Goal: Information Seeking & Learning: Find specific fact

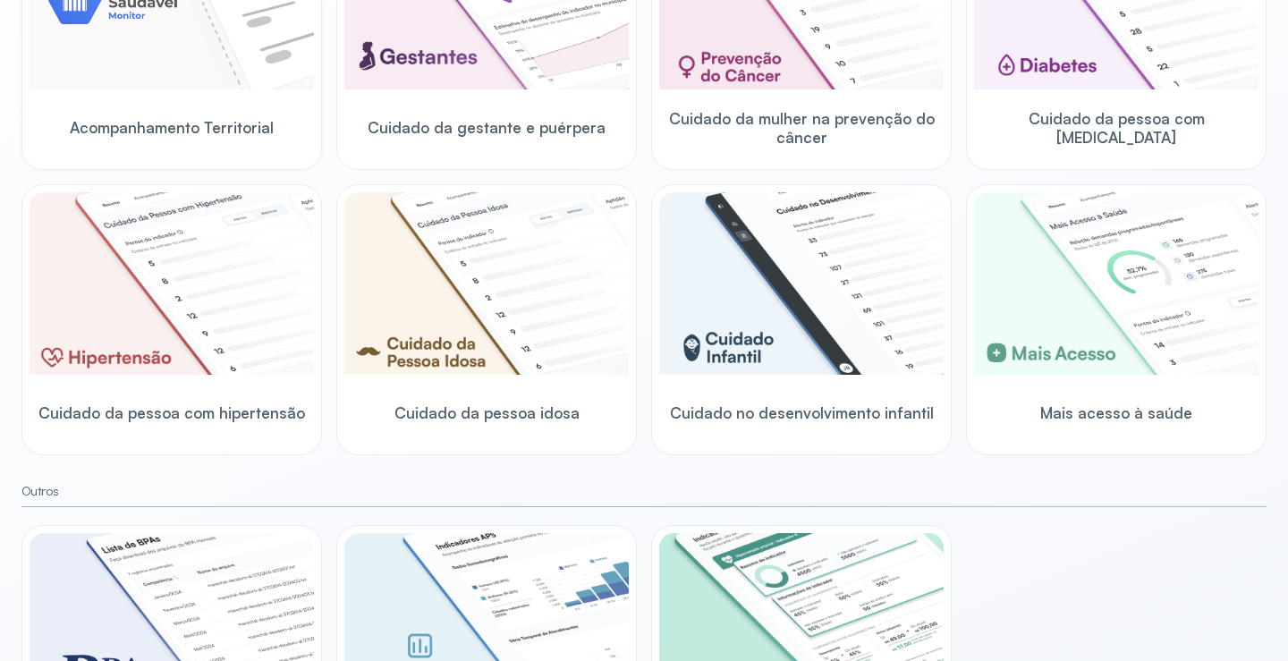
scroll to position [179, 0]
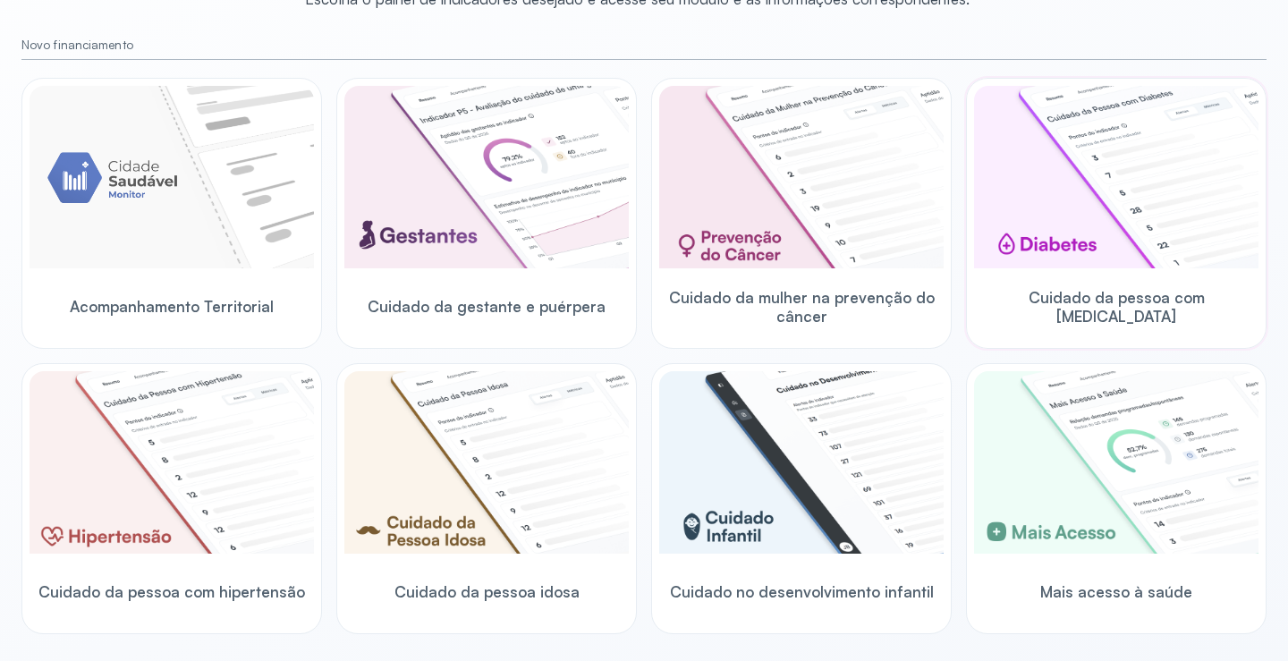
click at [1045, 288] on div "Cuidado da pessoa com [MEDICAL_DATA]" at bounding box center [1116, 306] width 285 height 69
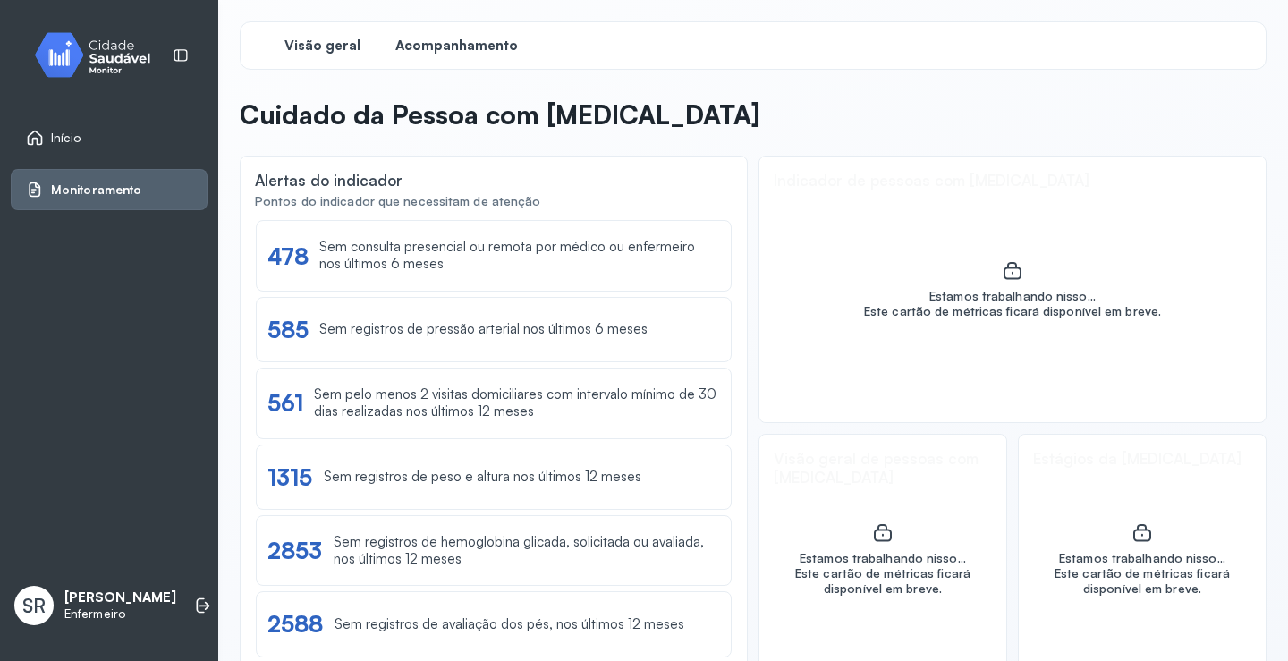
click at [428, 44] on span "Acompanhamento" at bounding box center [456, 46] width 123 height 17
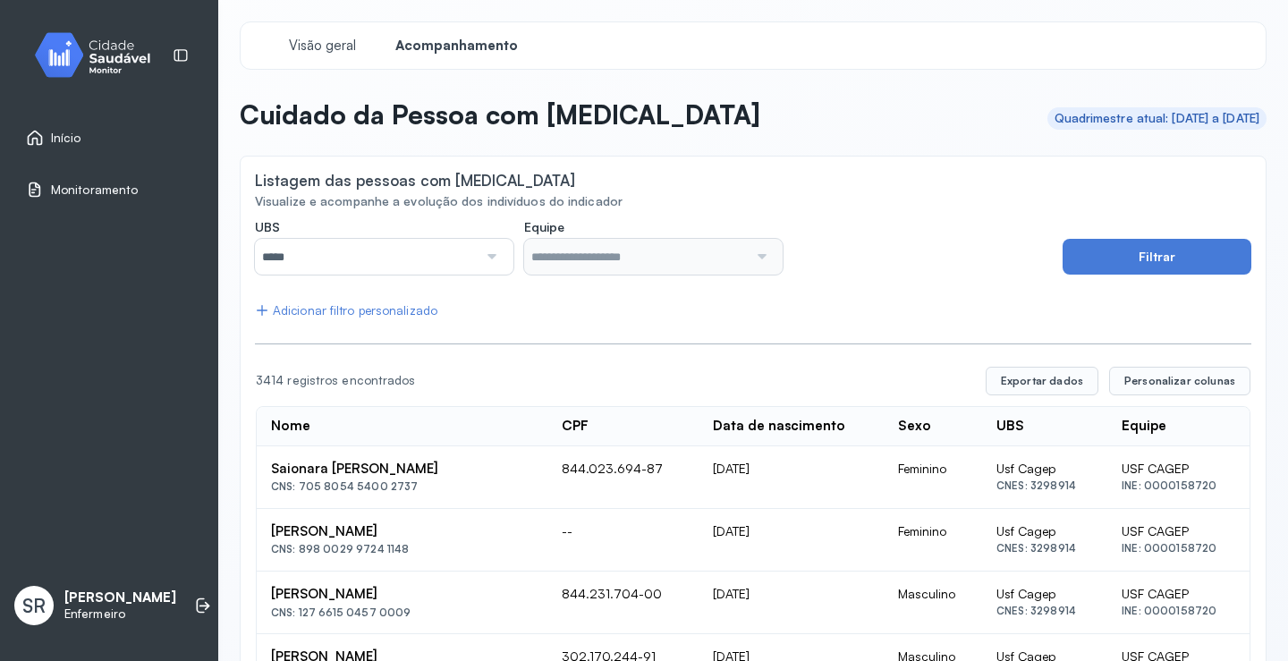
click at [481, 252] on div at bounding box center [490, 257] width 25 height 36
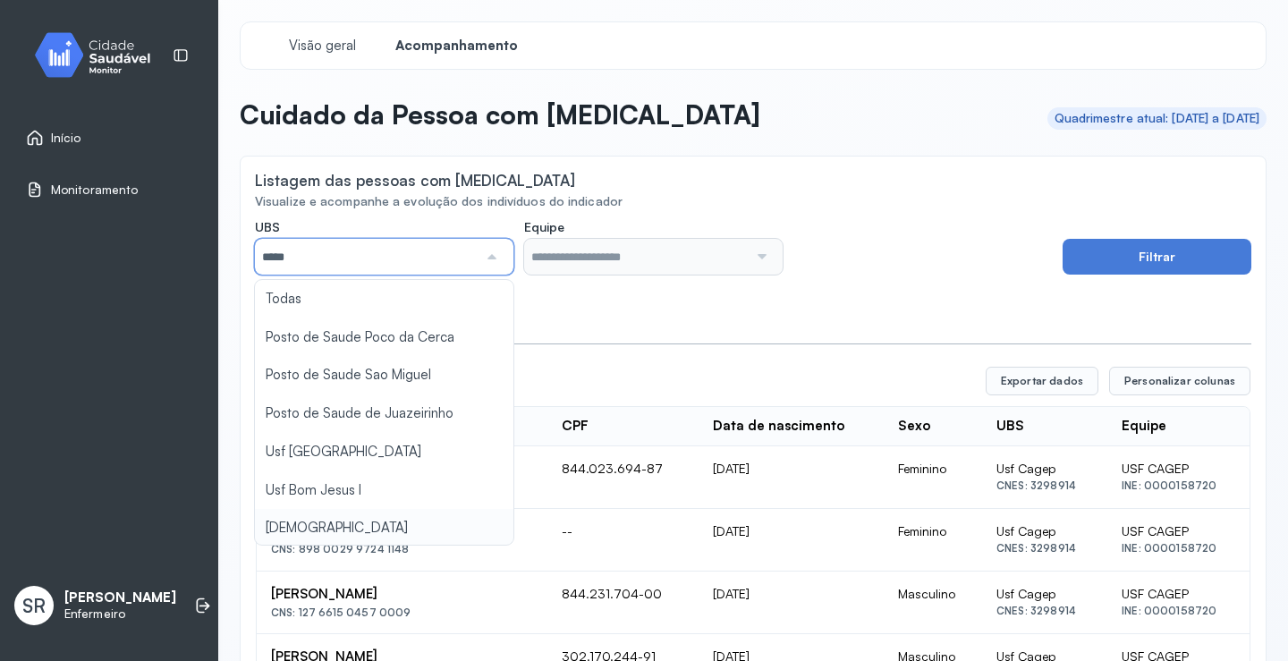
type input "*****"
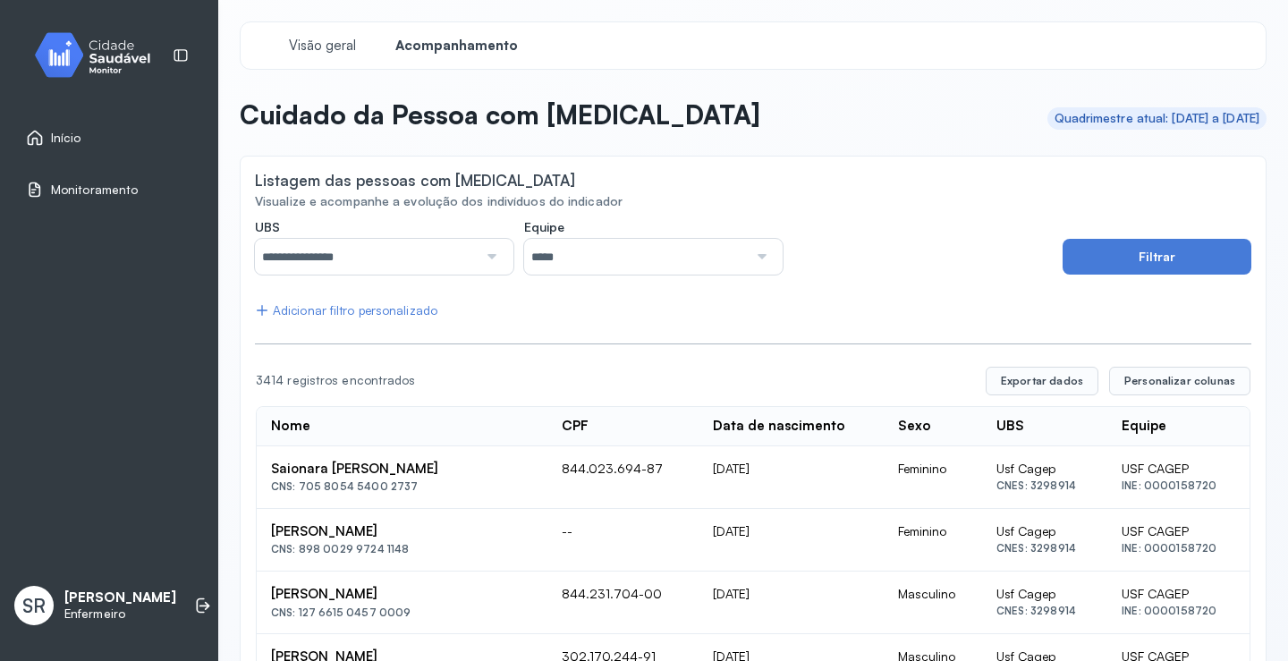
click at [630, 246] on input "*****" at bounding box center [635, 257] width 223 height 36
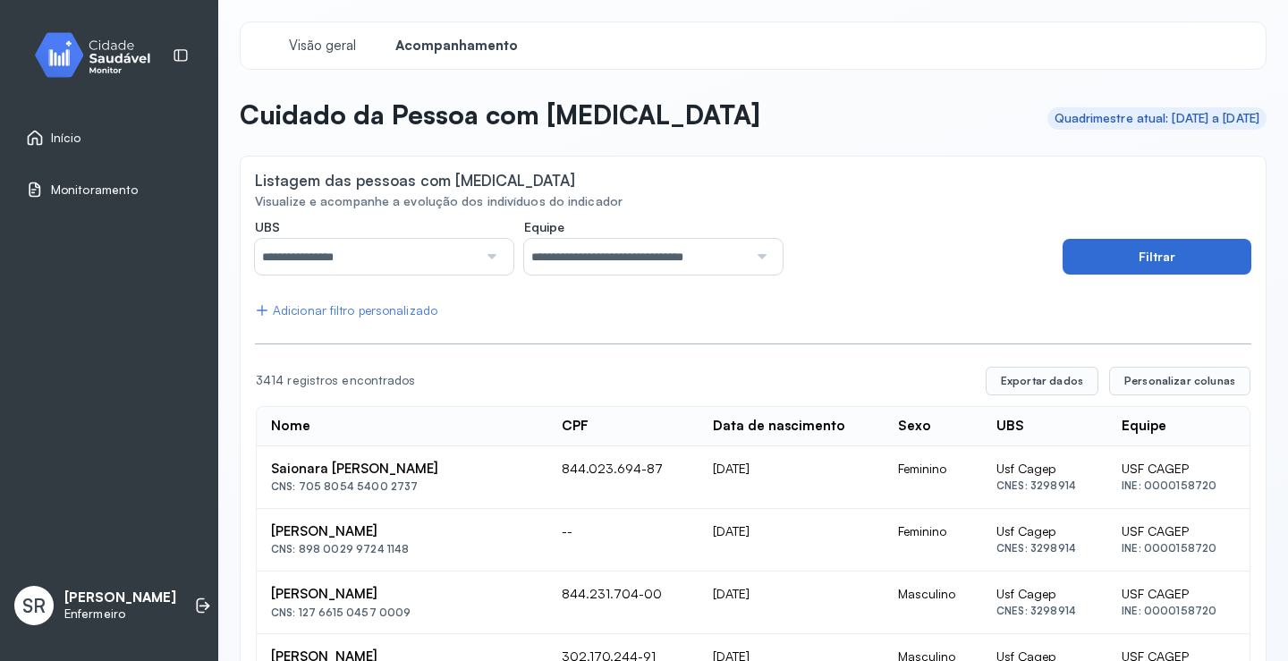
click at [1126, 250] on button "Filtrar" at bounding box center [1157, 257] width 189 height 36
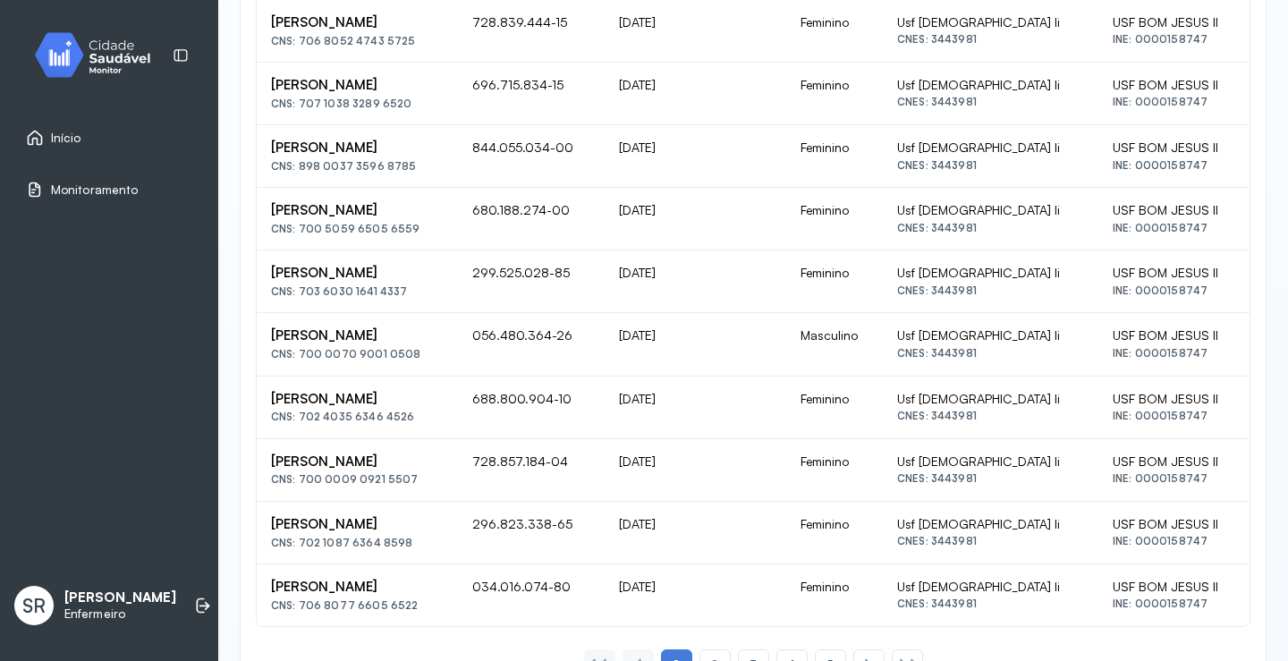
scroll to position [1129, 0]
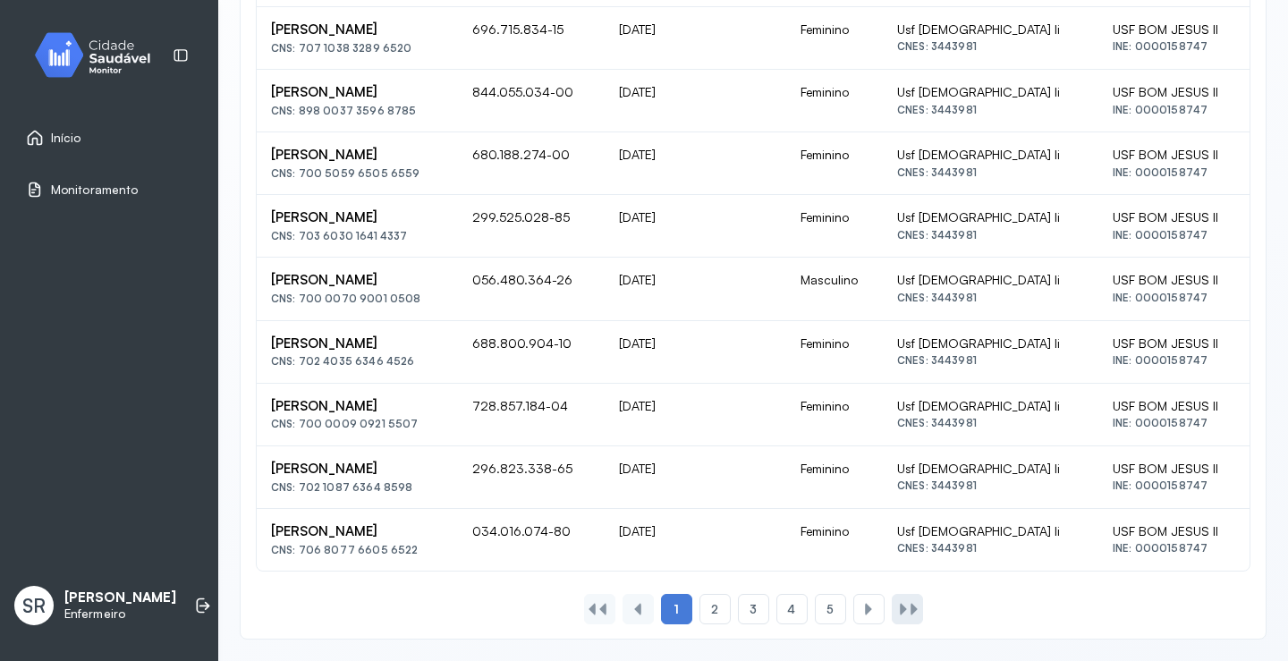
click at [907, 609] on div at bounding box center [914, 609] width 14 height 14
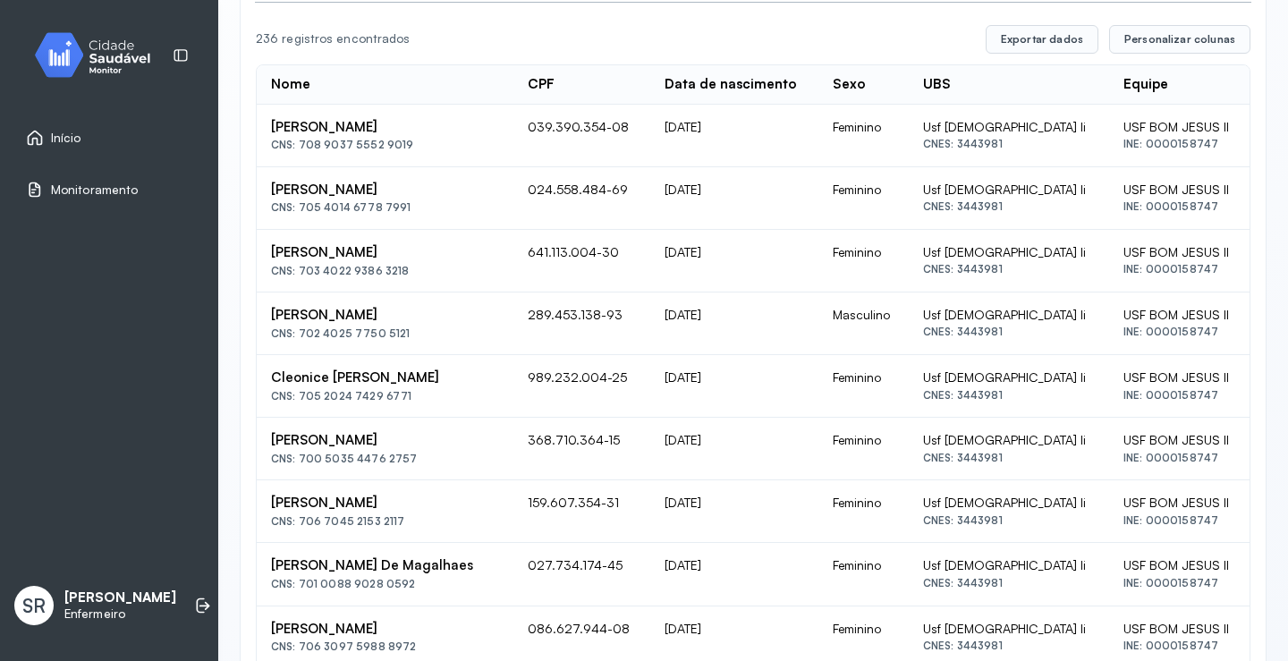
scroll to position [0, 0]
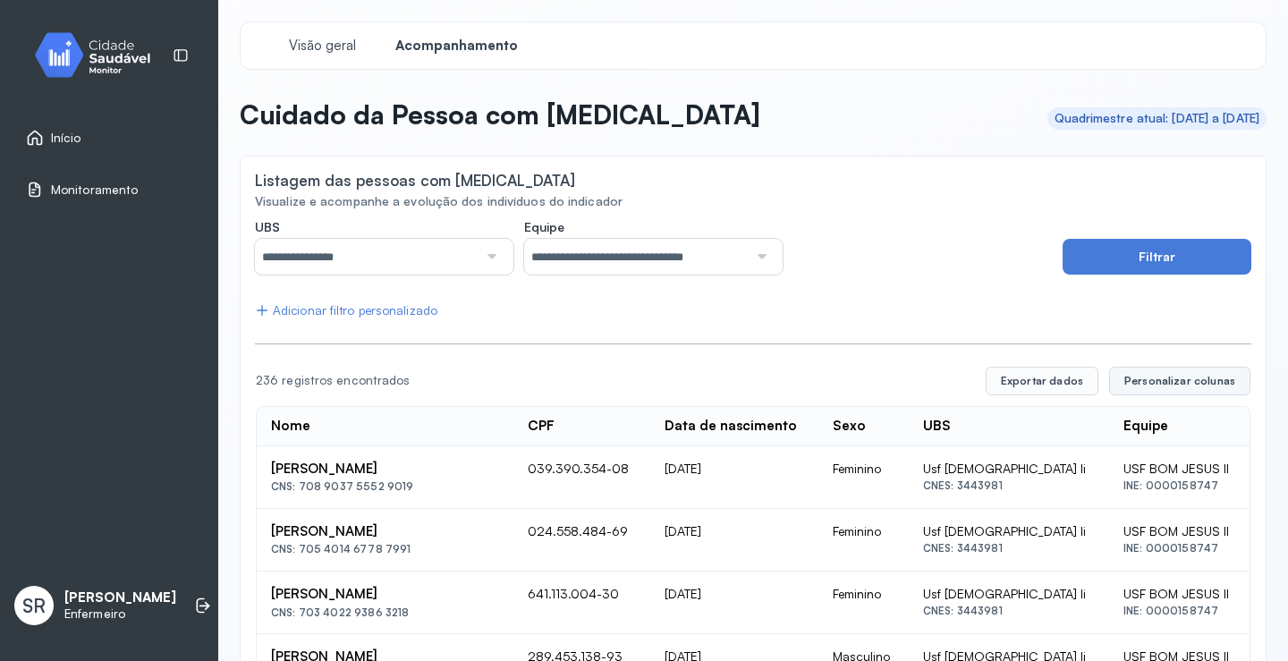
click at [1180, 385] on span "Personalizar colunas" at bounding box center [1180, 381] width 111 height 14
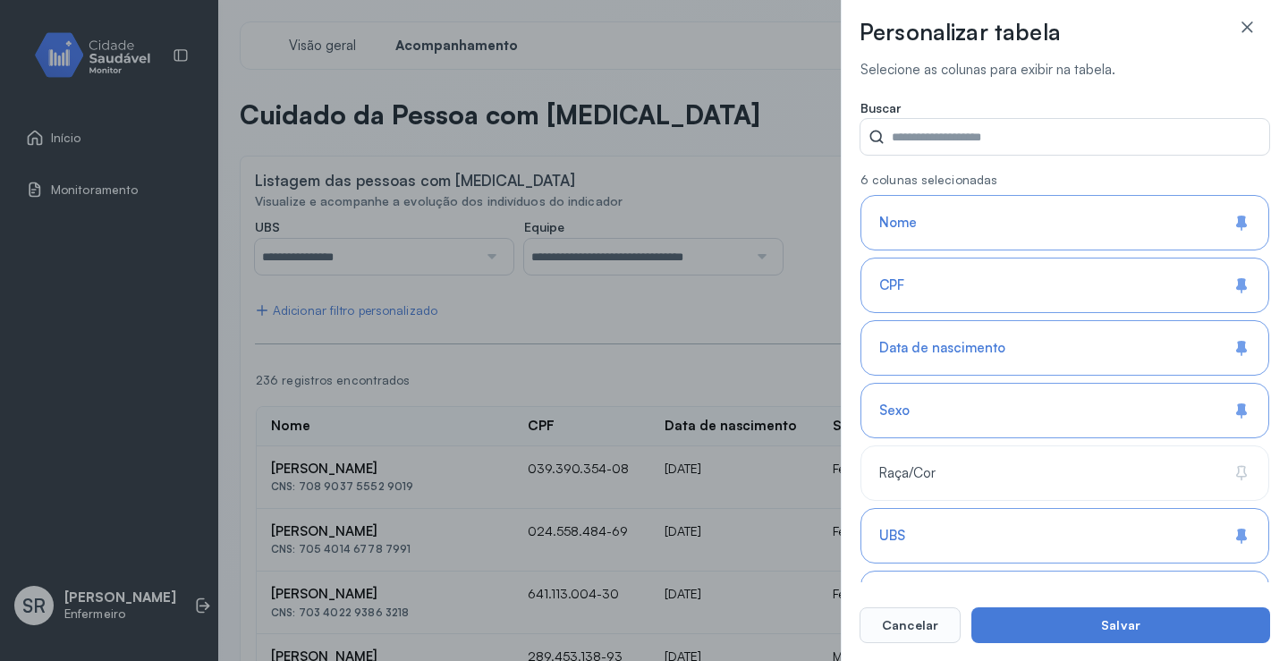
click at [729, 216] on div "Personalizar tabela Selecione as colunas para exibir na tabela. Buscar 6 coluna…" at bounding box center [644, 330] width 1288 height 661
click at [1257, 28] on div at bounding box center [1247, 36] width 47 height 36
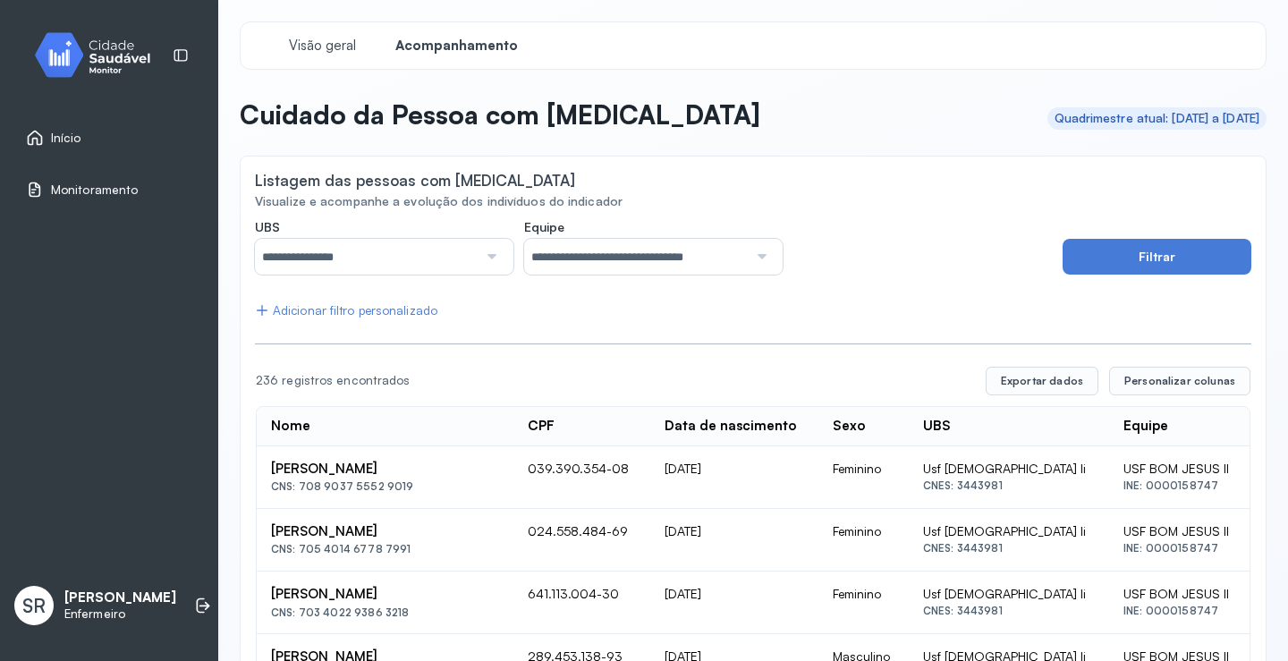
click at [353, 310] on div "Adicionar filtro personalizado" at bounding box center [346, 310] width 183 height 15
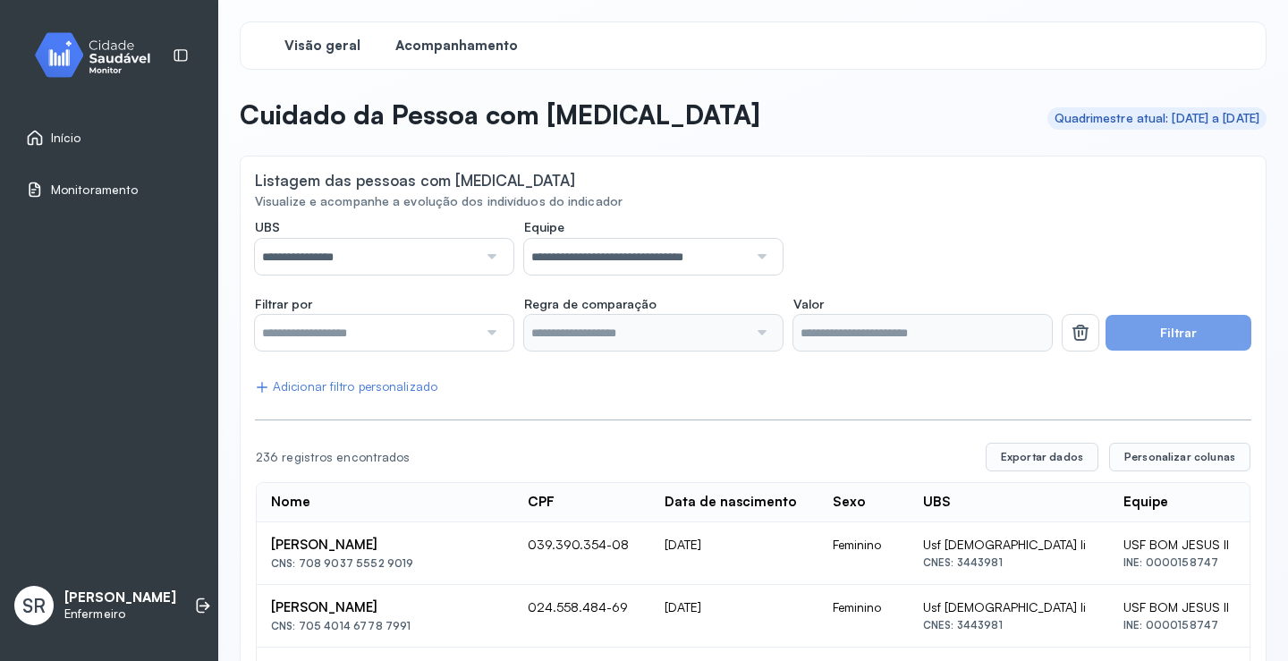
click at [332, 54] on span "Visão geral" at bounding box center [323, 46] width 76 height 17
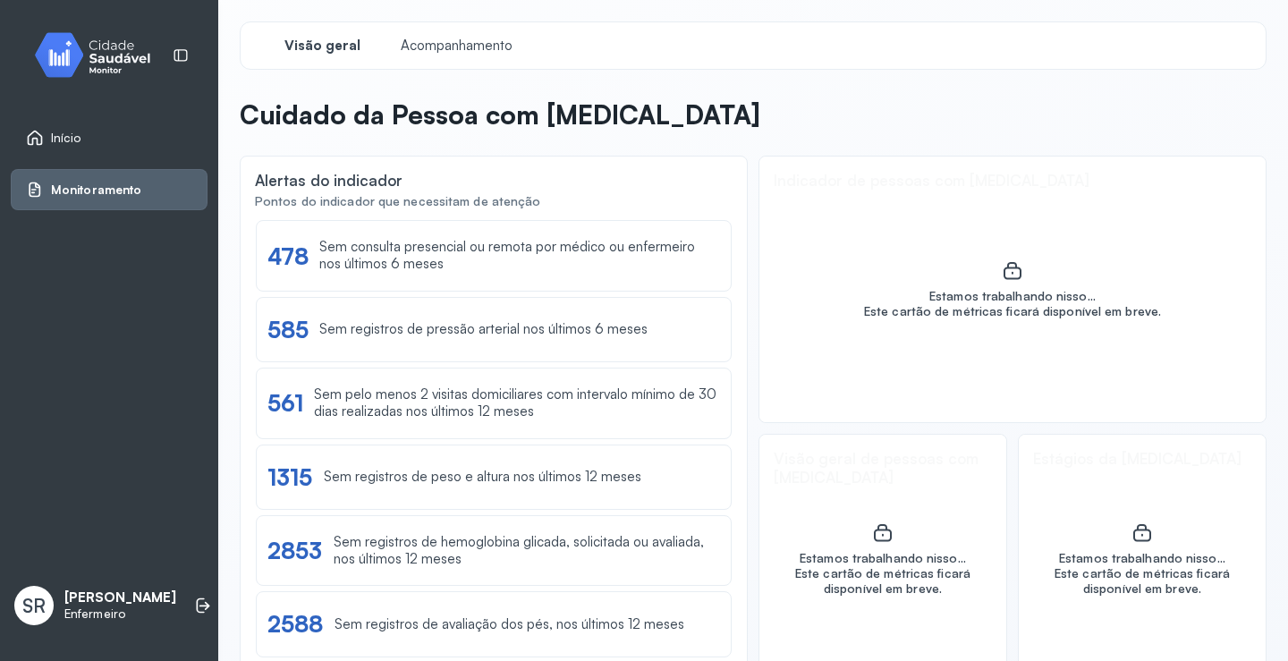
click at [462, 29] on div "Visão geral Acompanhamento" at bounding box center [753, 45] width 1027 height 48
click at [450, 38] on span "Acompanhamento" at bounding box center [456, 46] width 123 height 17
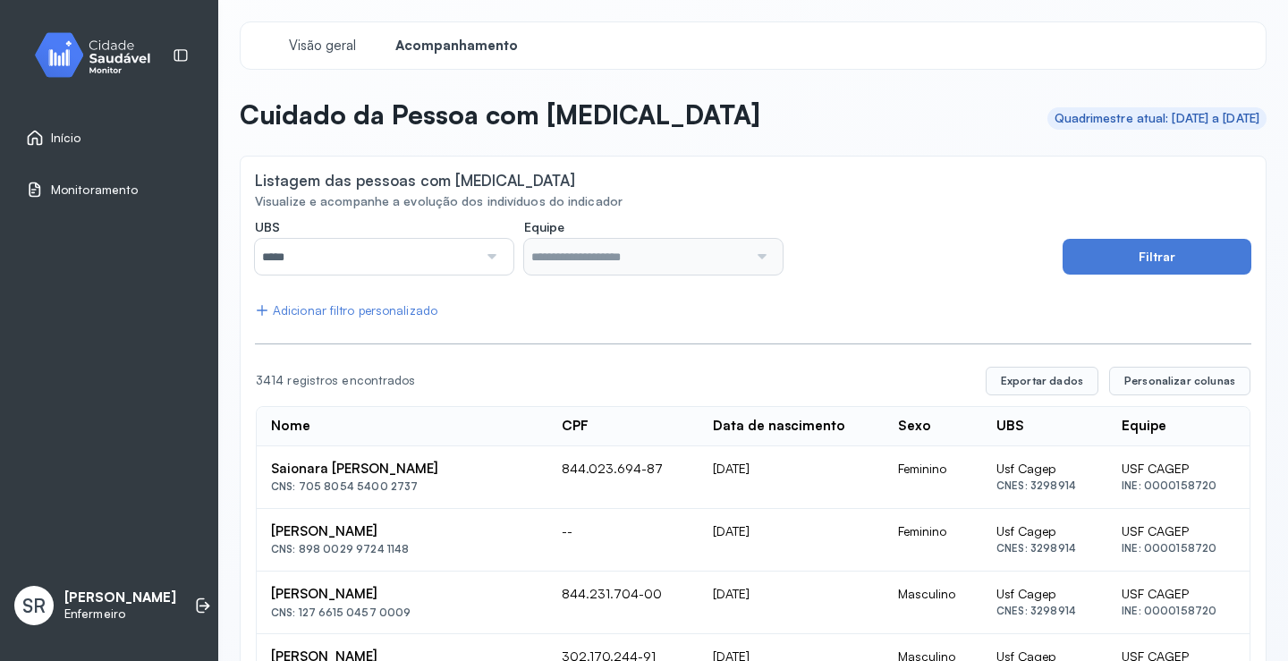
click at [62, 147] on div "Início" at bounding box center [53, 138] width 55 height 18
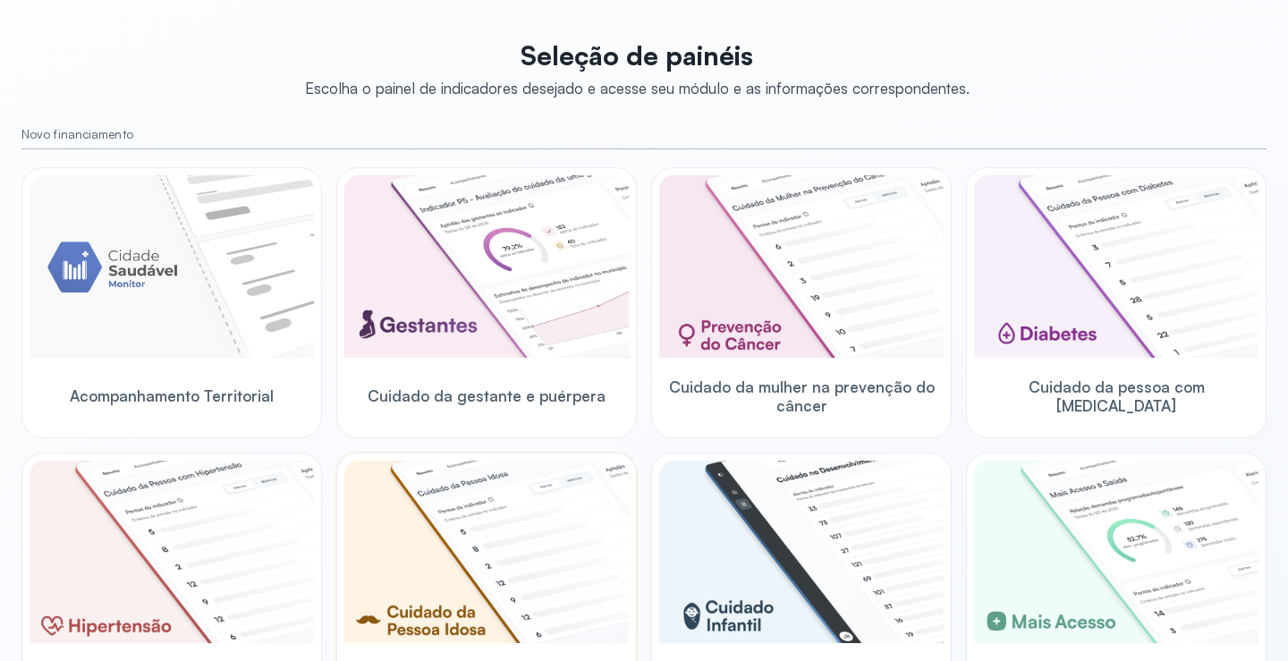
scroll to position [268, 0]
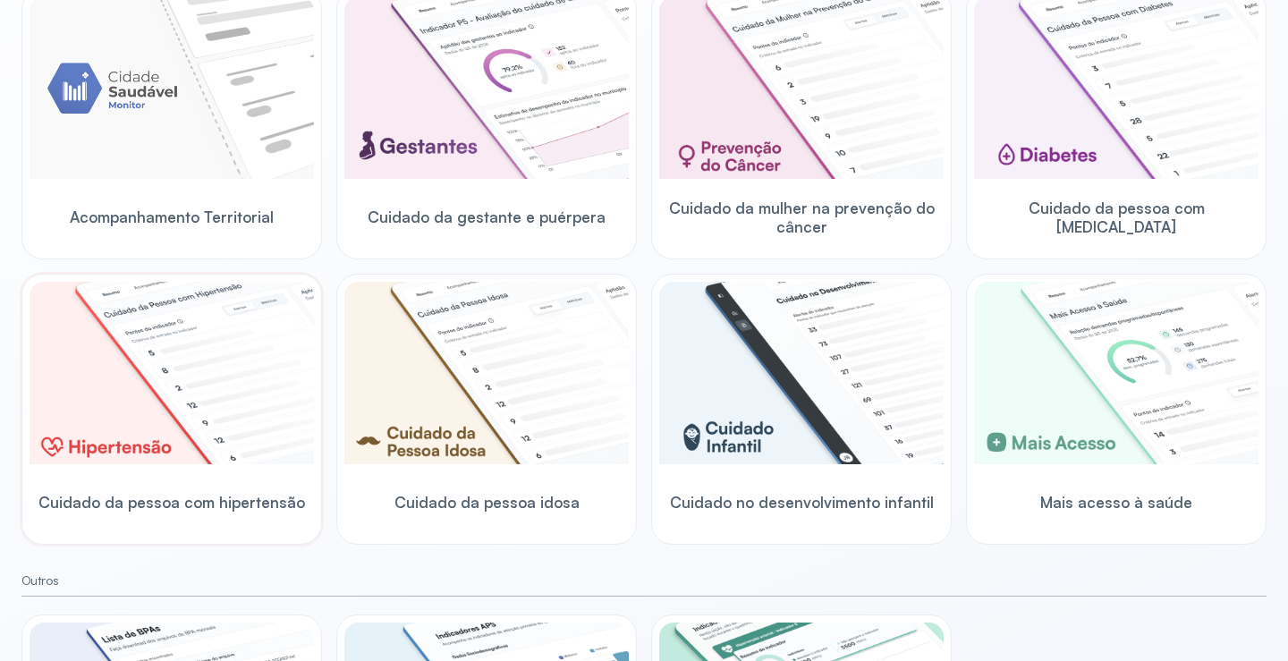
click at [140, 405] on img at bounding box center [172, 373] width 285 height 183
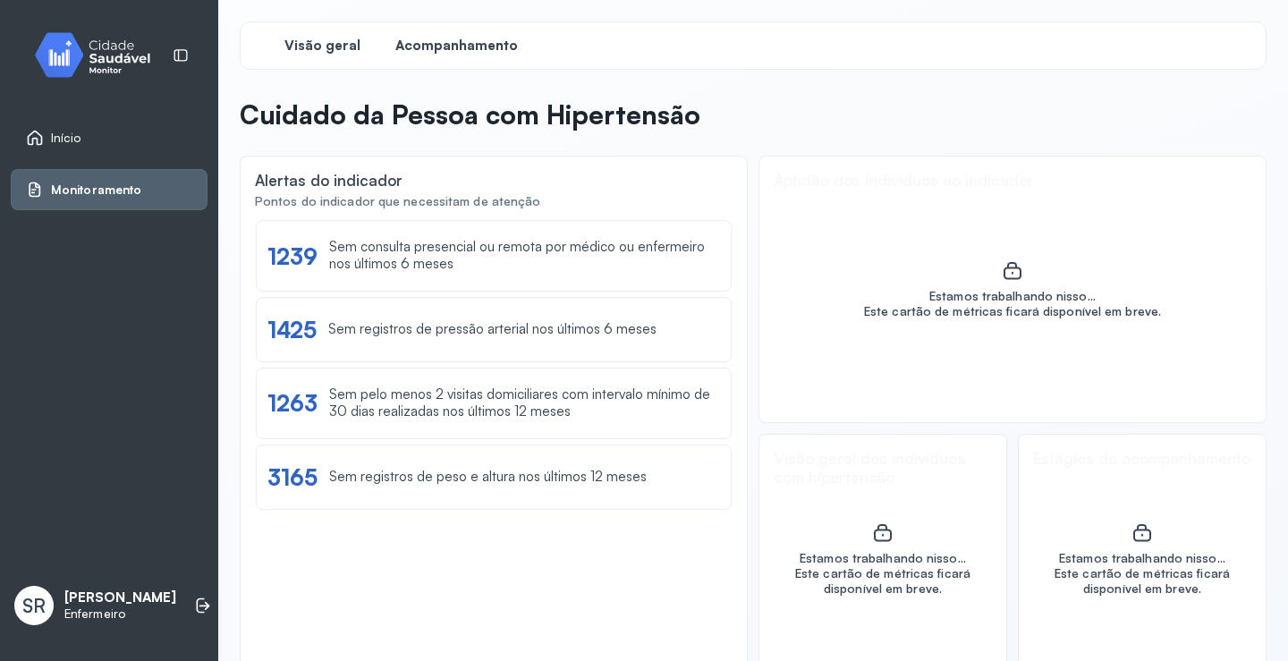
click at [438, 46] on span "Acompanhamento" at bounding box center [456, 46] width 123 height 17
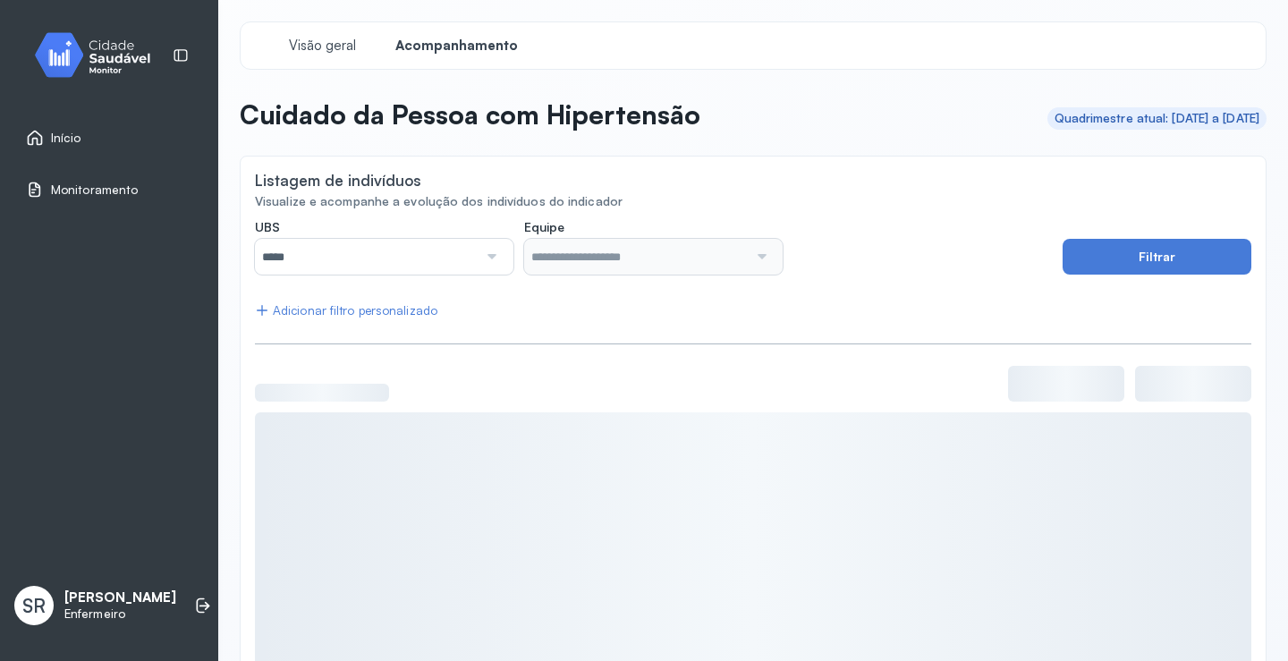
click at [478, 264] on div at bounding box center [490, 257] width 25 height 36
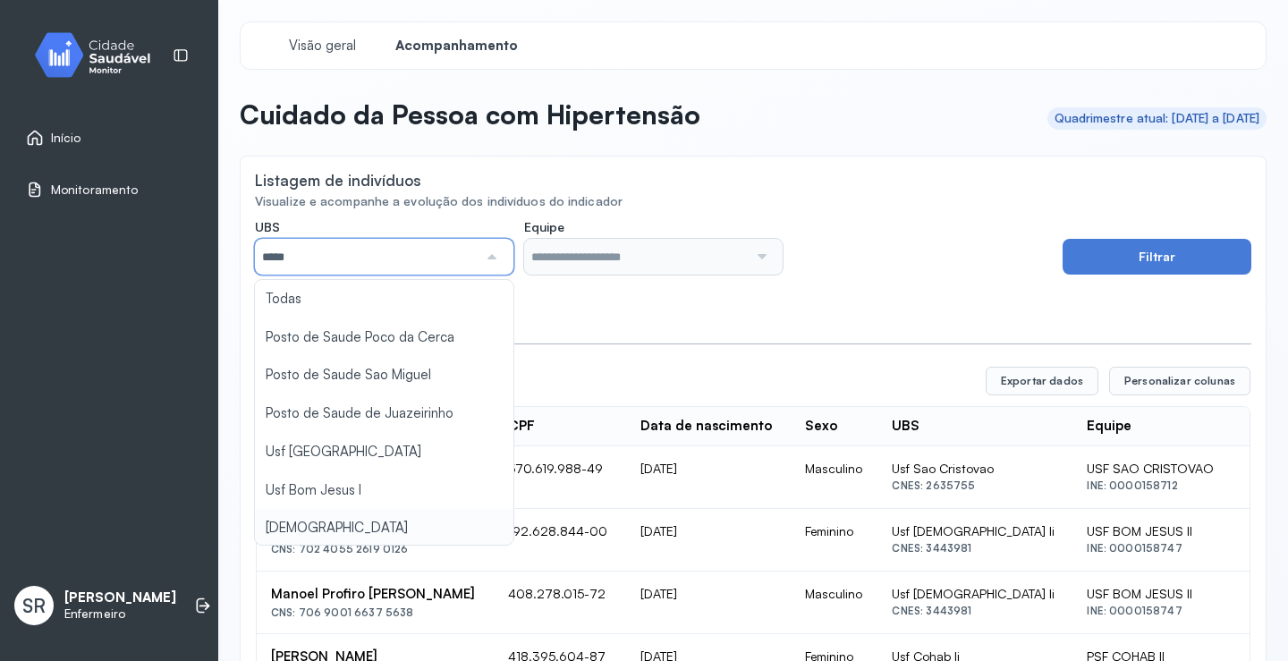
type input "*****"
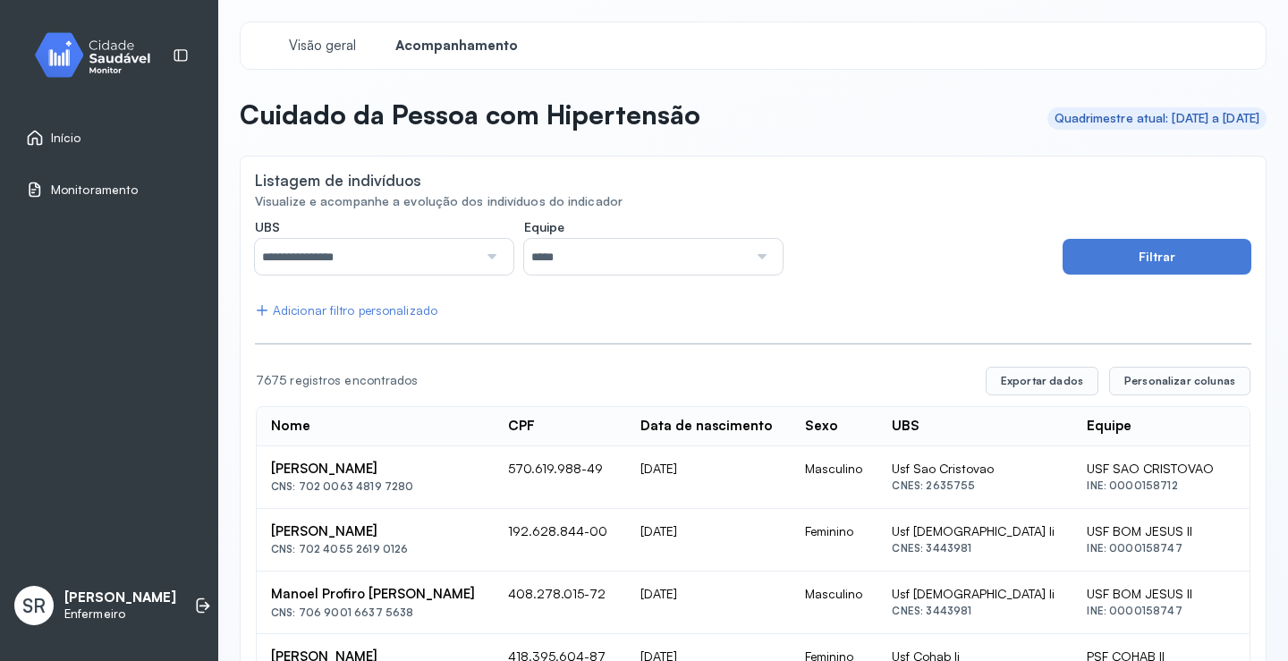
click at [574, 252] on input "*****" at bounding box center [635, 257] width 223 height 36
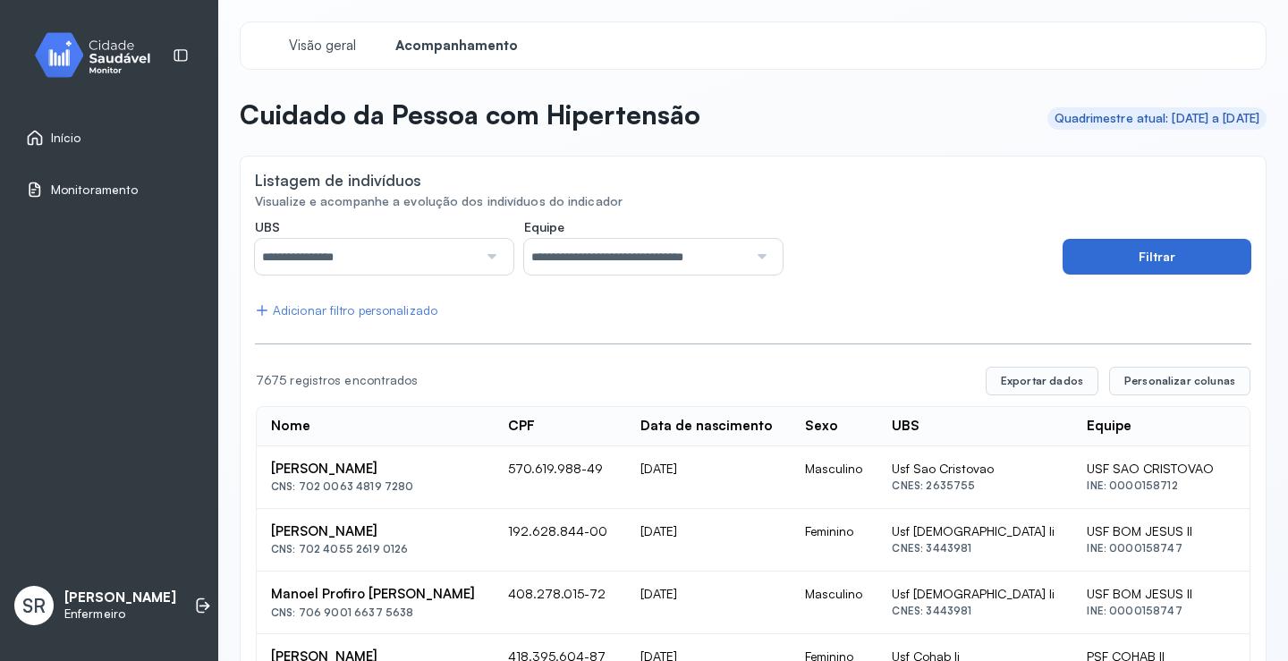
click at [1136, 257] on button "Filtrar" at bounding box center [1157, 257] width 189 height 36
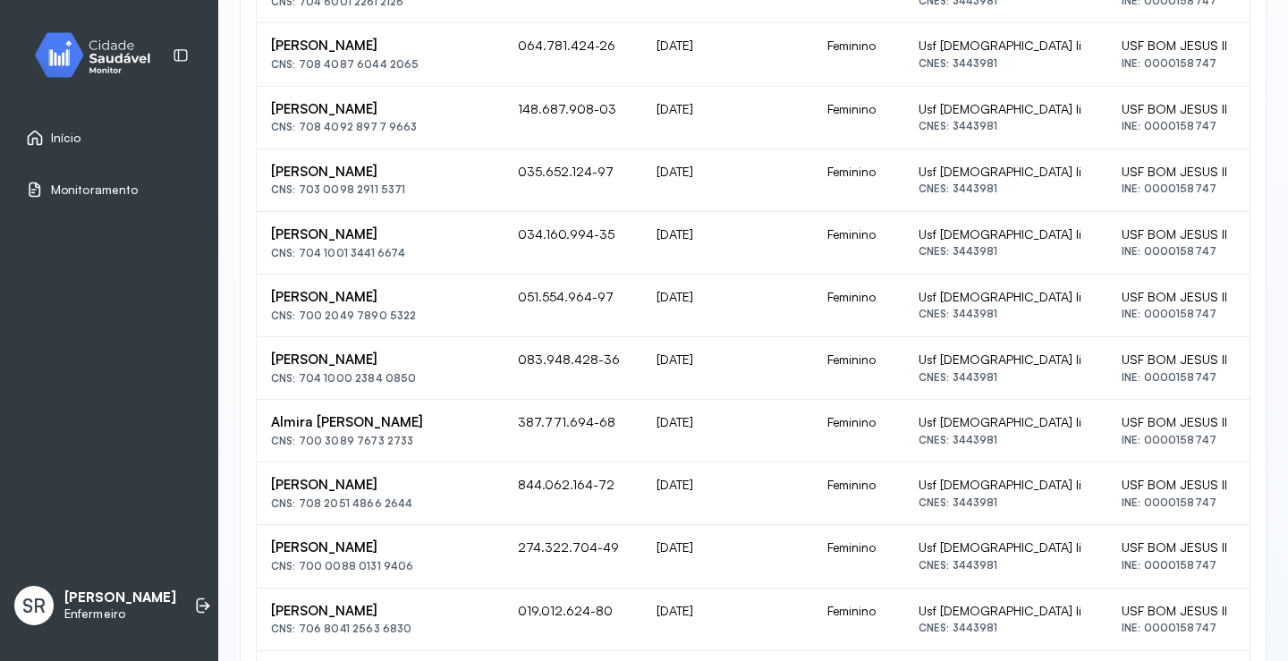
scroll to position [1129, 0]
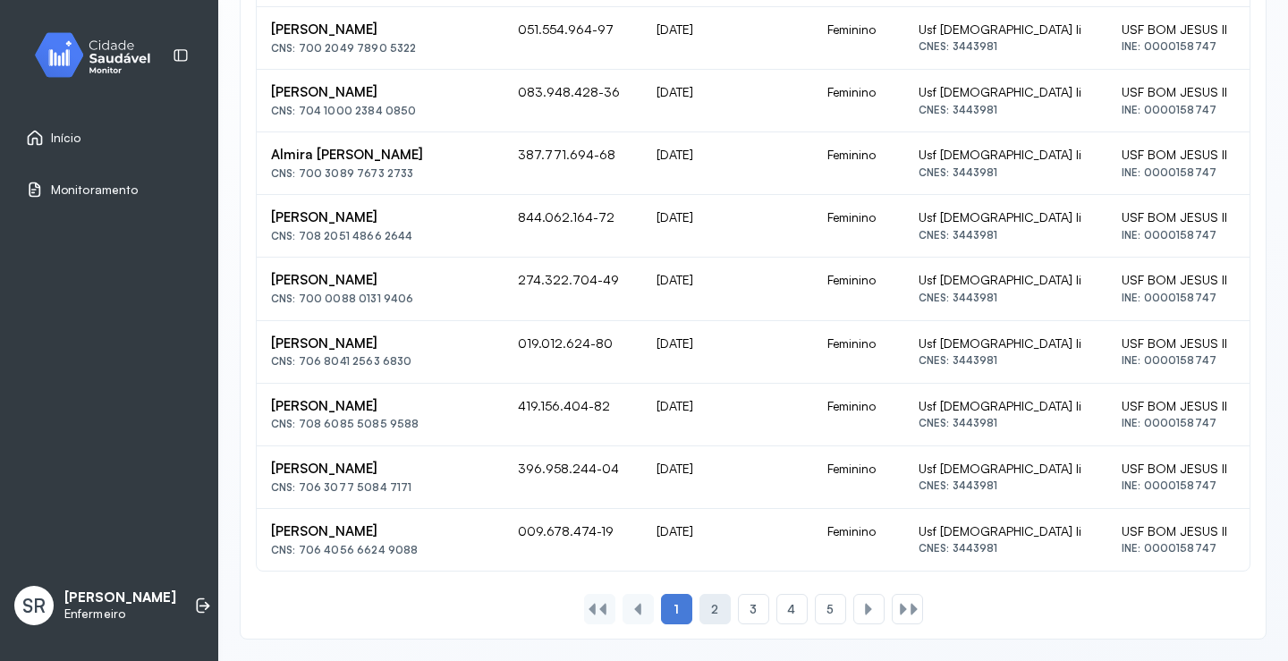
click at [711, 609] on span "2" at bounding box center [714, 609] width 7 height 15
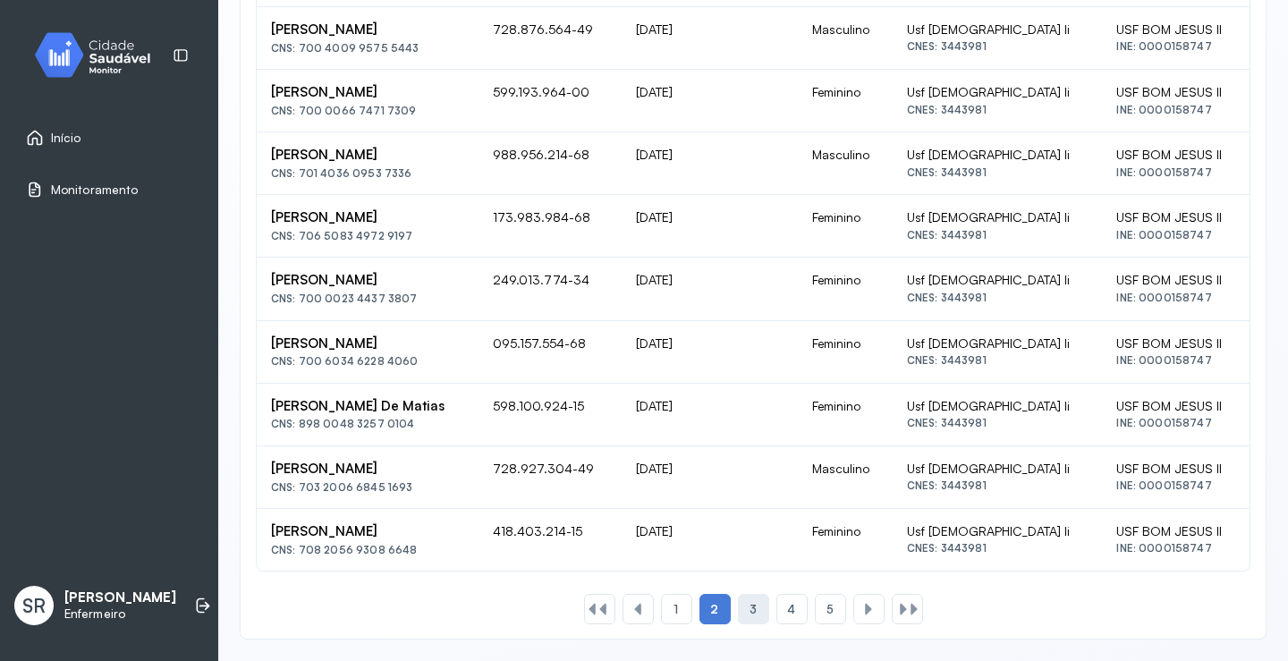
click at [750, 610] on span "3" at bounding box center [753, 609] width 7 height 15
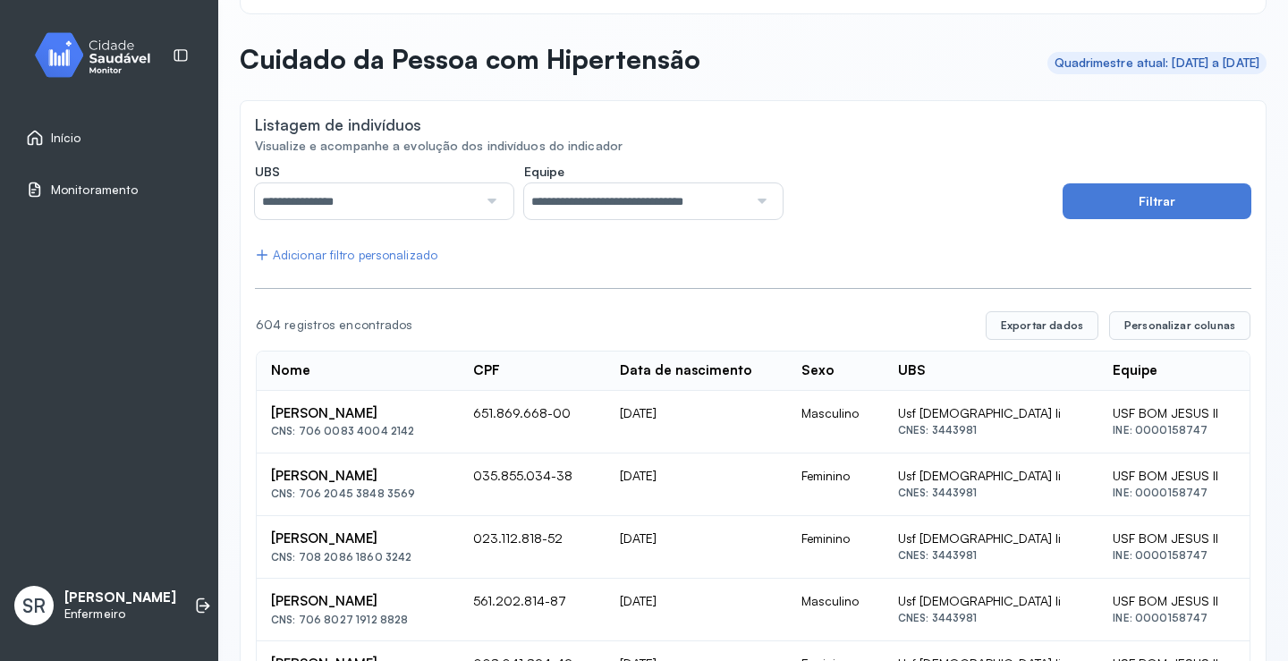
scroll to position [0, 0]
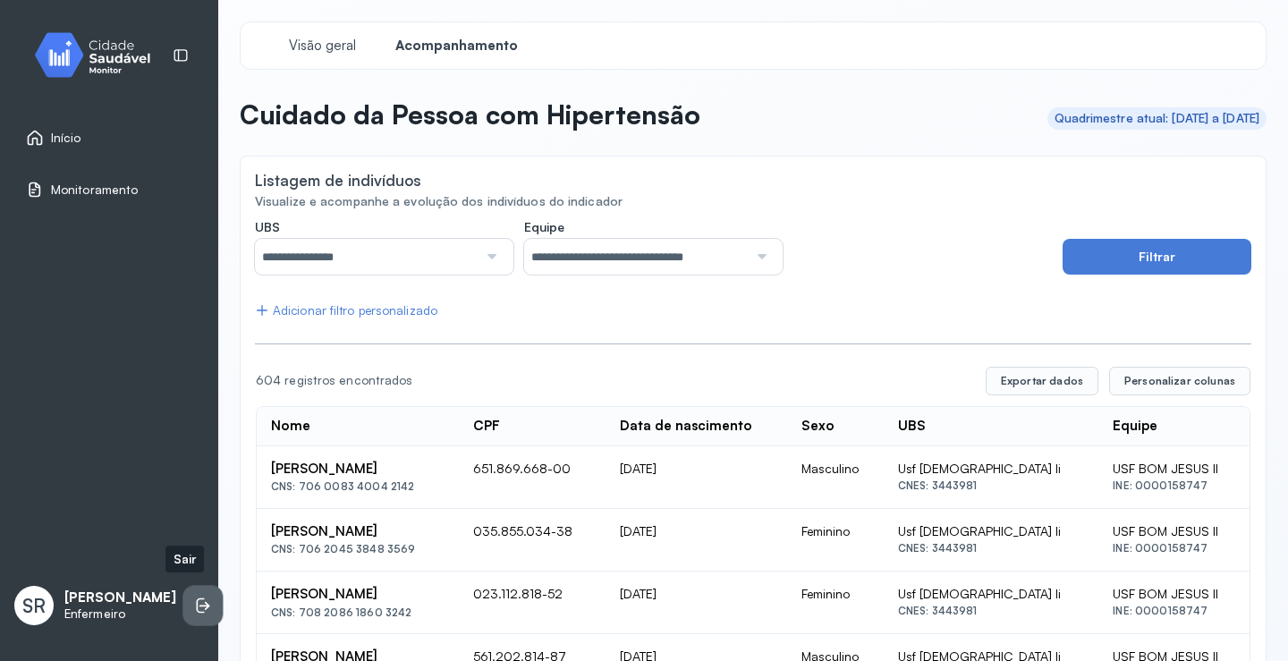
click at [183, 600] on li at bounding box center [202, 605] width 39 height 39
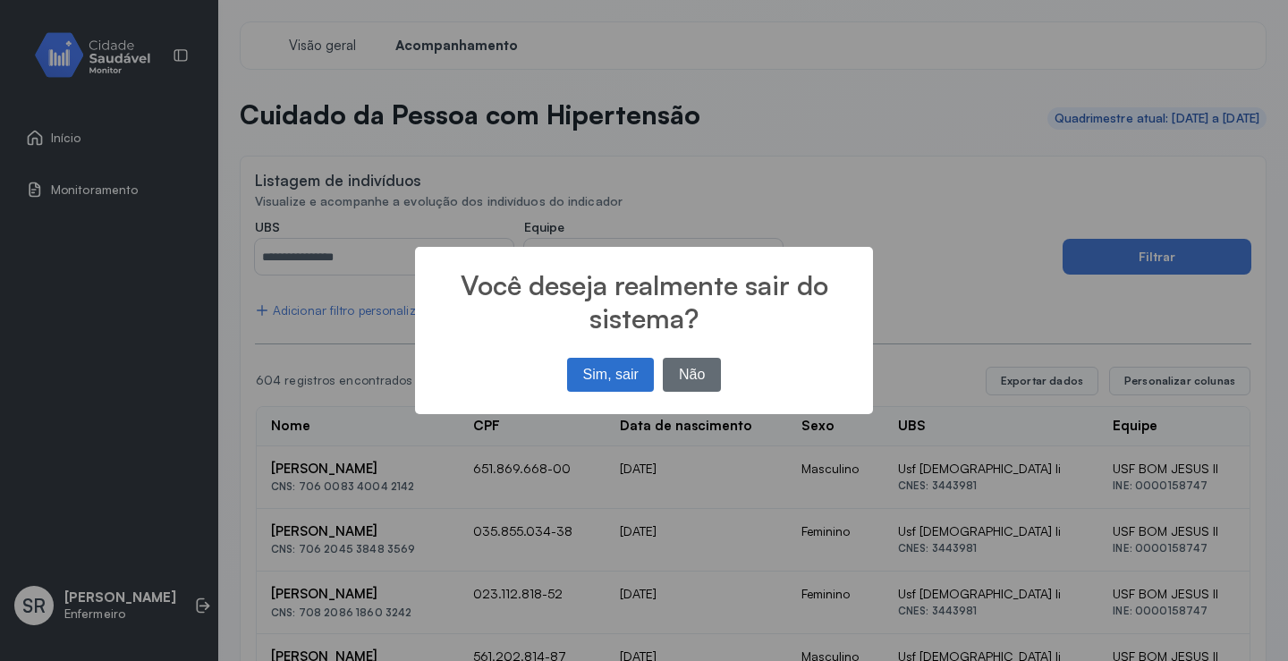
click at [686, 380] on button "Não" at bounding box center [692, 375] width 58 height 34
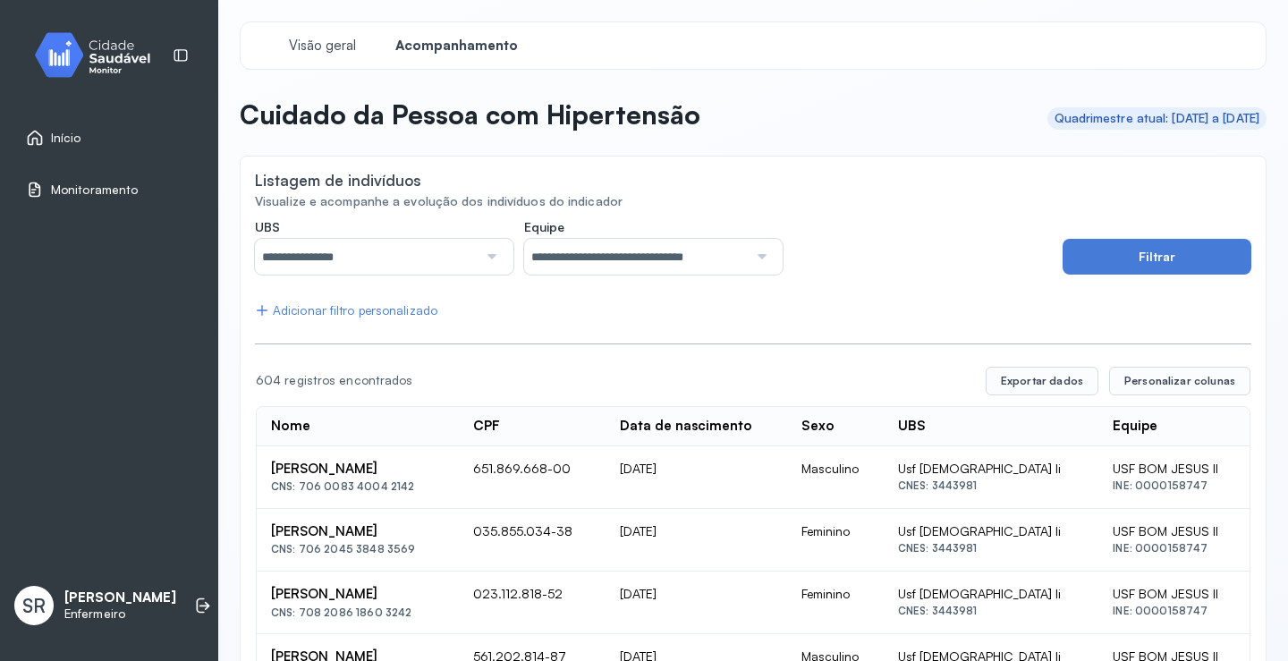
click at [84, 193] on span "Monitoramento" at bounding box center [94, 190] width 87 height 15
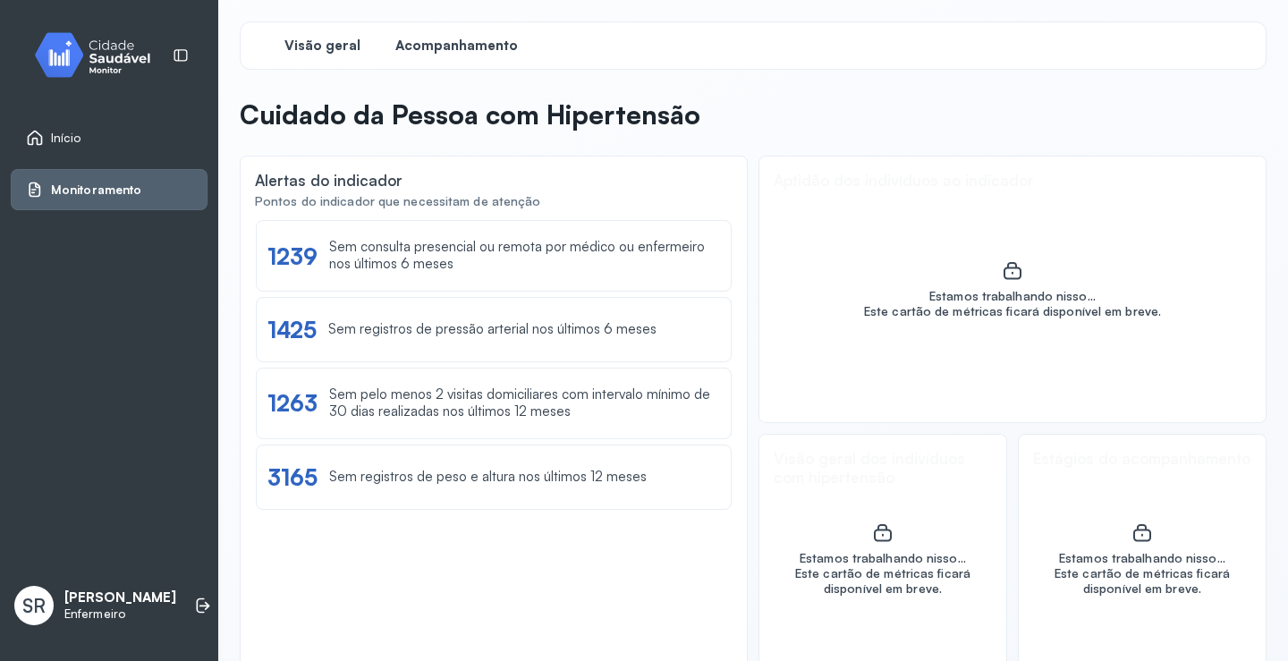
click at [488, 38] on span "Acompanhamento" at bounding box center [456, 46] width 123 height 17
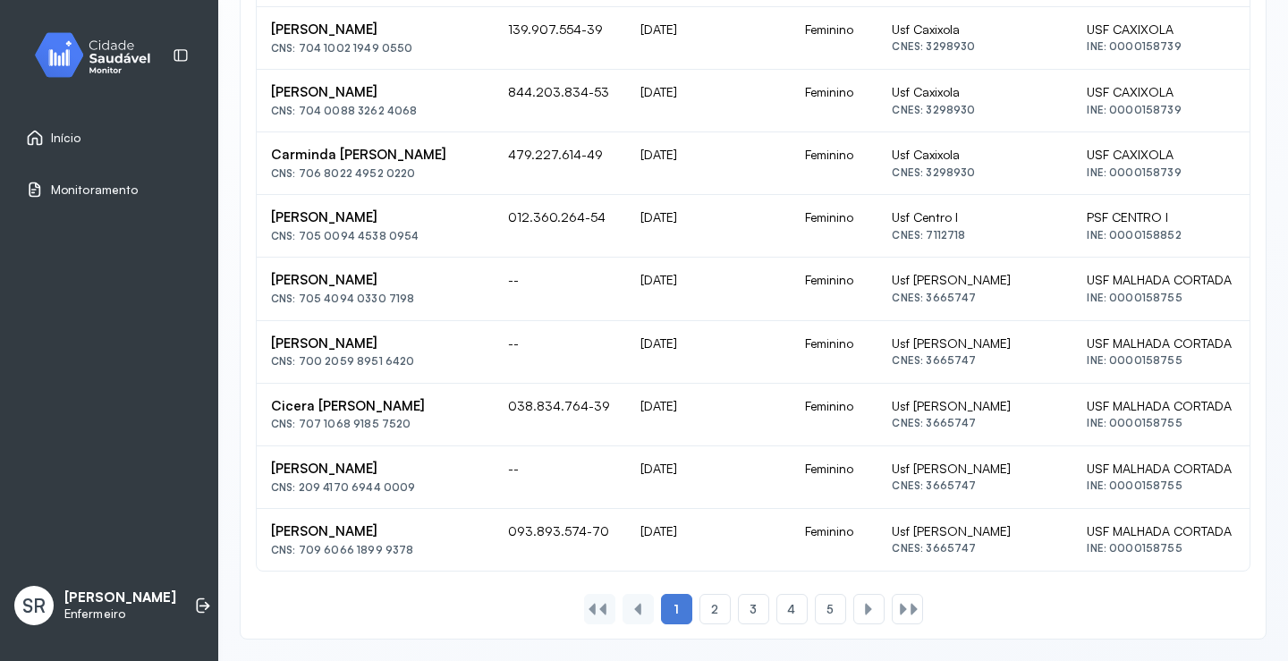
scroll to position [861, 0]
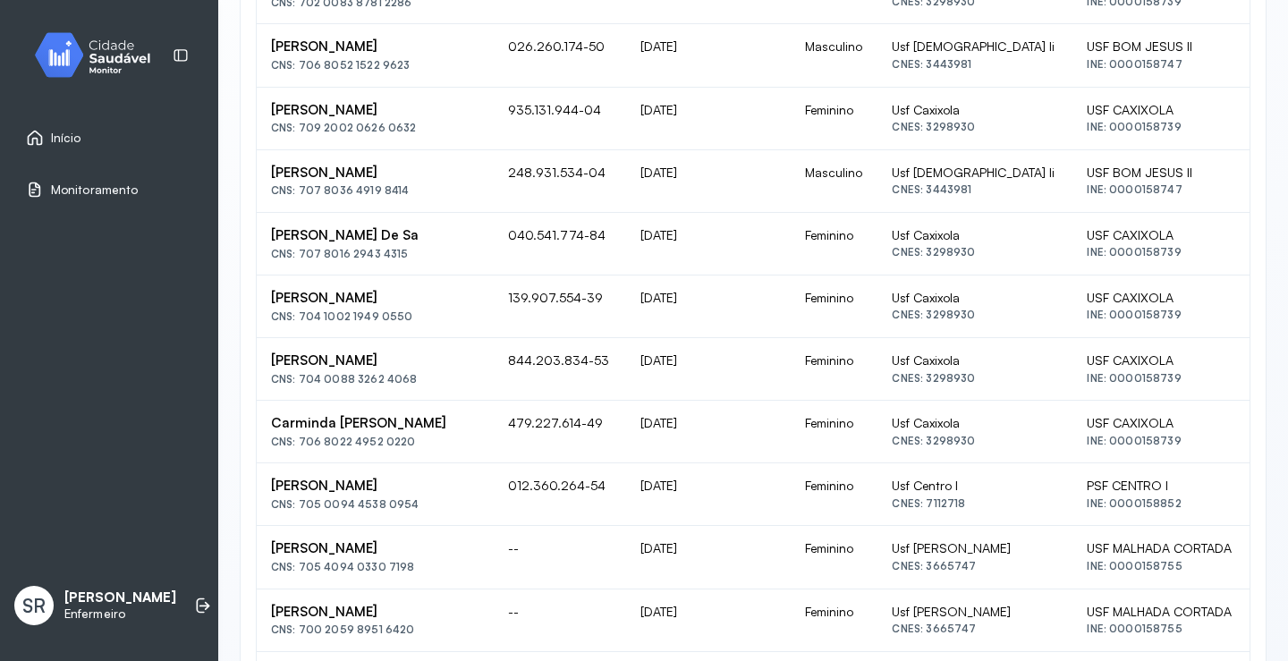
click at [88, 53] on img at bounding box center [99, 55] width 161 height 53
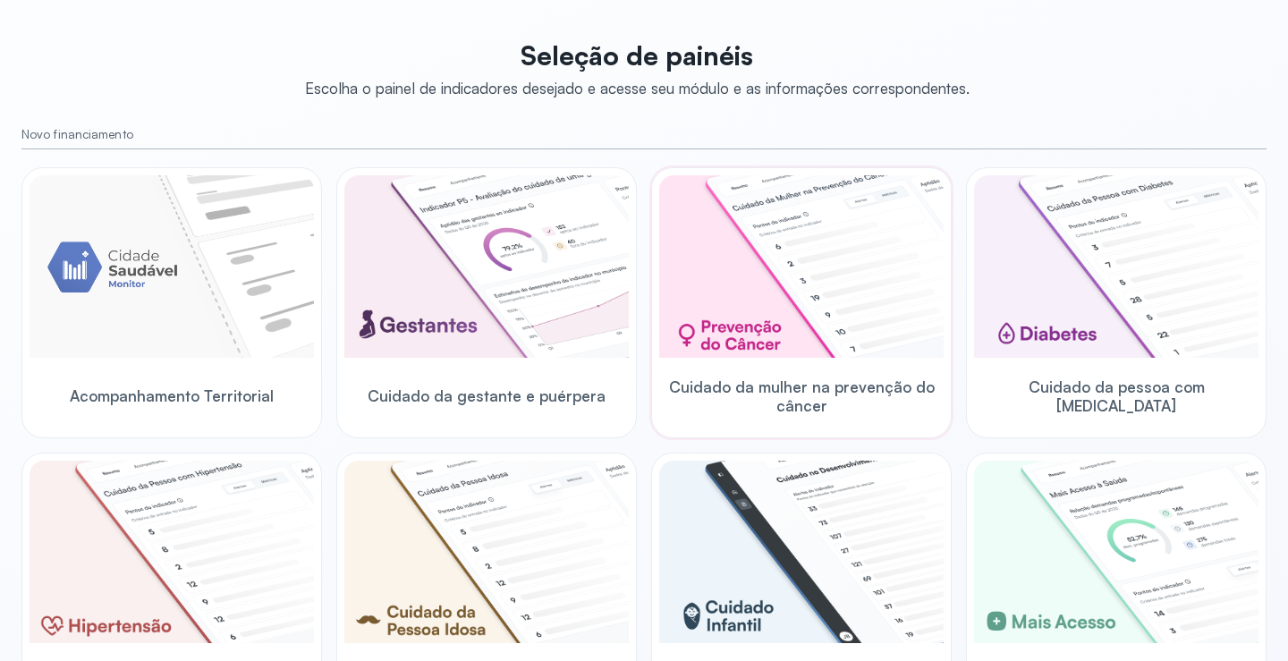
click at [800, 324] on img at bounding box center [801, 266] width 285 height 183
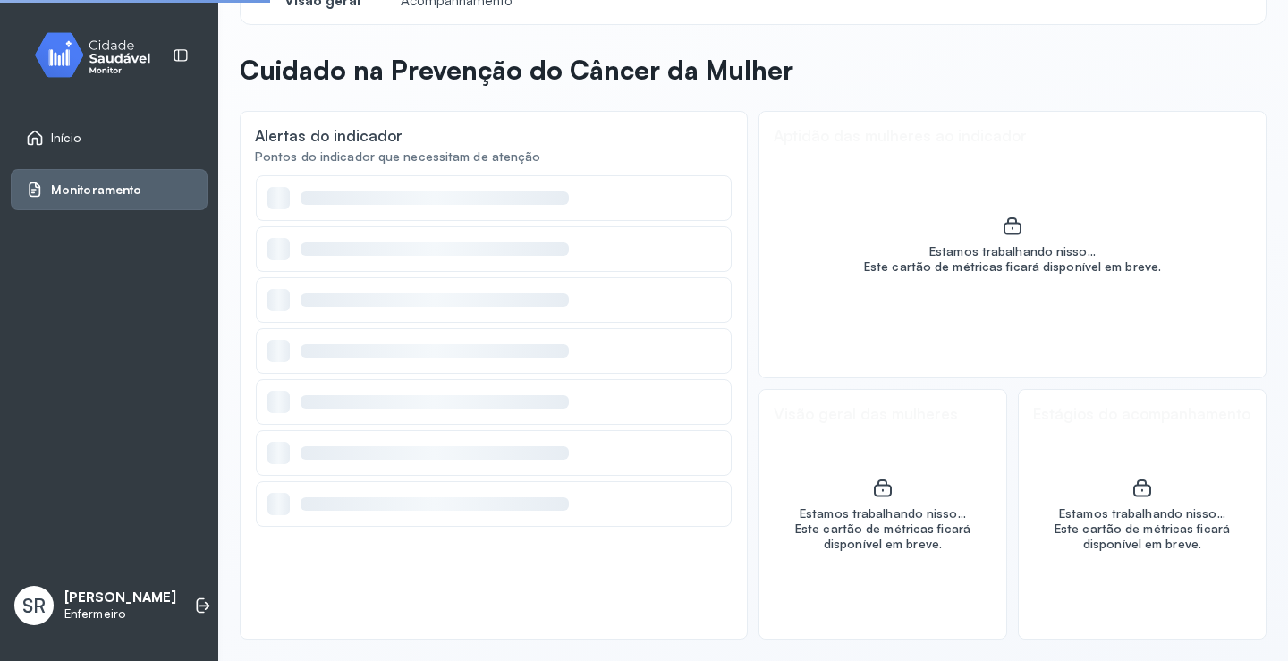
scroll to position [45, 0]
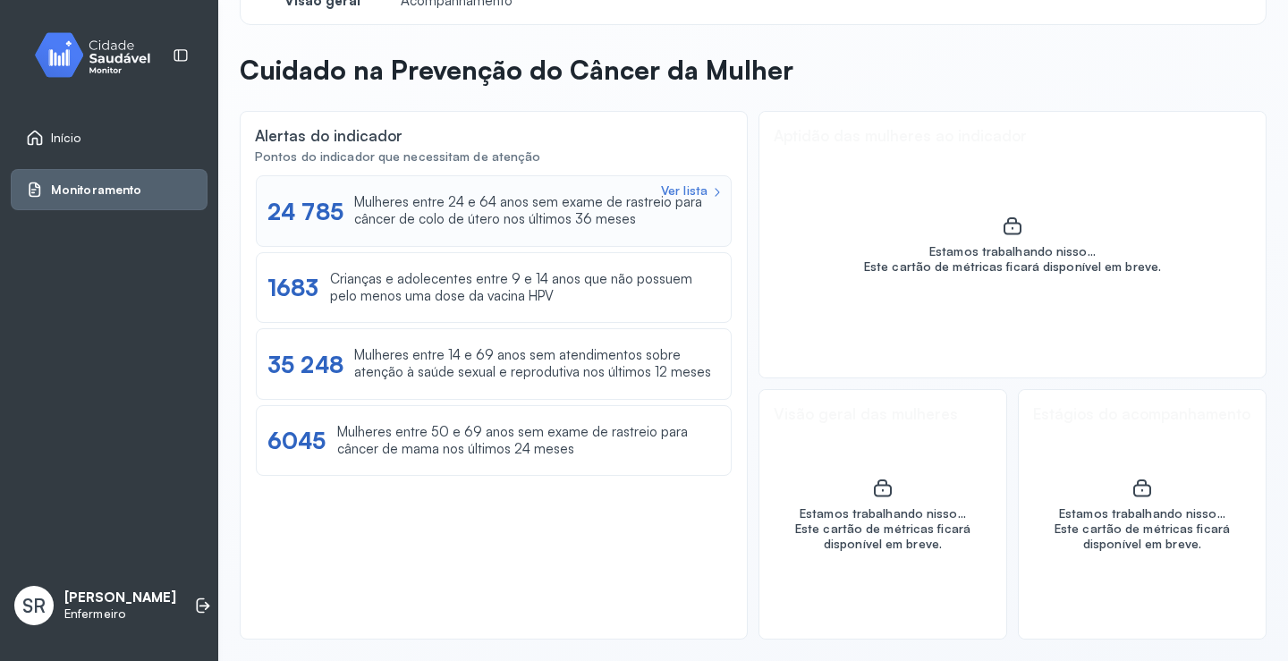
click at [675, 191] on div "Ver lista" at bounding box center [684, 190] width 47 height 15
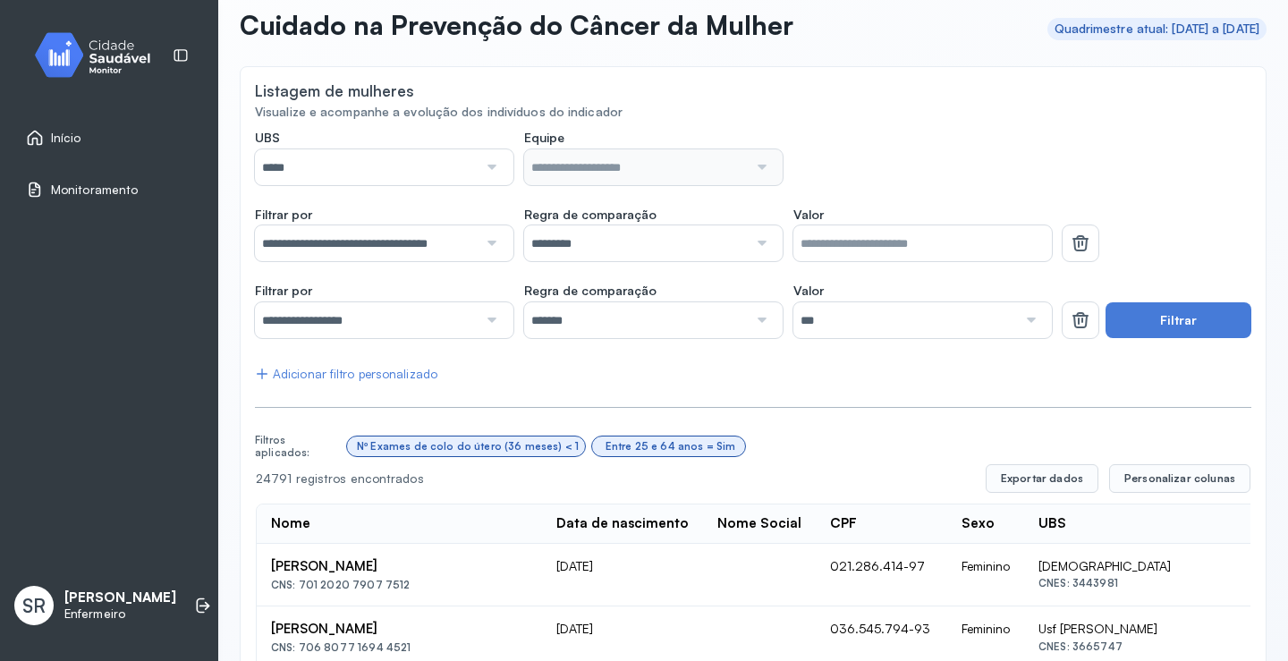
click at [503, 172] on div "*****" at bounding box center [384, 167] width 259 height 36
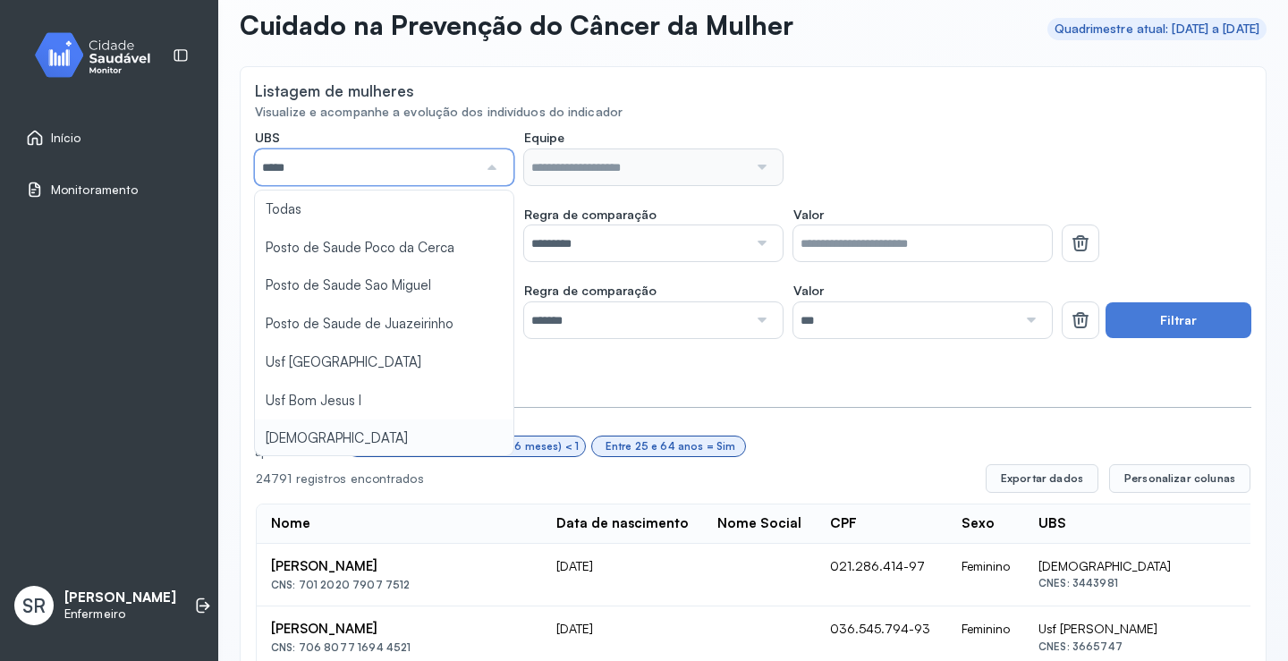
type input "*****"
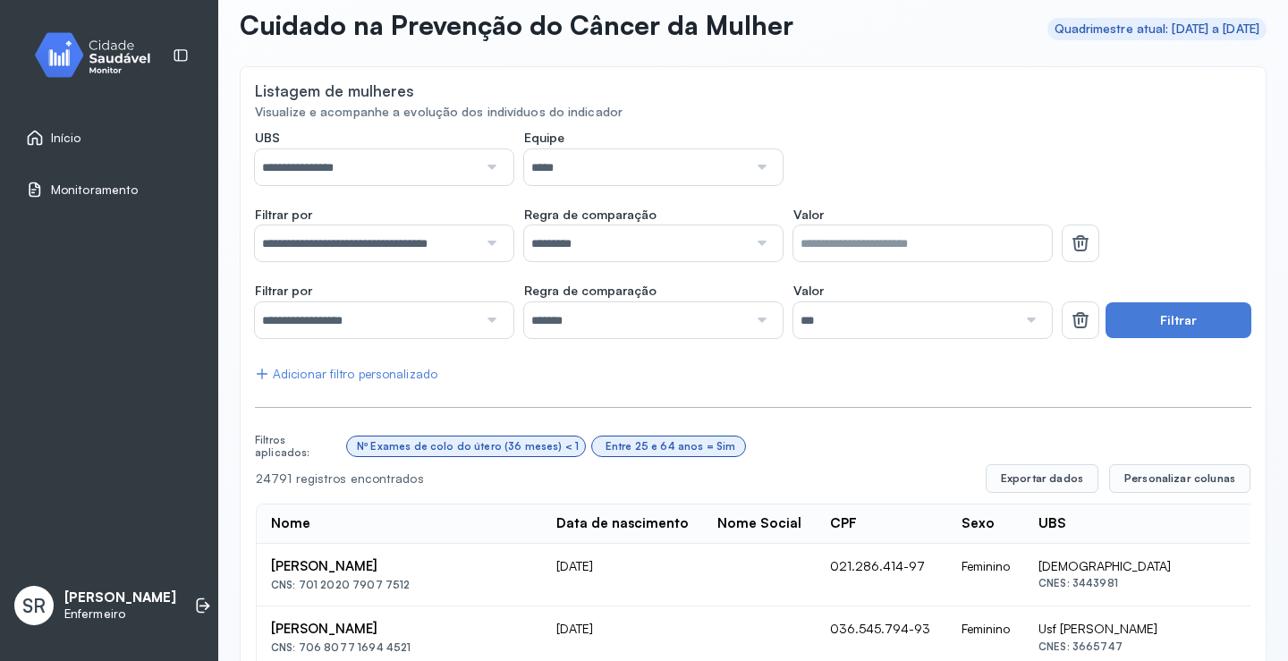
click at [1148, 305] on button "Filtrar" at bounding box center [1179, 320] width 146 height 36
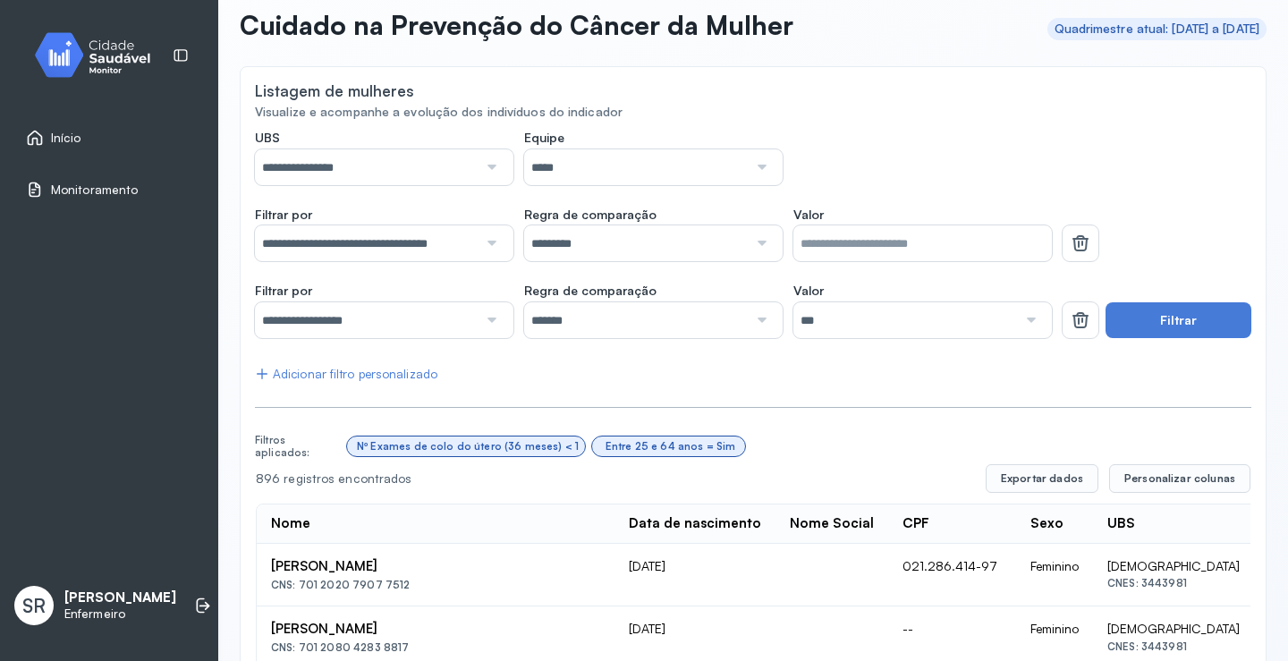
scroll to position [447, 0]
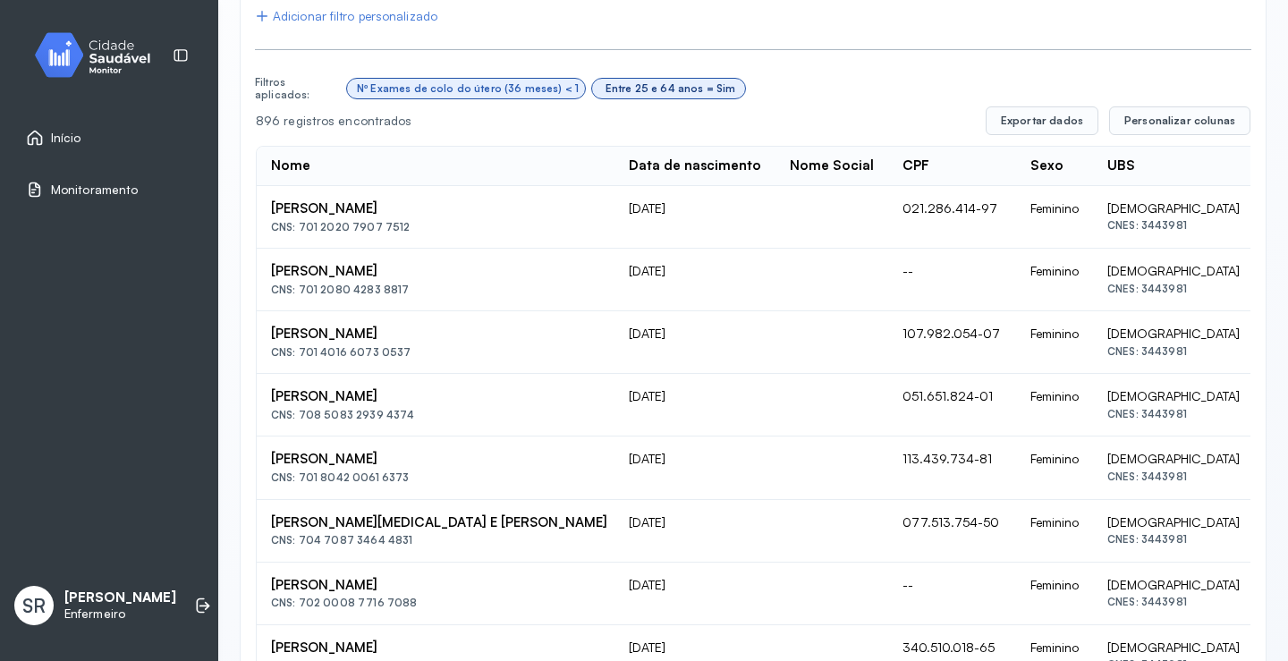
click at [639, 90] on div "Entre 25 e 64 anos = Sim" at bounding box center [671, 88] width 131 height 13
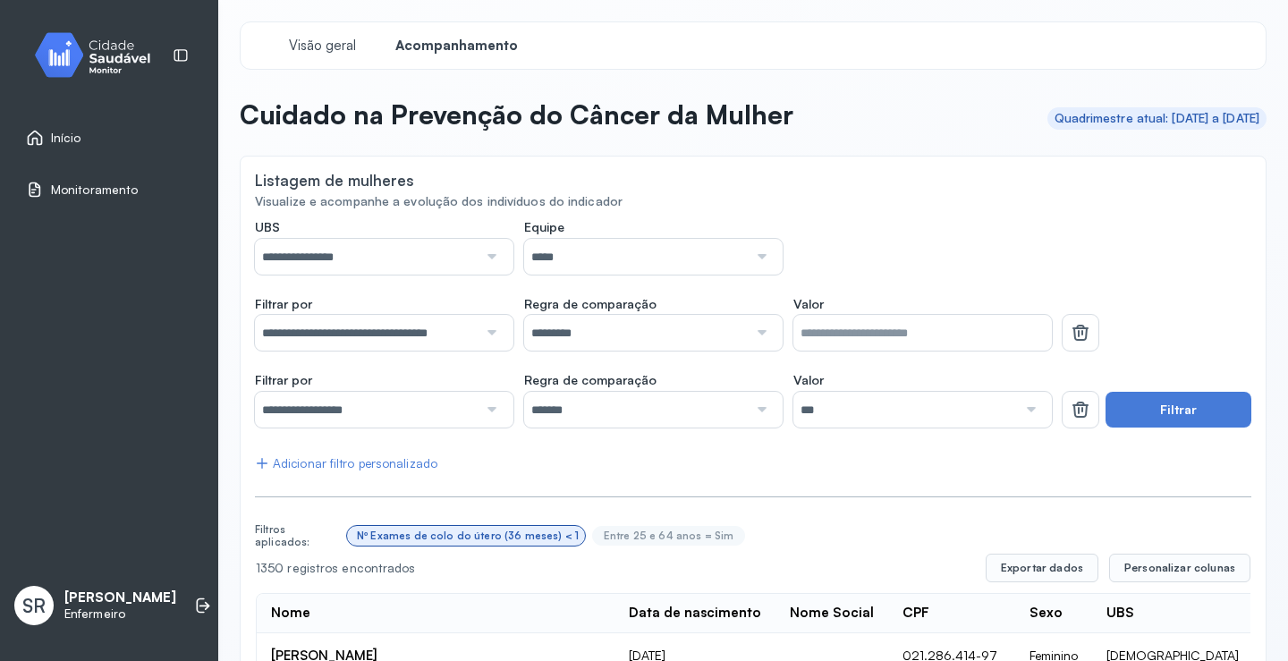
scroll to position [268, 0]
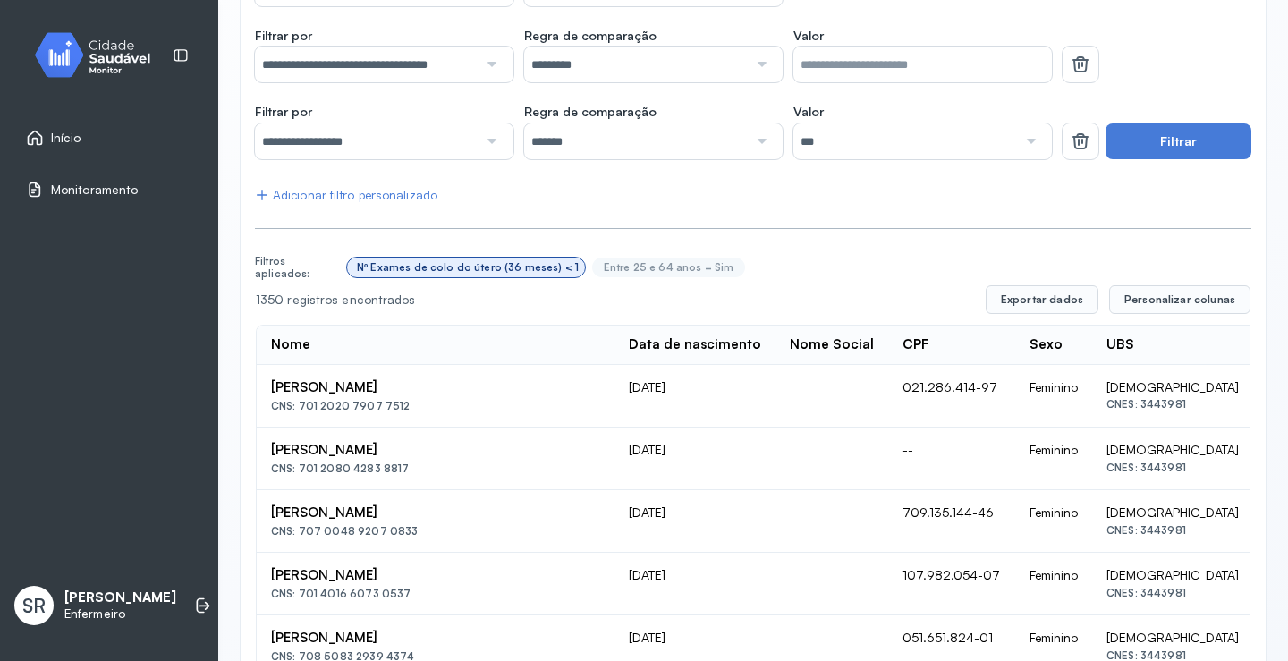
click at [448, 275] on div "Nº Exames de colo do útero (36 meses) < 1" at bounding box center [466, 268] width 238 height 20
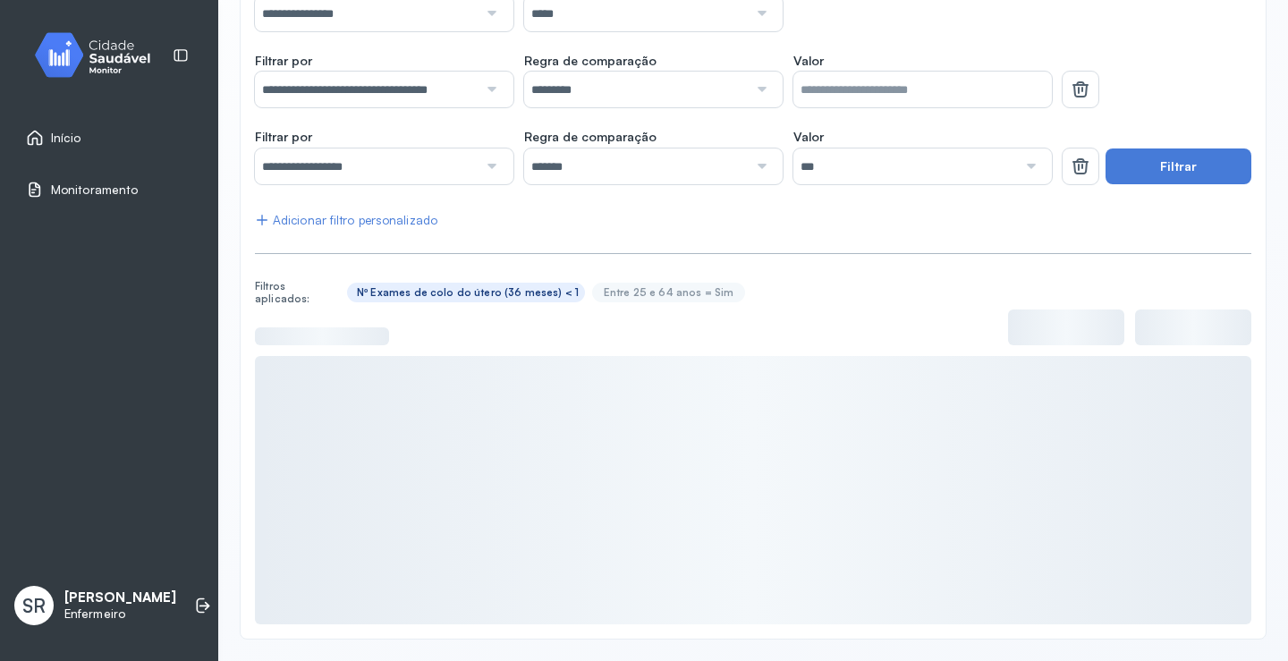
scroll to position [243, 0]
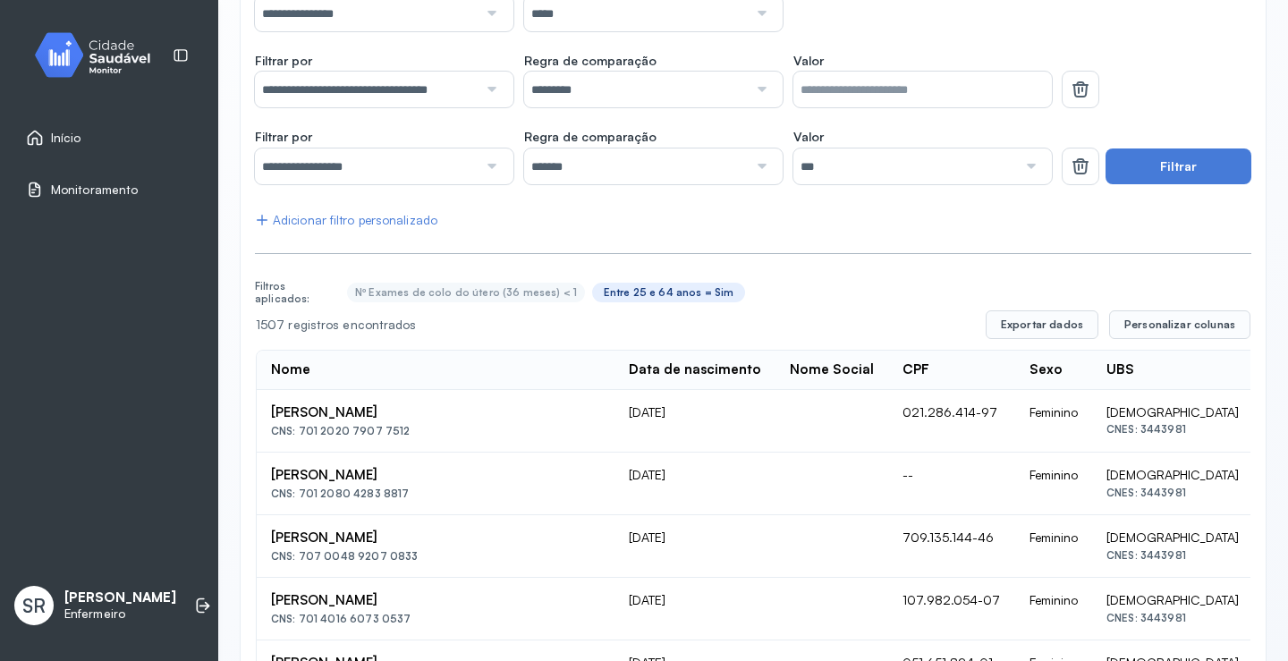
click at [648, 318] on div "1507 registros encontrados" at bounding box center [614, 325] width 716 height 15
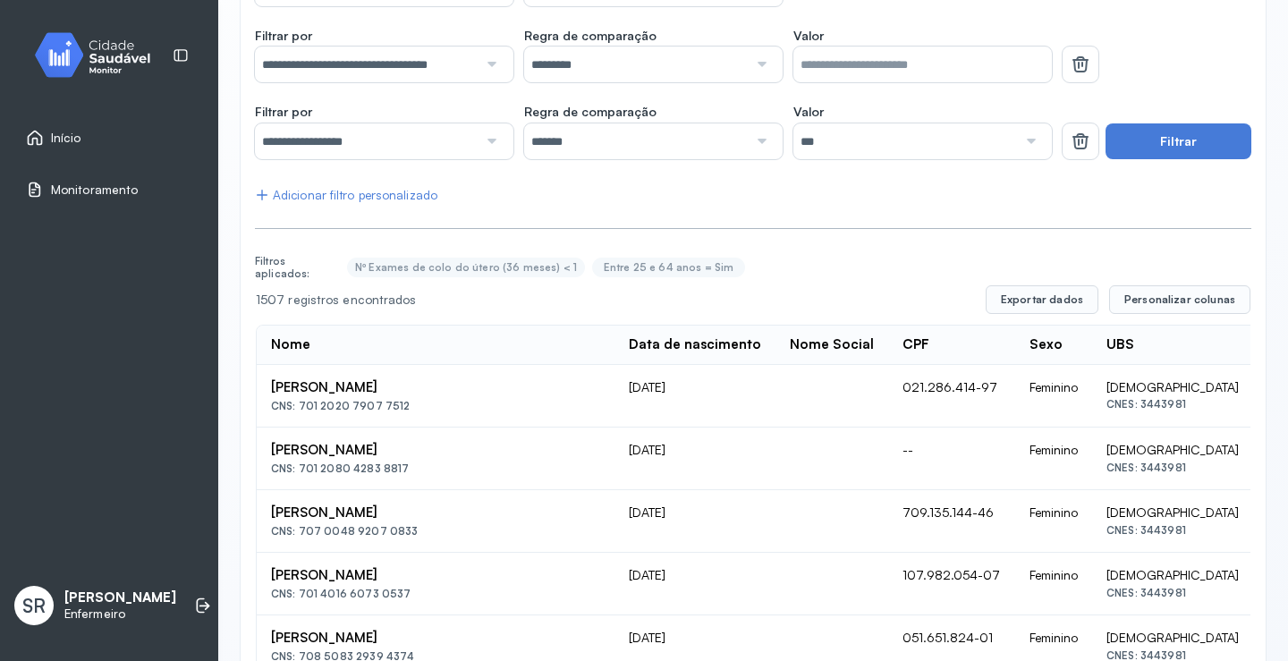
scroll to position [0, 0]
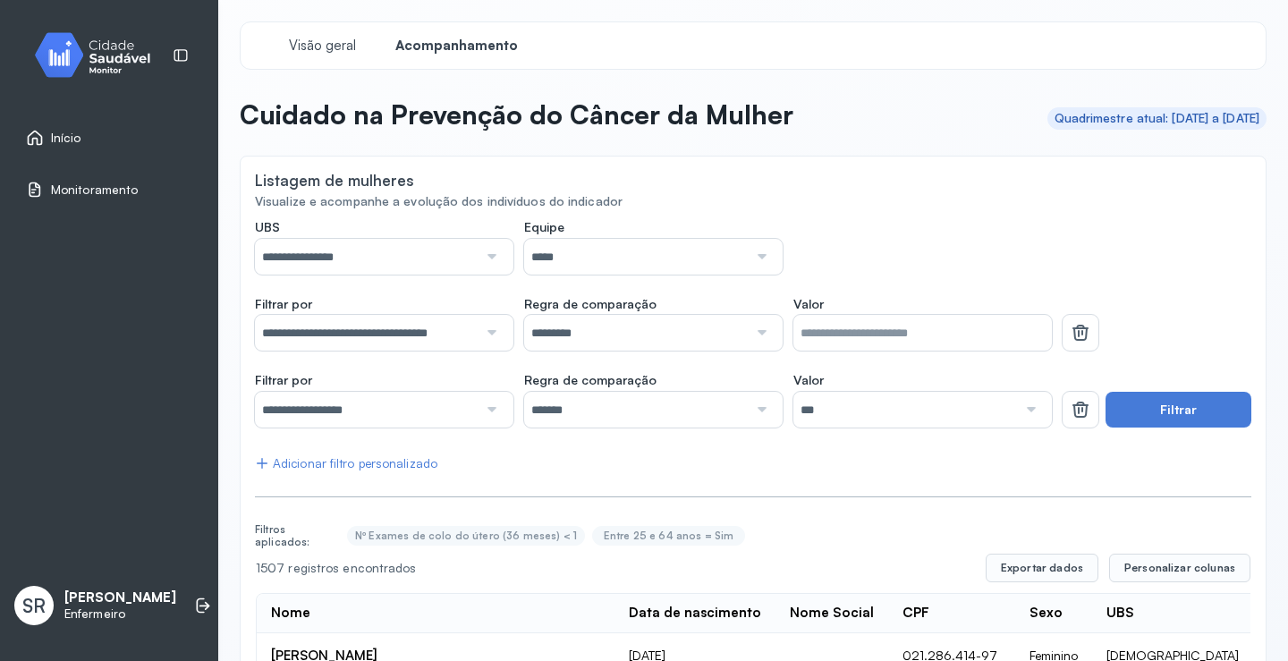
click at [83, 139] on link "Início" at bounding box center [109, 138] width 166 height 18
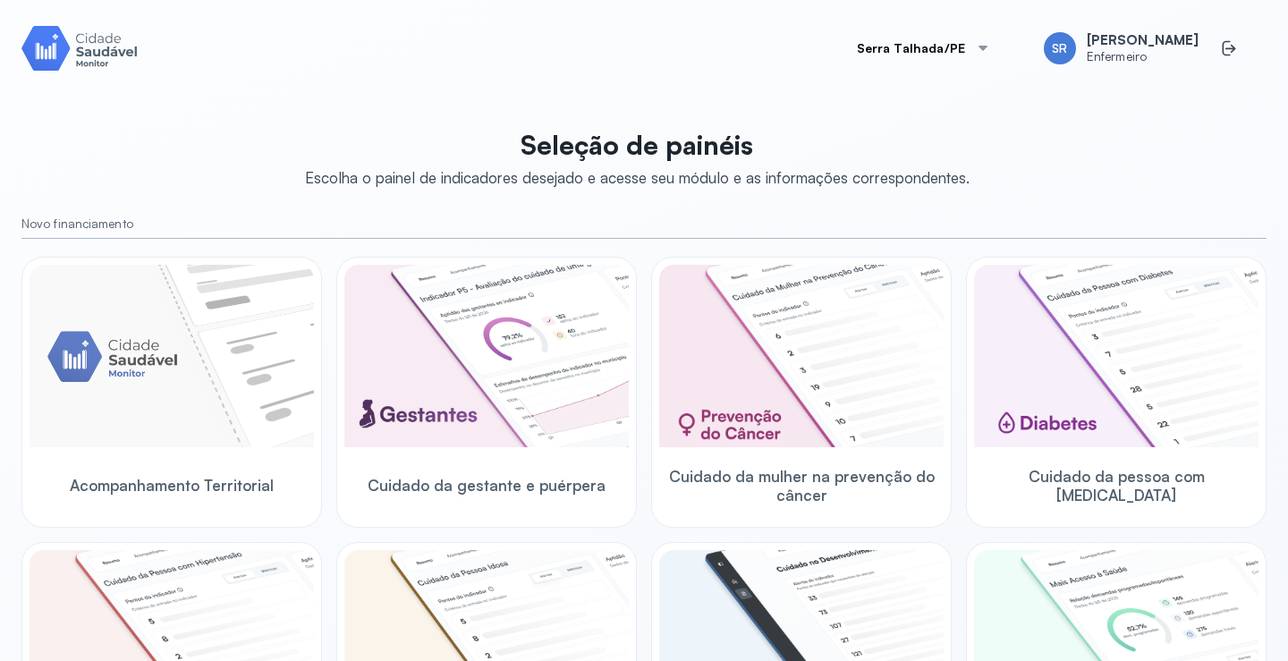
click at [104, 62] on img at bounding box center [79, 47] width 116 height 51
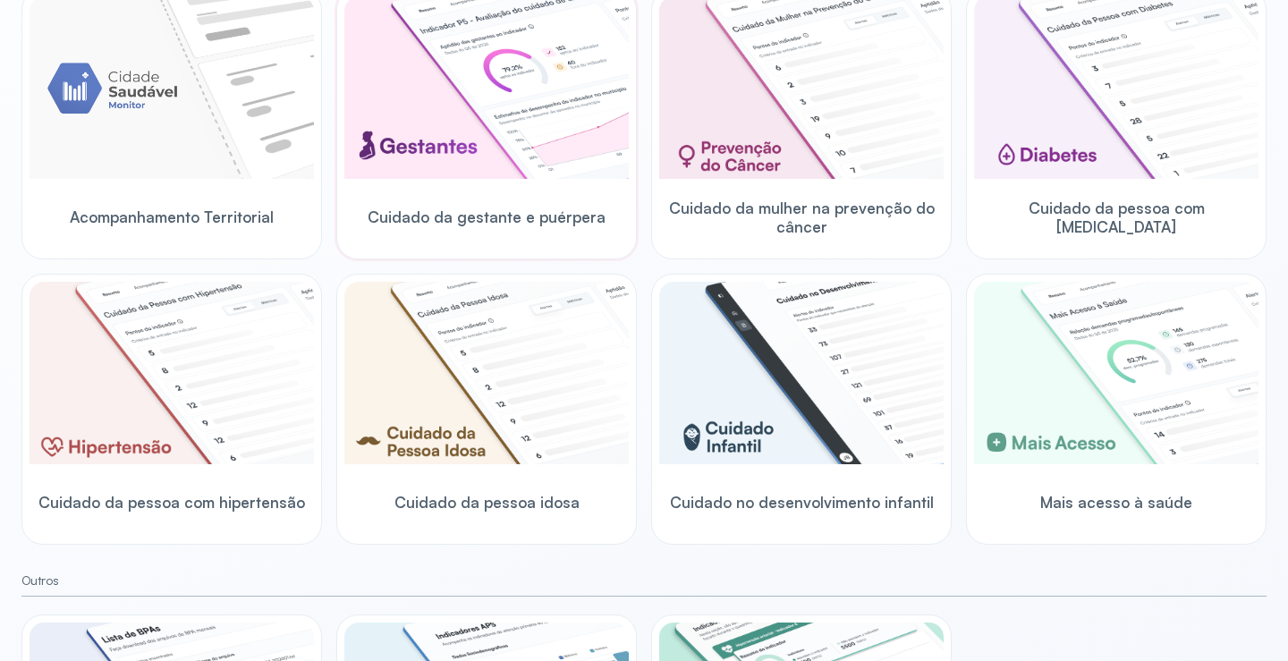
scroll to position [529, 0]
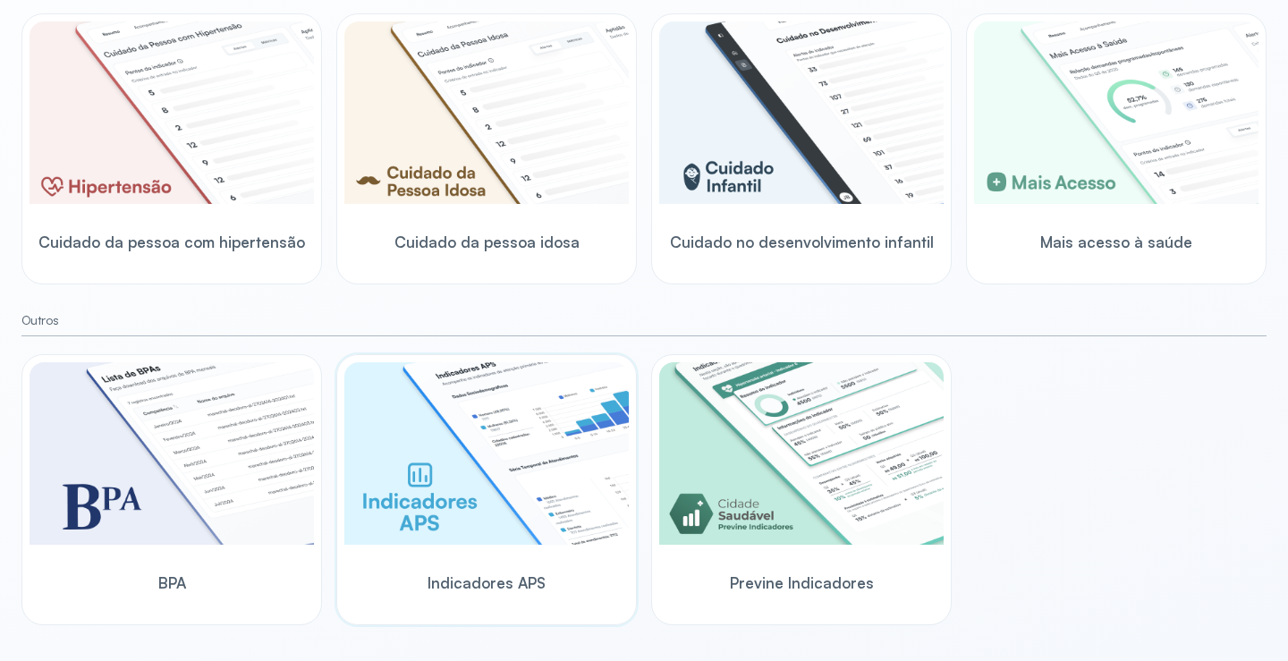
click at [497, 519] on img at bounding box center [486, 453] width 285 height 183
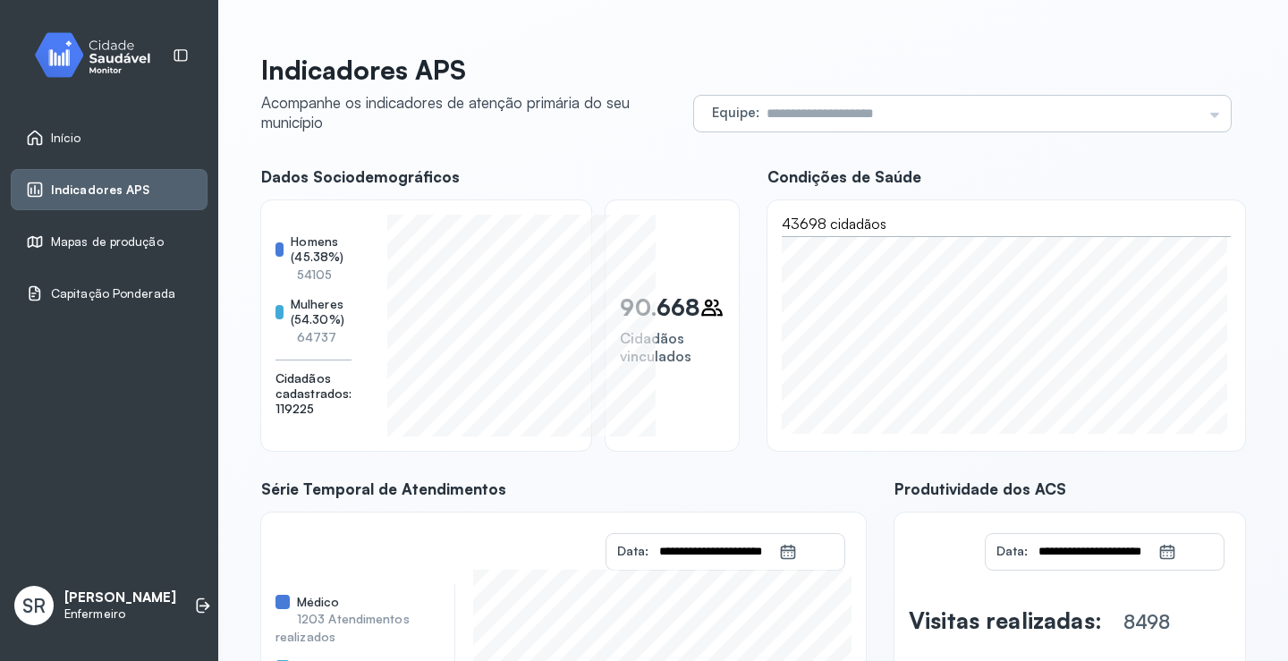
click at [803, 109] on input "text" at bounding box center [981, 114] width 443 height 36
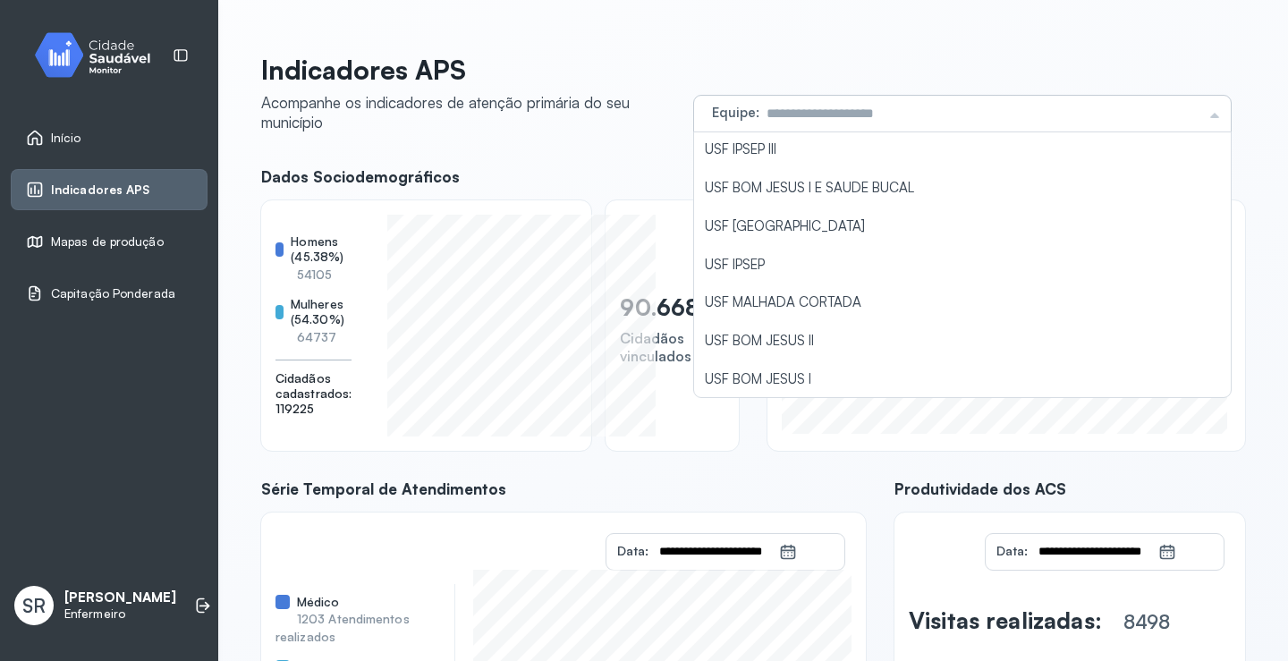
scroll to position [626, 0]
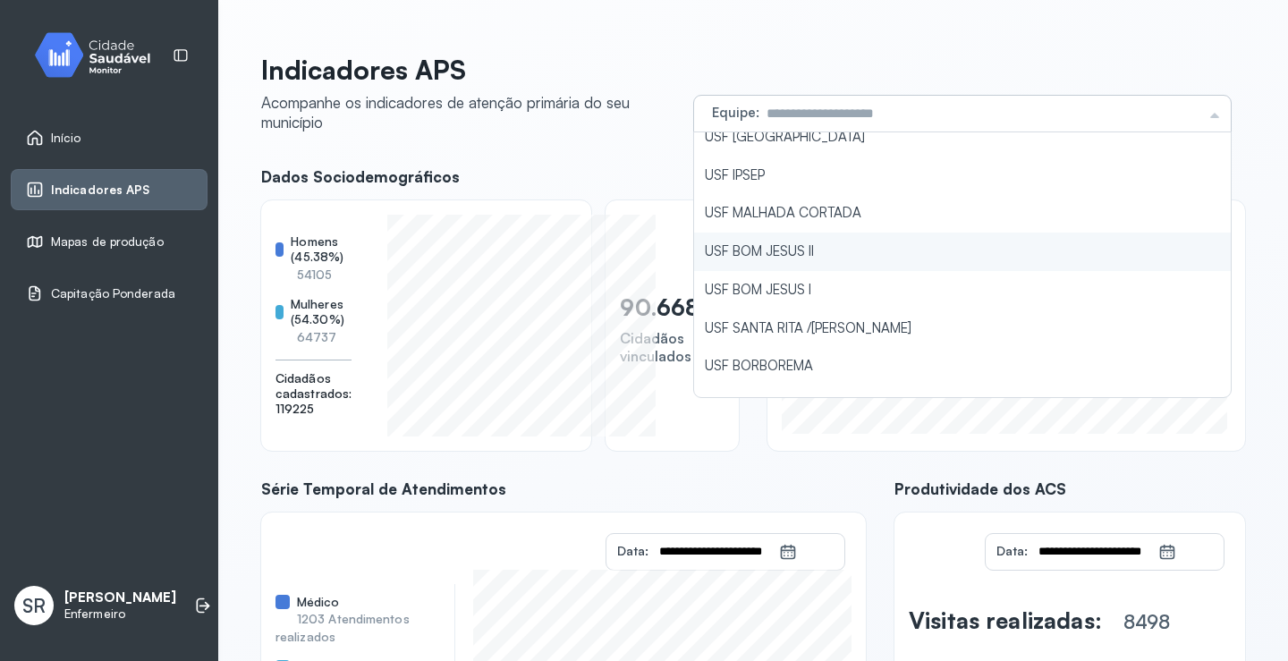
type input "**********"
click at [795, 255] on div "**********" at bounding box center [753, 462] width 984 height 817
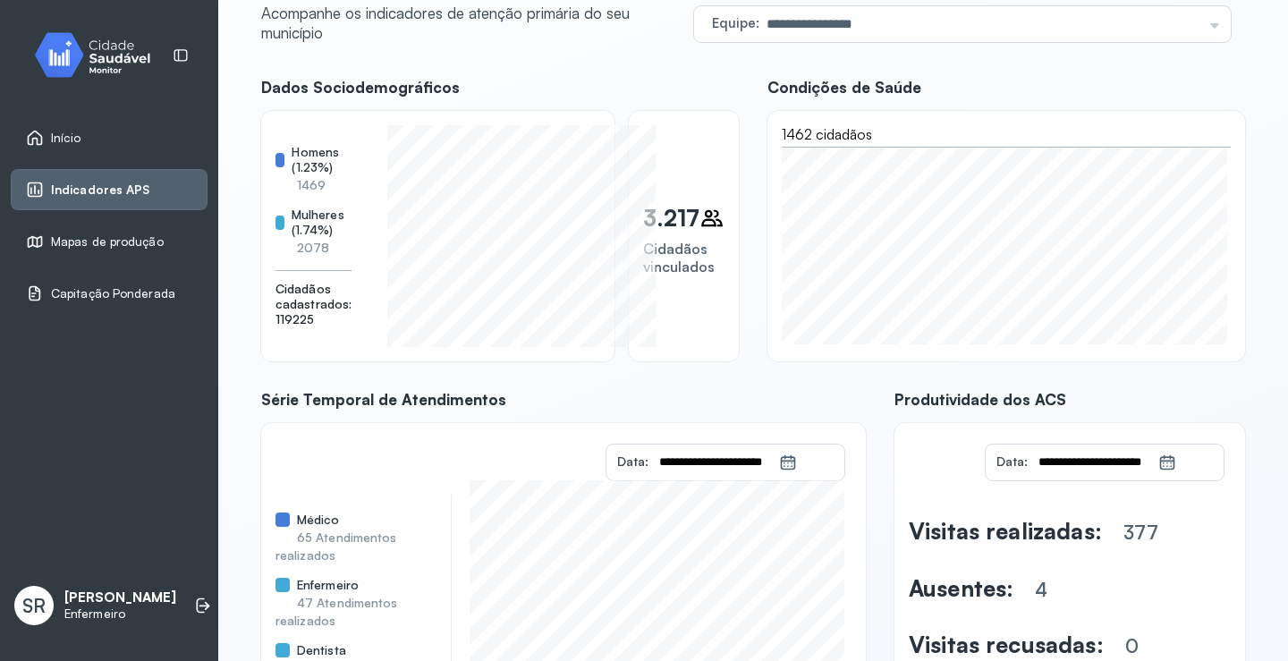
scroll to position [179, 0]
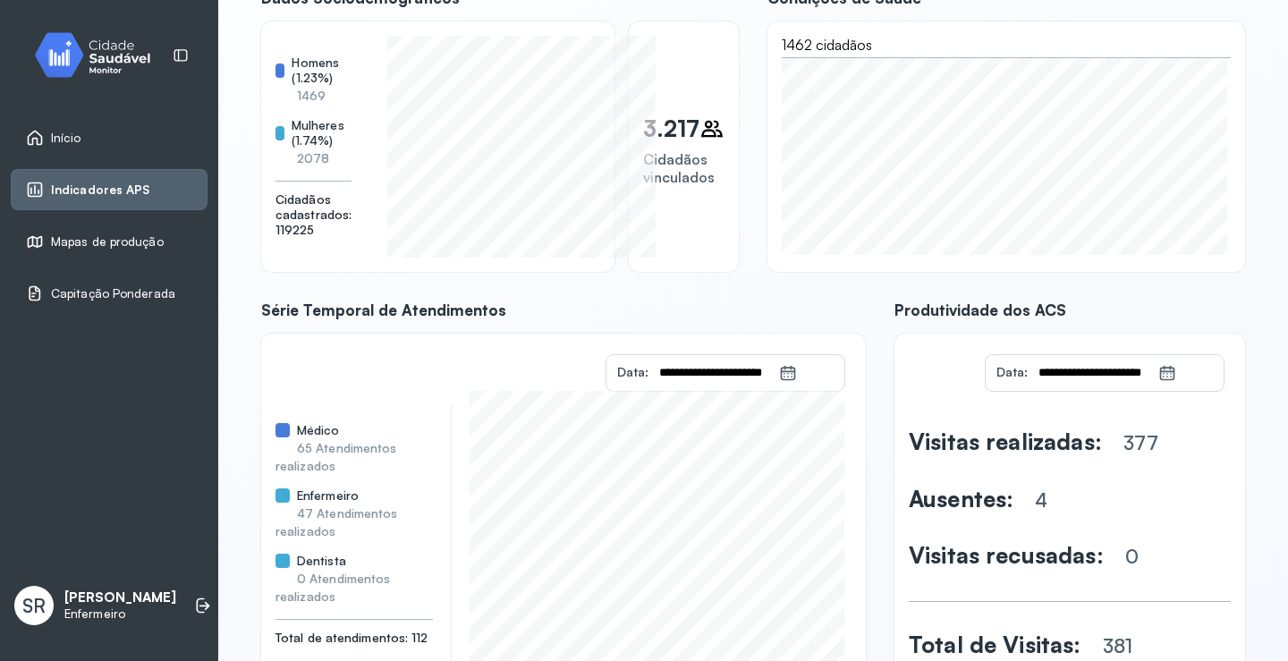
click at [70, 242] on span "Mapas de produção" at bounding box center [107, 241] width 113 height 15
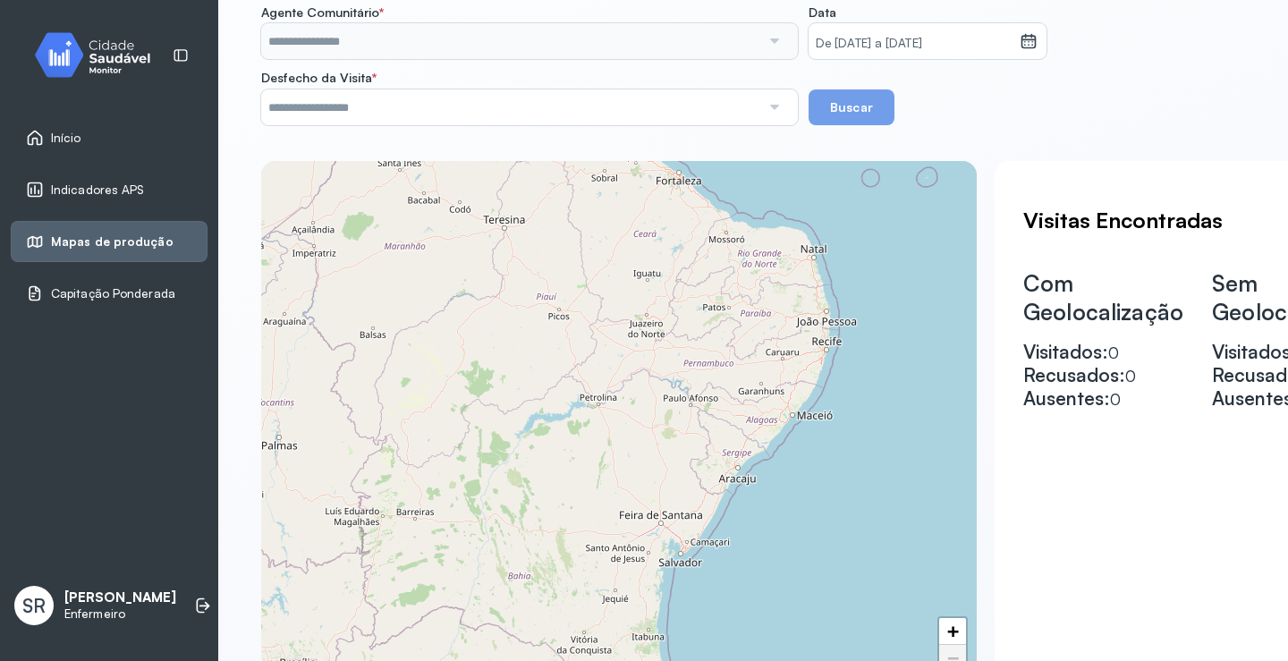
scroll to position [361, 0]
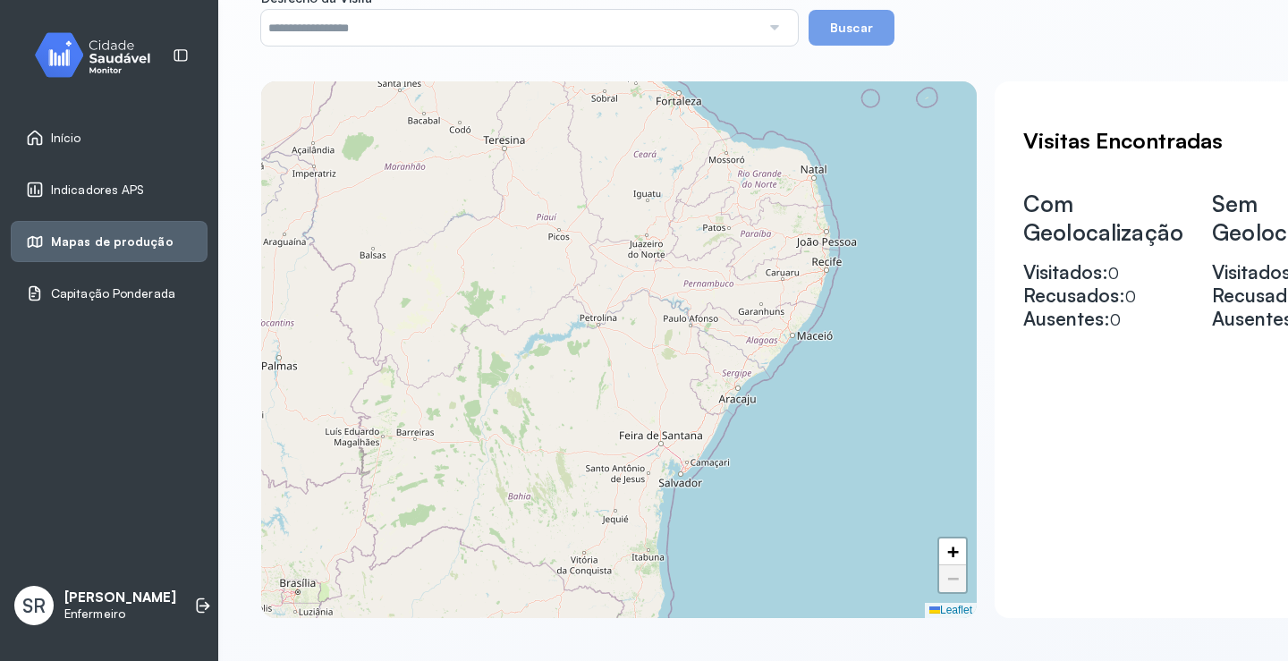
click at [95, 295] on span "Capitação Ponderada" at bounding box center [113, 293] width 124 height 15
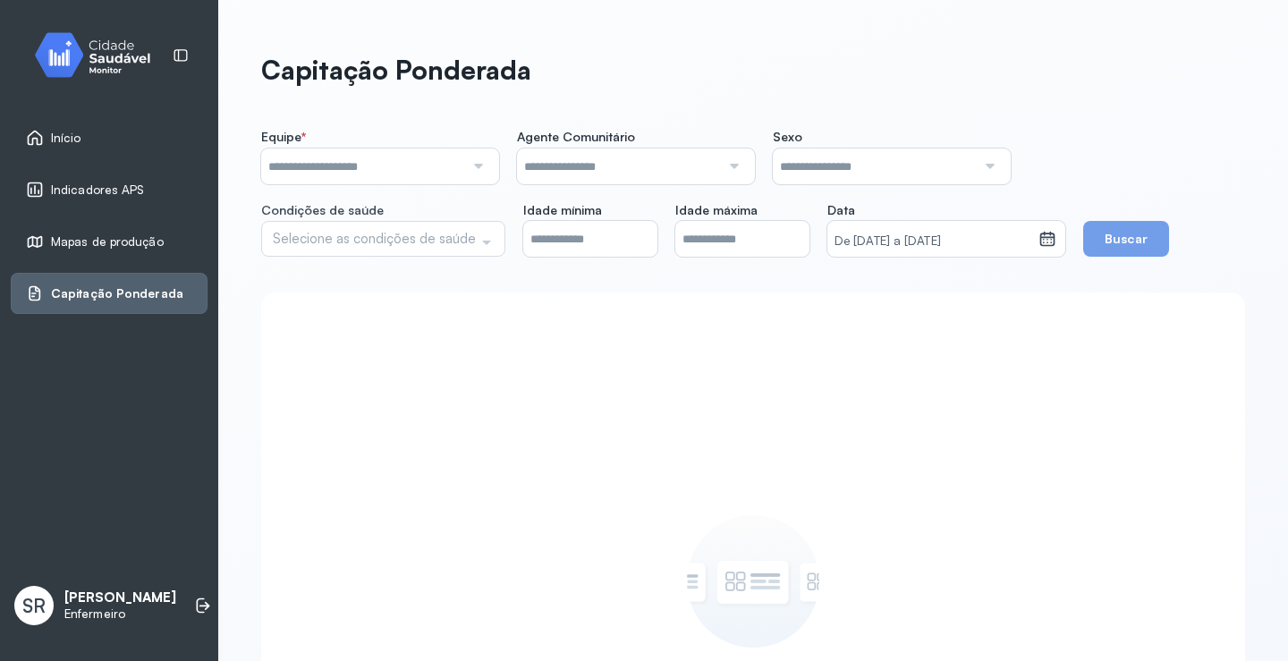
click at [52, 143] on span "Início" at bounding box center [66, 138] width 30 height 15
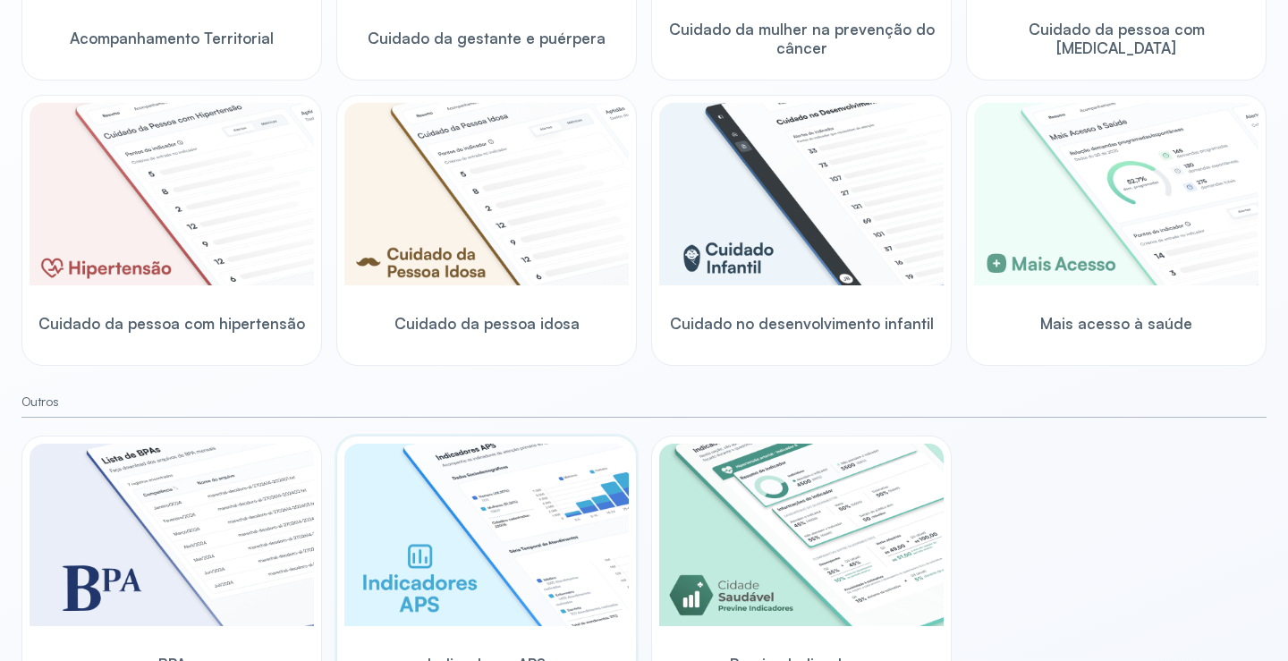
scroll to position [529, 0]
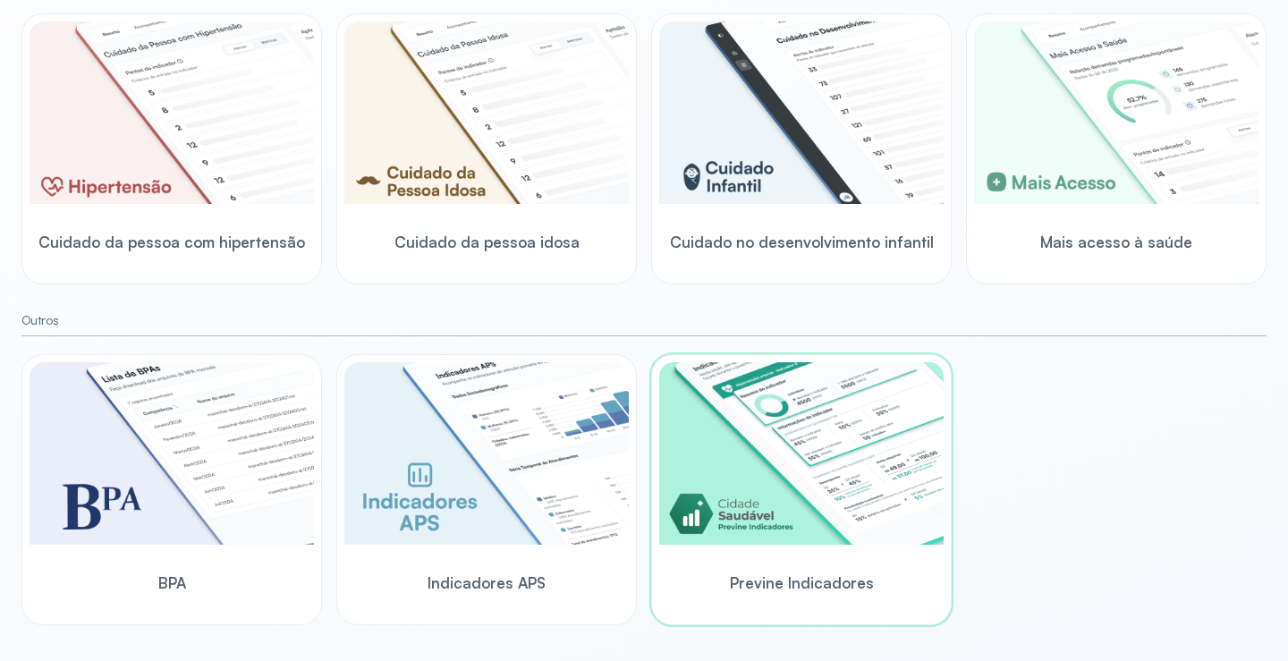
click at [829, 502] on img at bounding box center [801, 453] width 285 height 183
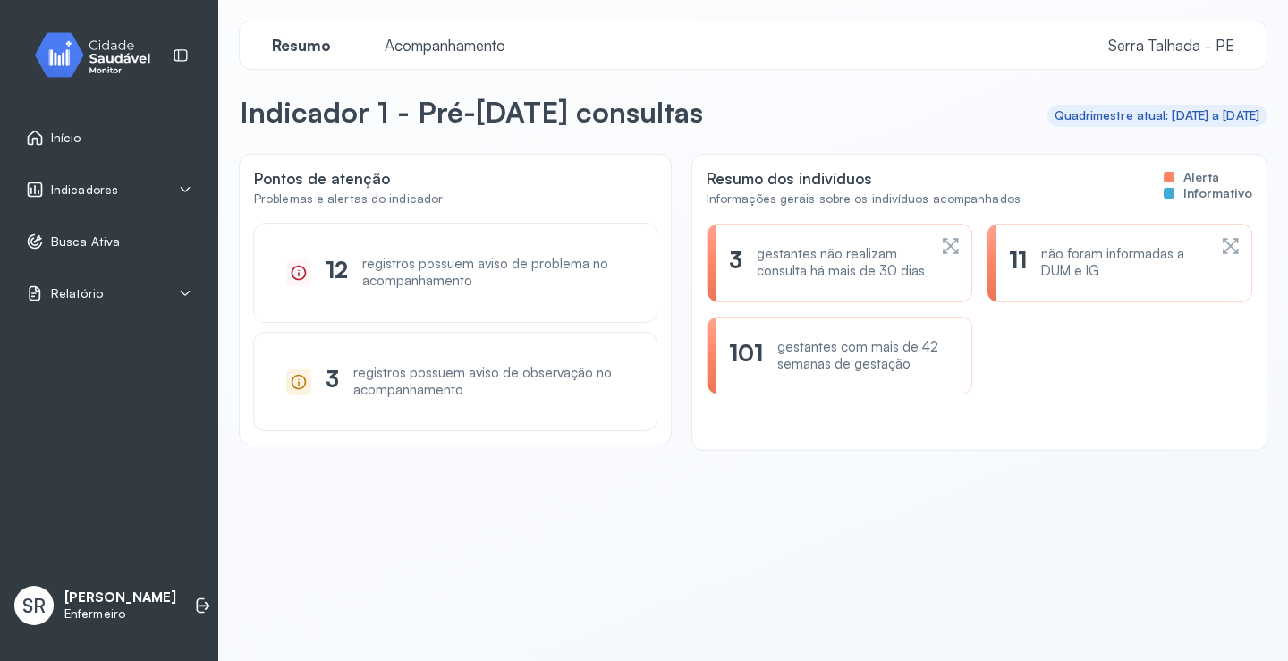
click at [297, 274] on icon at bounding box center [299, 273] width 18 height 18
click at [857, 266] on div "gestantes não realizam consulta há mais de 30 dias" at bounding box center [842, 263] width 170 height 34
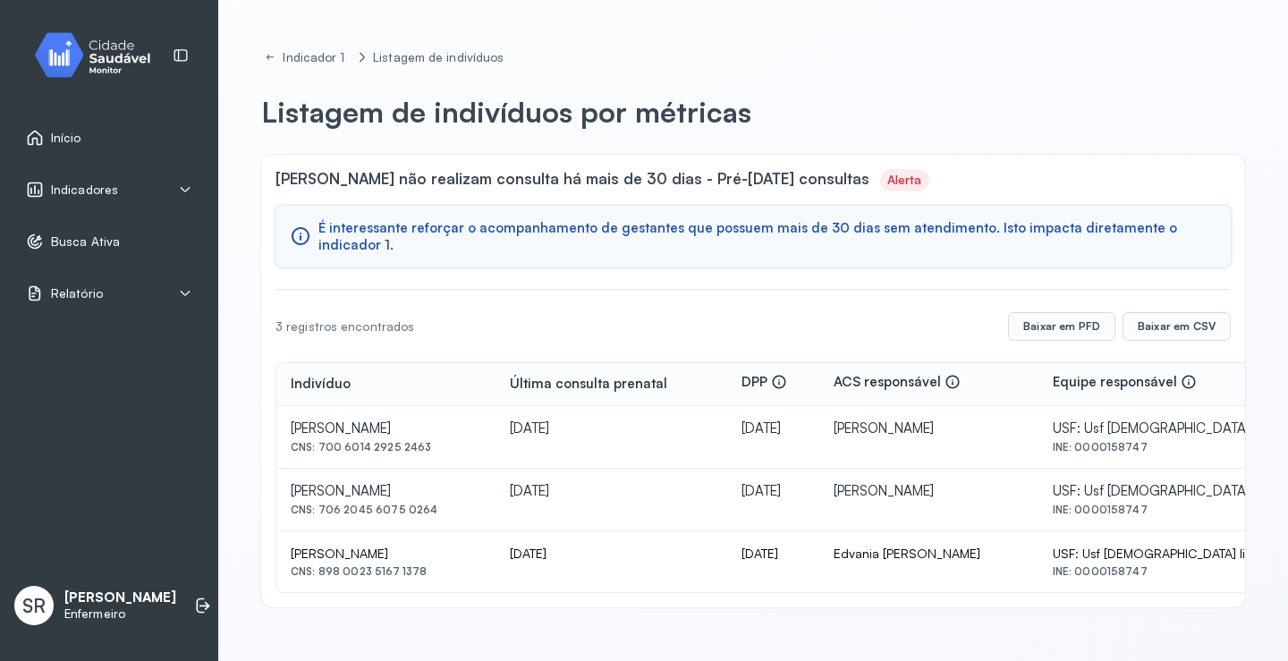
drag, startPoint x: 1194, startPoint y: 140, endPoint x: 961, endPoint y: 115, distance: 234.9
click at [1018, 137] on div "Indicador 1 Listagem de indivíduos Listagem de indivíduos por métricas Gestante…" at bounding box center [753, 319] width 1027 height 597
click at [1177, 443] on div "INE: 0000158747" at bounding box center [1184, 447] width 263 height 13
click at [961, 380] on icon at bounding box center [953, 382] width 16 height 16
click at [81, 293] on span "Relatório" at bounding box center [77, 293] width 52 height 15
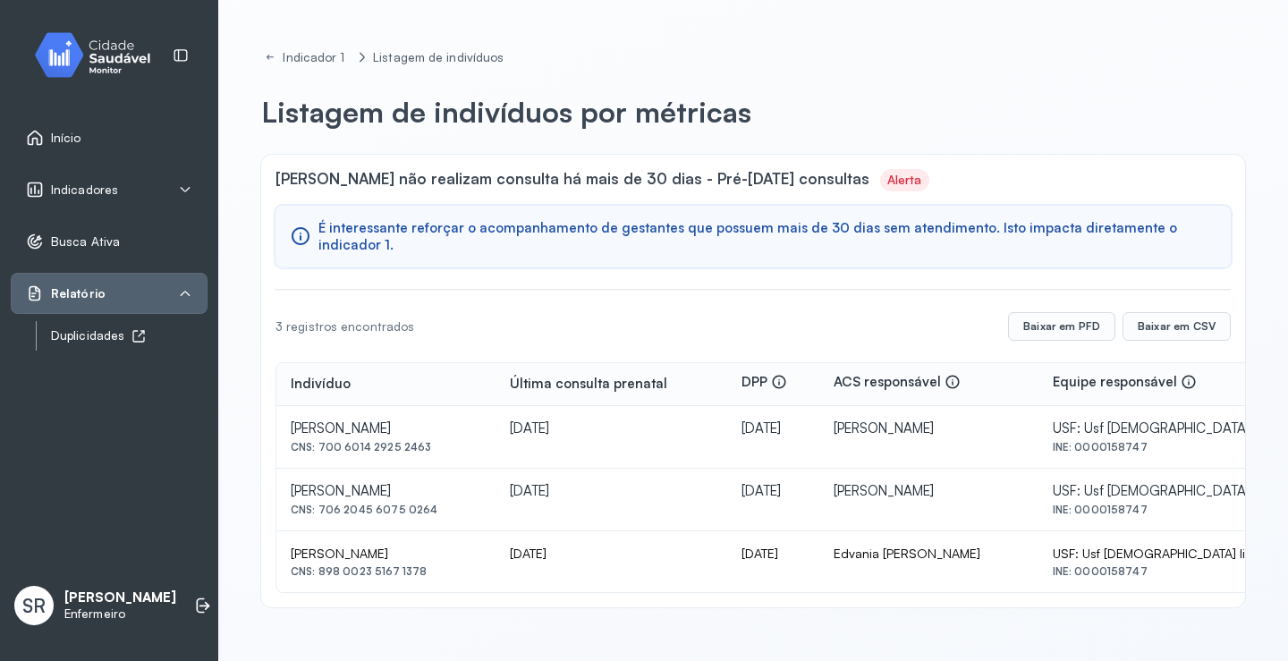
click at [73, 340] on div "Duplicidades" at bounding box center [129, 335] width 157 height 15
click at [81, 244] on span "Busca Ativa" at bounding box center [85, 241] width 69 height 15
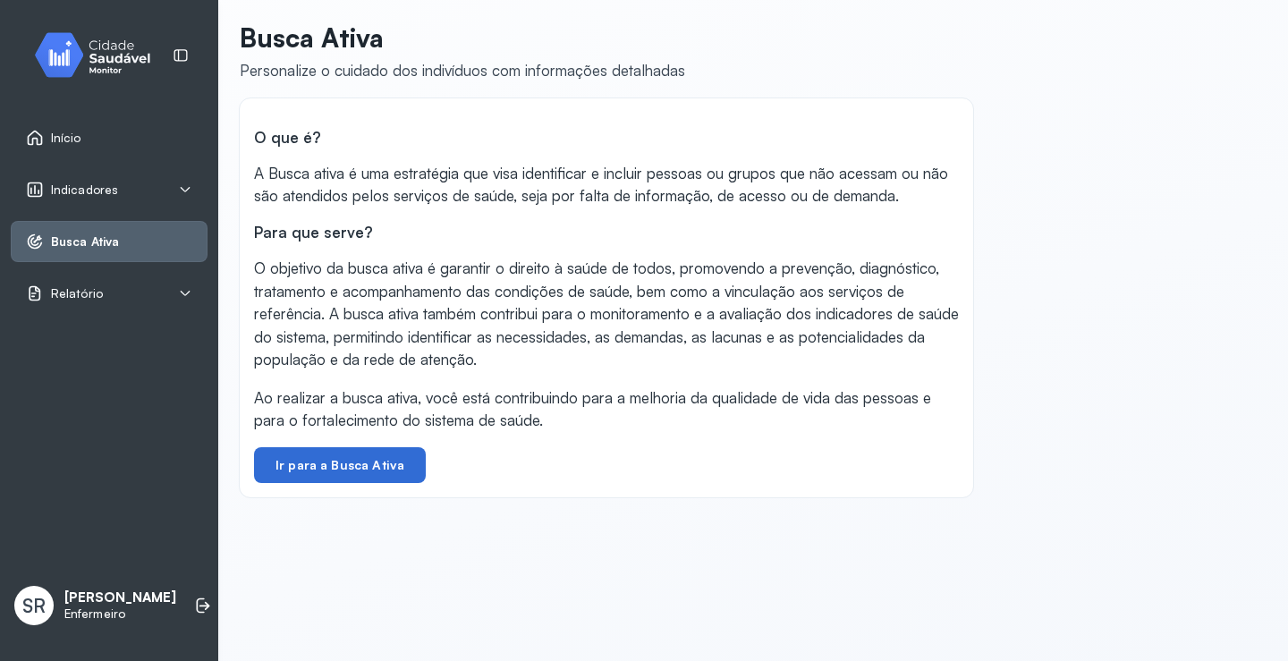
click at [356, 471] on button "Ir para a Busca Ativa" at bounding box center [340, 465] width 172 height 36
click at [81, 183] on span "Indicadores" at bounding box center [84, 190] width 67 height 15
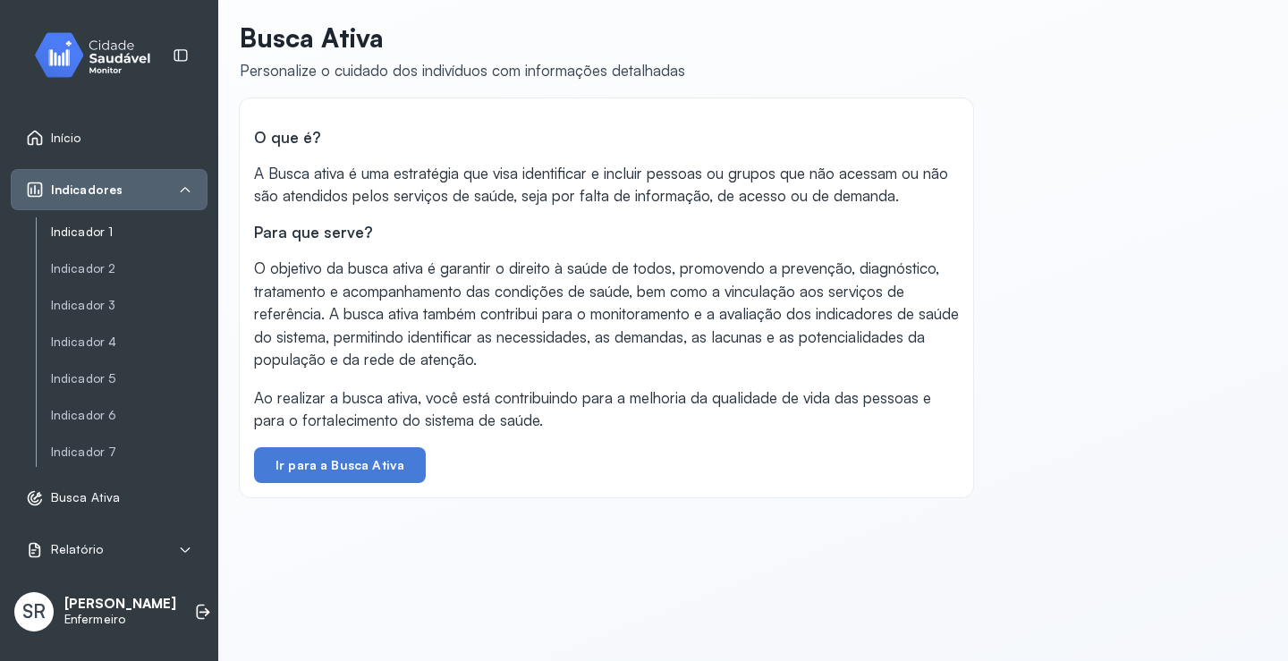
click at [104, 236] on link "Indicador 1" at bounding box center [129, 232] width 157 height 15
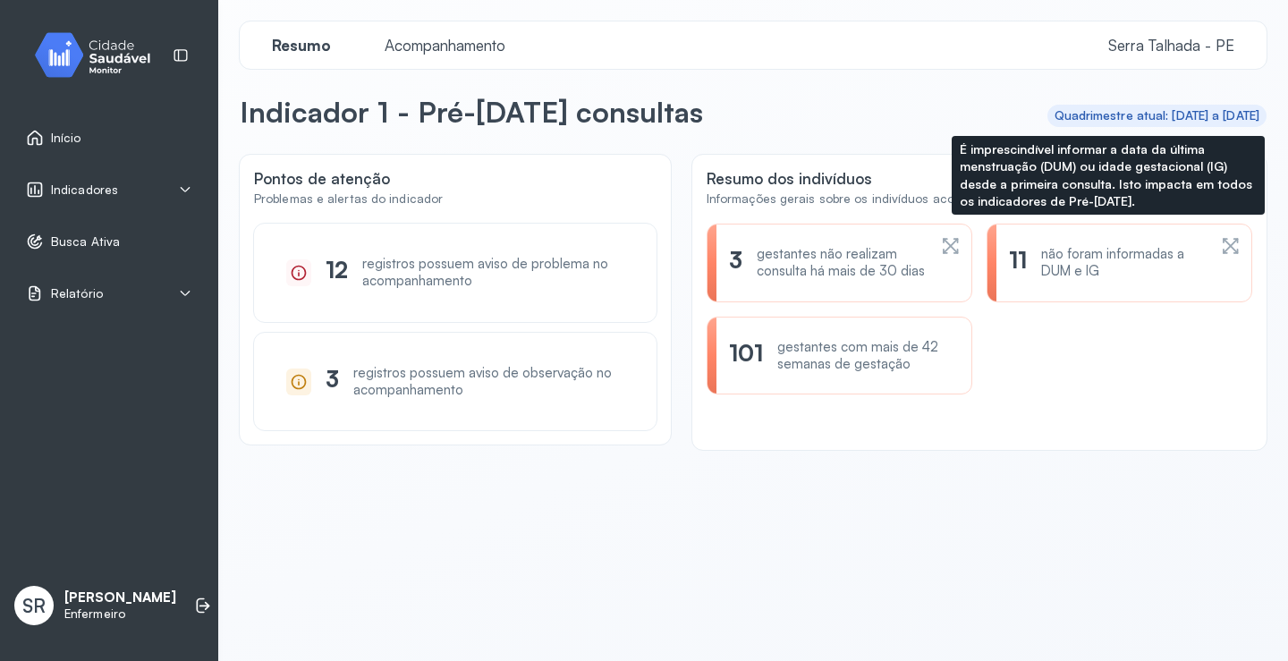
click at [1231, 251] on icon at bounding box center [1235, 250] width 8 height 8
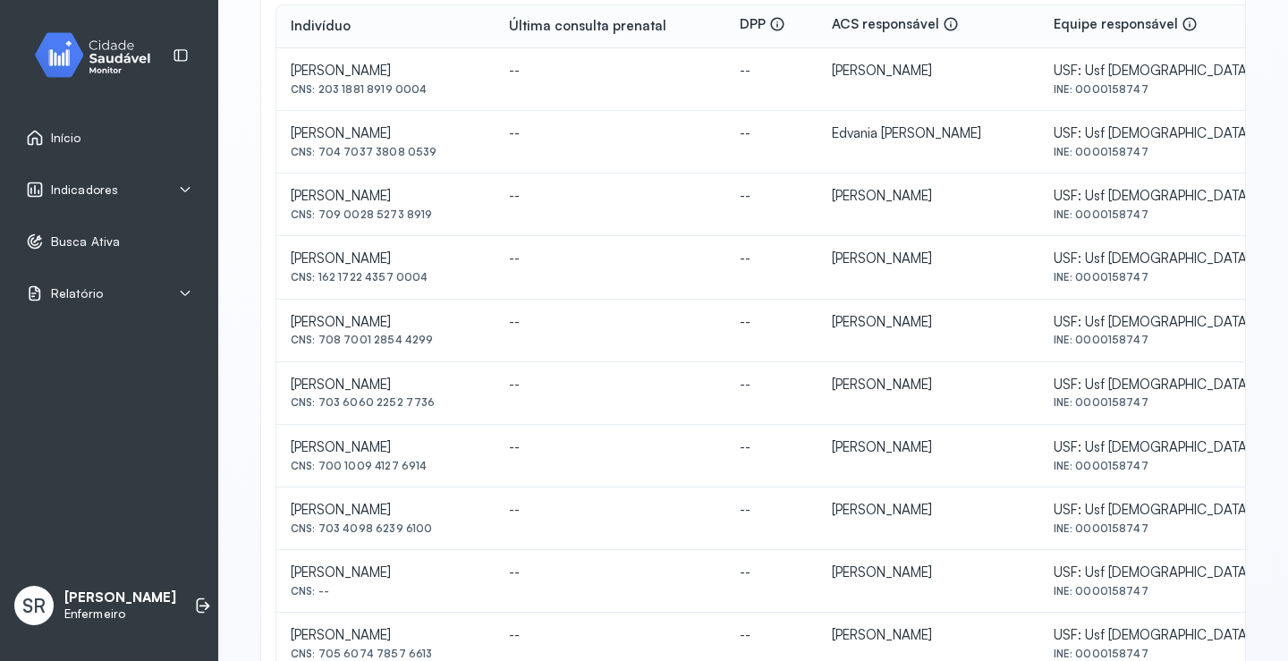
scroll to position [480, 0]
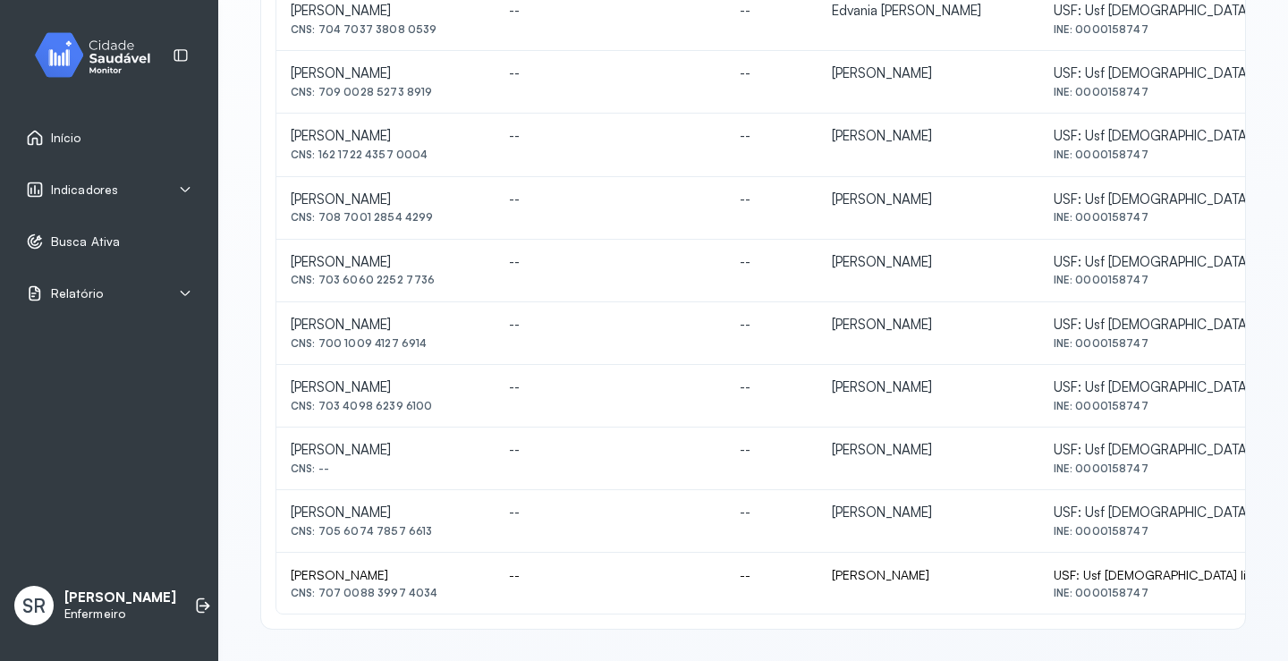
click at [52, 289] on span "Relatório" at bounding box center [77, 293] width 52 height 15
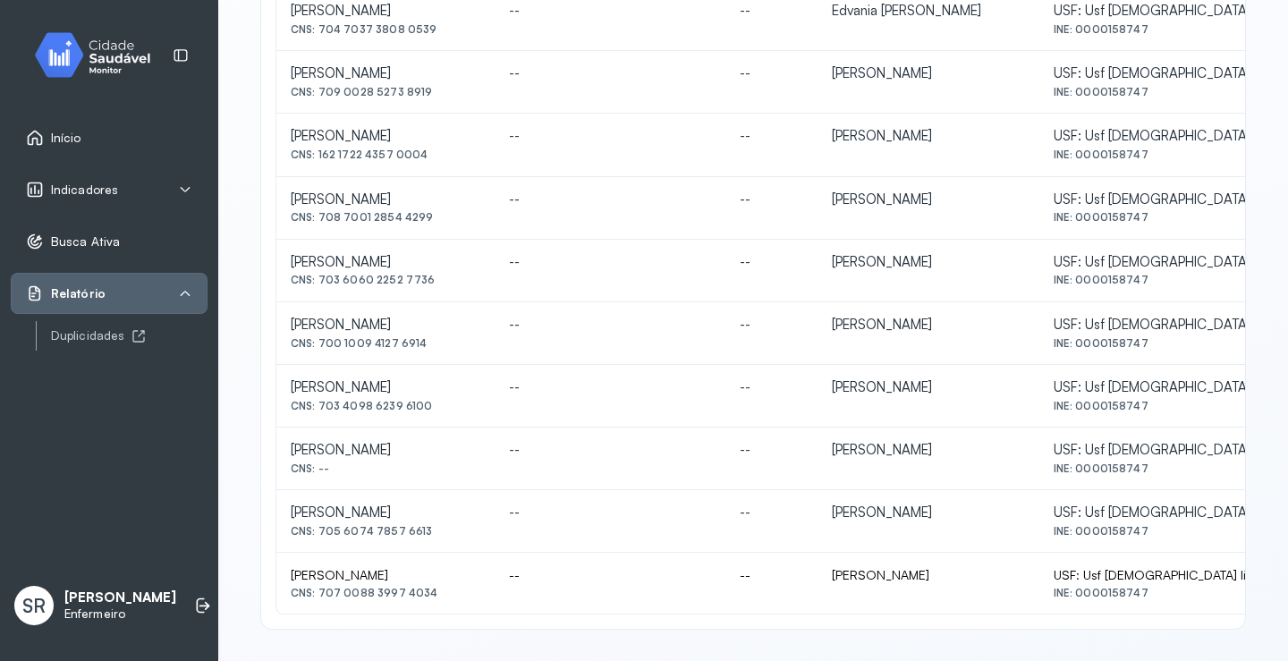
click at [77, 249] on span "Busca Ativa" at bounding box center [85, 241] width 69 height 15
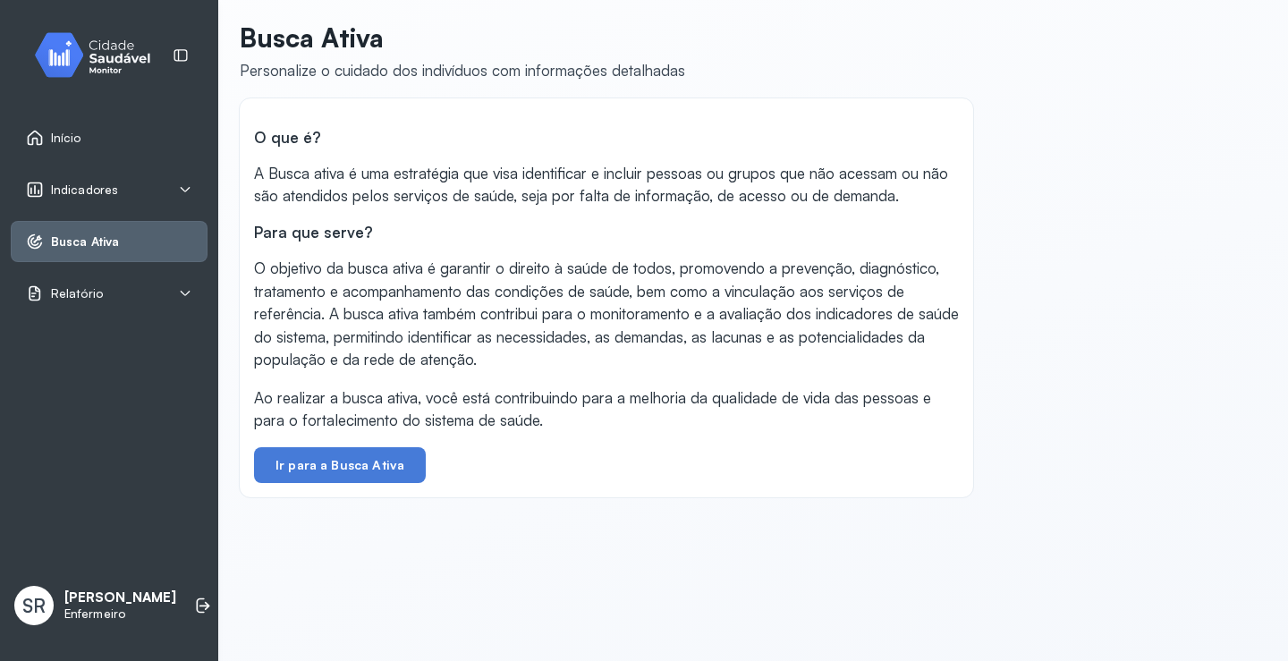
click at [74, 193] on span "Indicadores" at bounding box center [84, 190] width 67 height 15
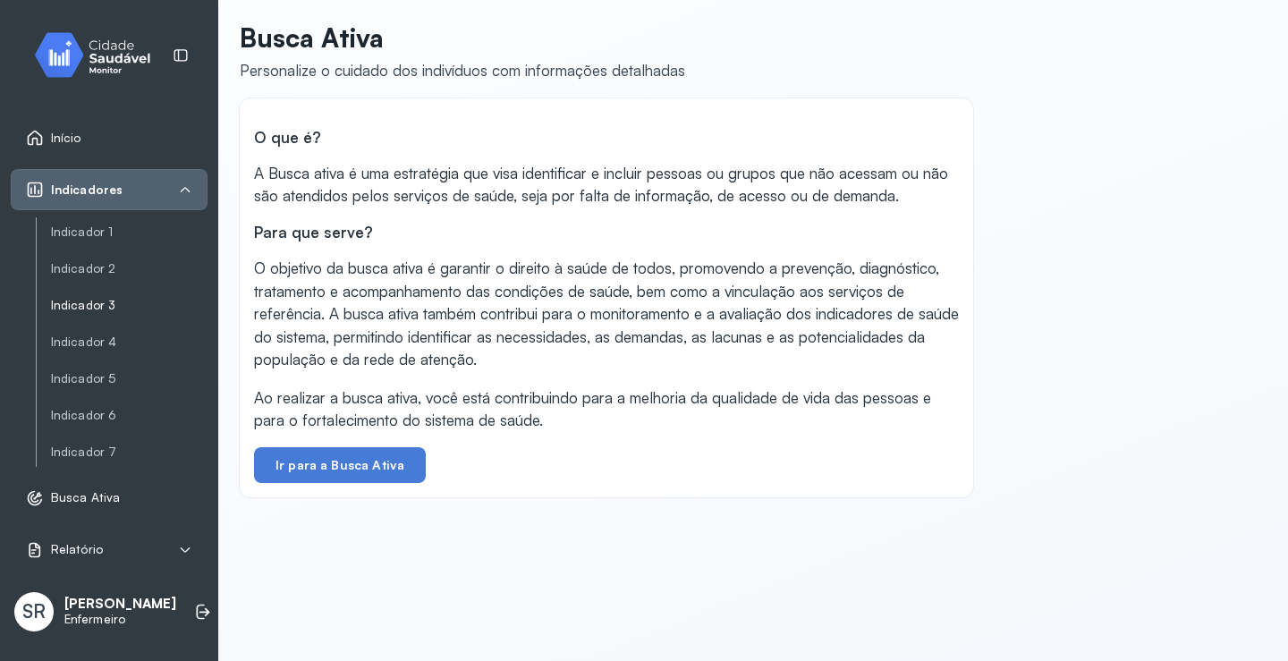
click at [97, 307] on link "Indicador 3" at bounding box center [129, 305] width 157 height 15
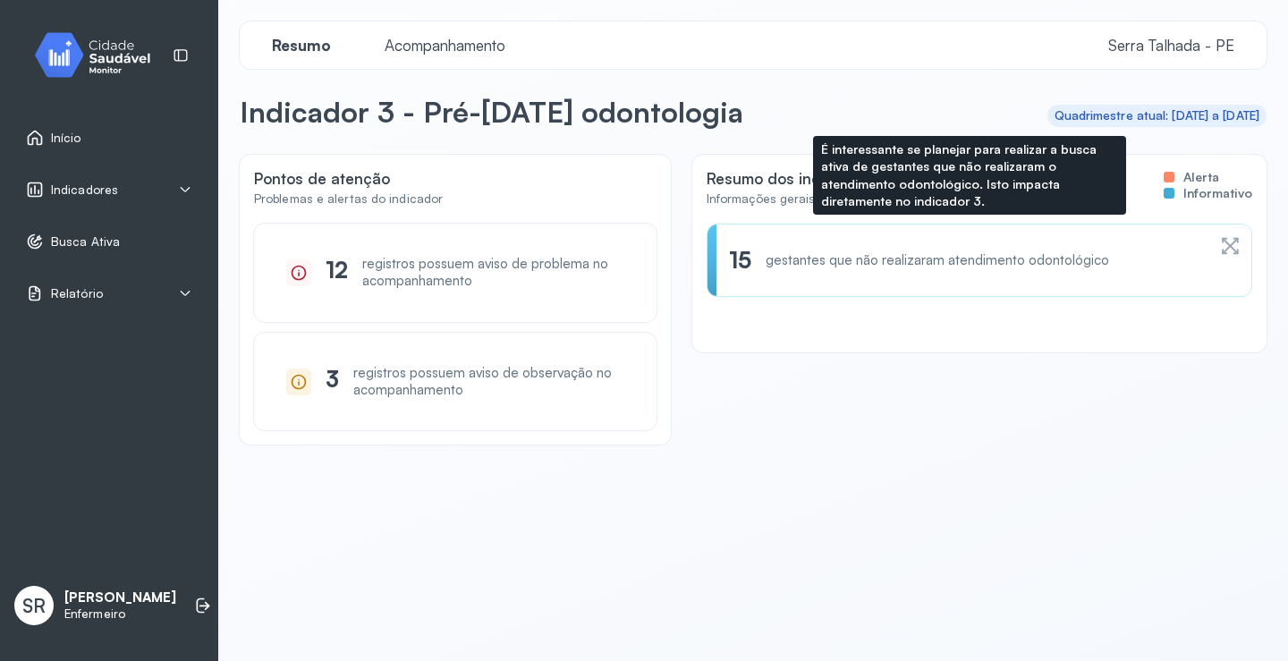
click at [984, 264] on div "gestantes que não realizaram atendimento odontológico" at bounding box center [938, 260] width 344 height 17
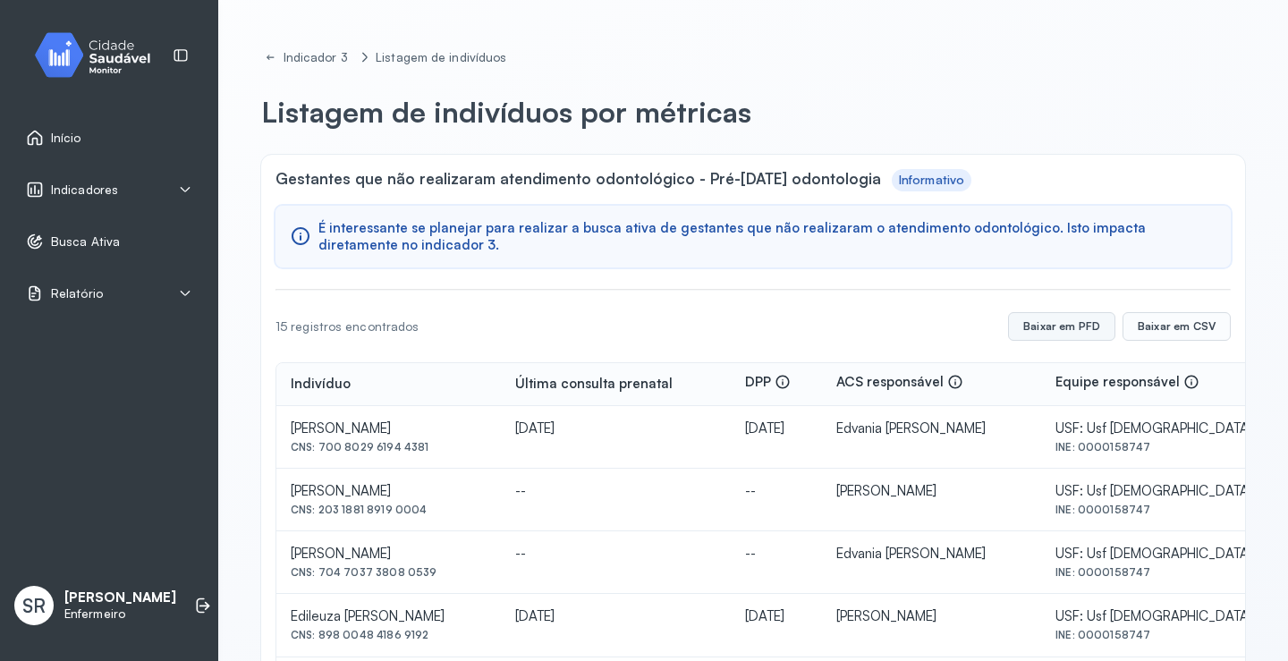
click at [1053, 329] on button "Baixar em PFD" at bounding box center [1061, 326] width 107 height 29
click at [1186, 328] on button "Baixar em CSV" at bounding box center [1177, 326] width 108 height 29
click at [52, 249] on span "Busca Ativa" at bounding box center [85, 241] width 69 height 15
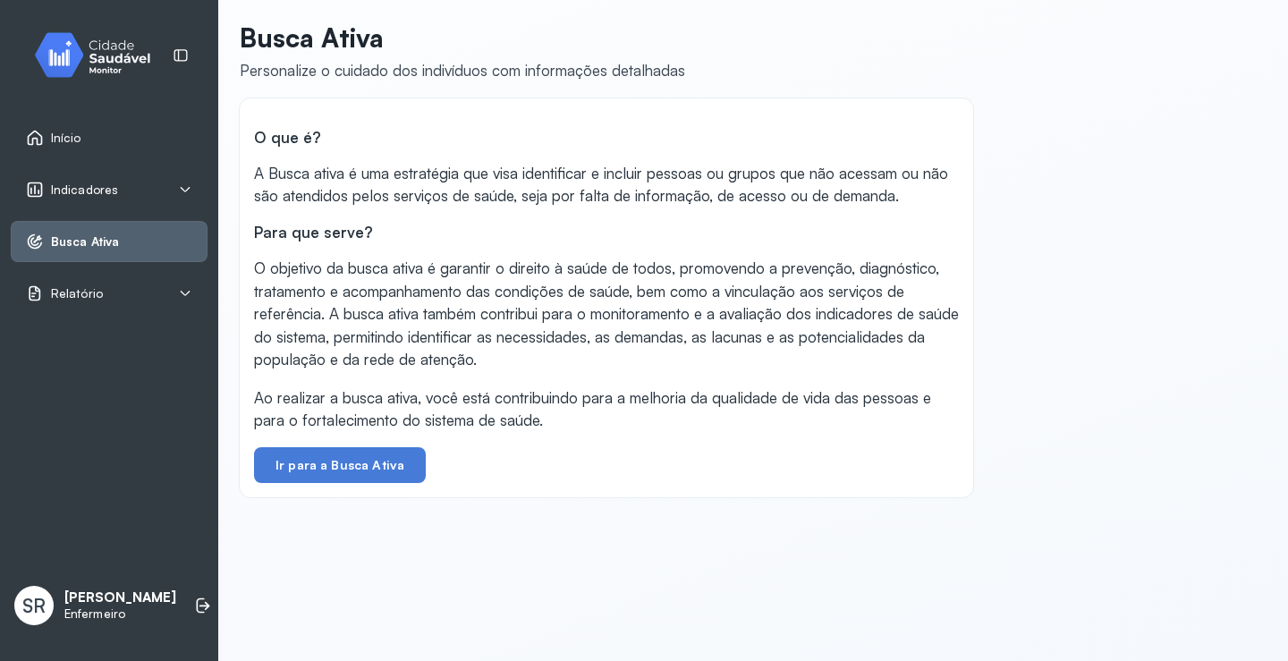
click at [67, 183] on span "Indicadores" at bounding box center [84, 190] width 67 height 15
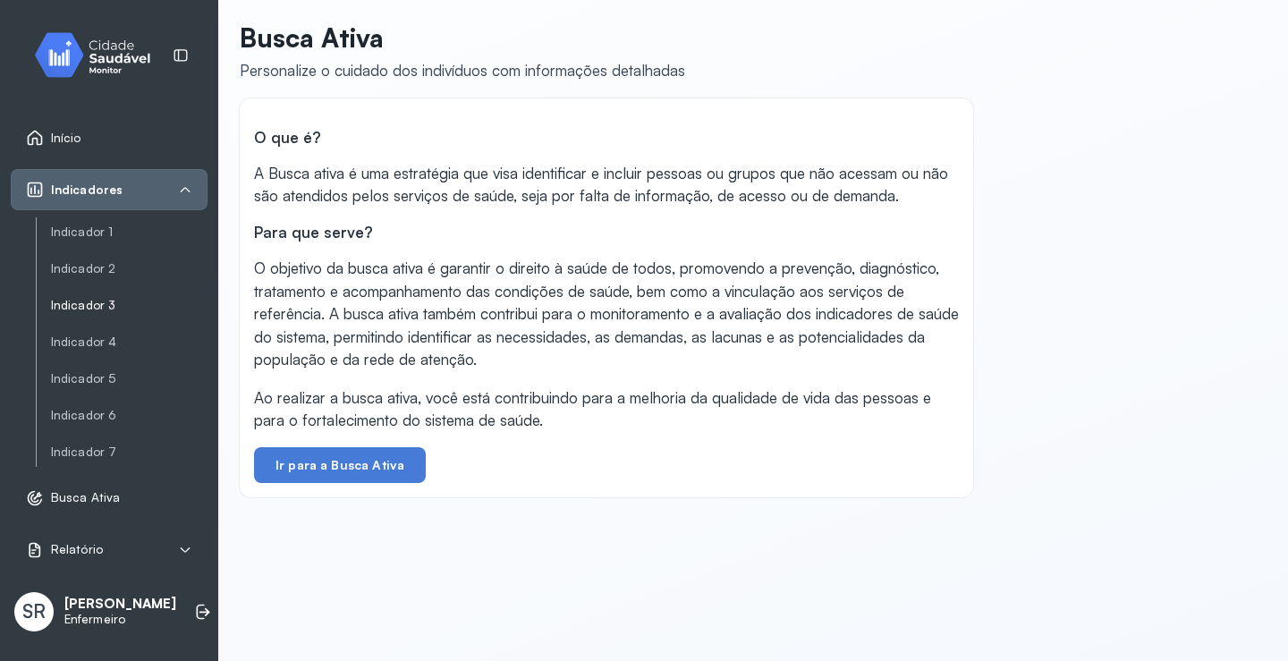
click at [79, 301] on link "Indicador 3" at bounding box center [129, 305] width 157 height 15
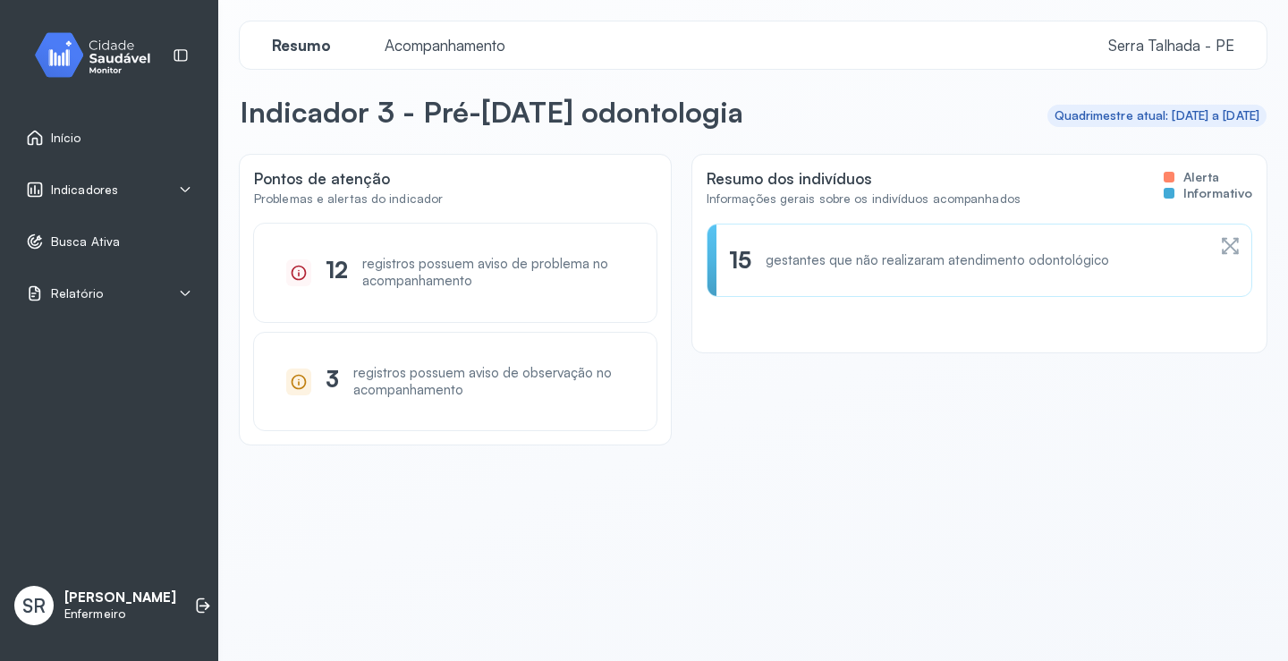
click at [65, 184] on span "Indicadores" at bounding box center [84, 190] width 67 height 15
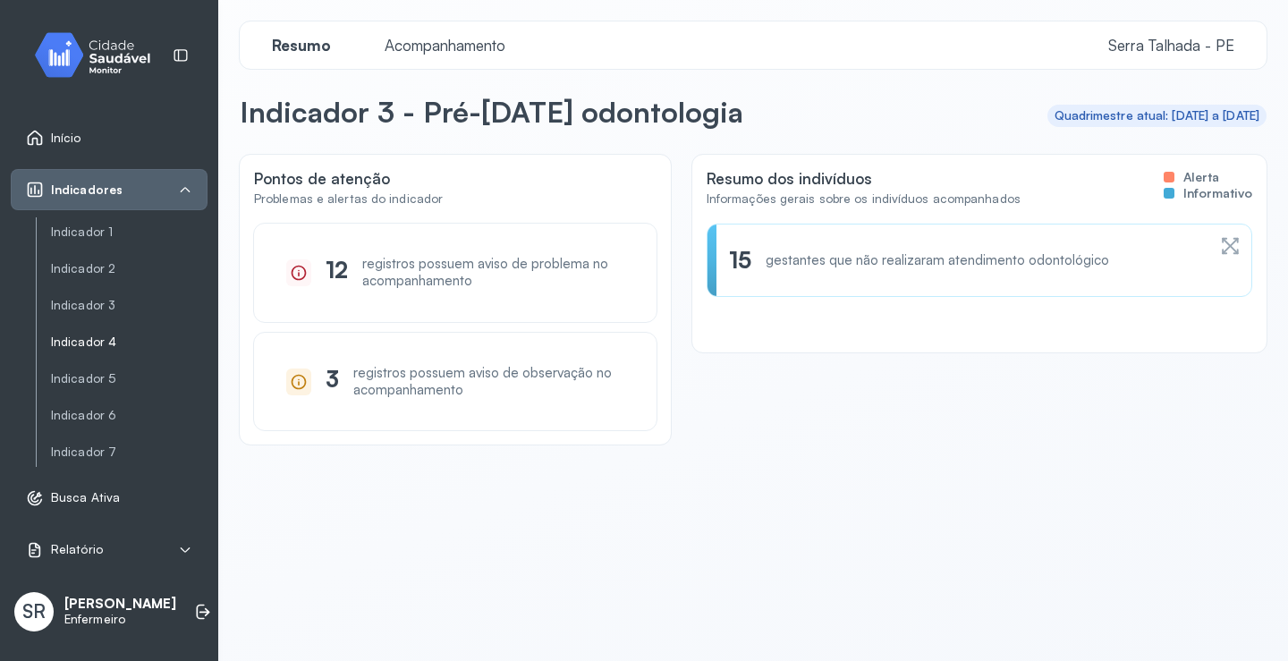
click at [83, 333] on link "Indicador 4" at bounding box center [129, 342] width 157 height 22
click at [89, 346] on link "Indicador 4" at bounding box center [129, 342] width 157 height 15
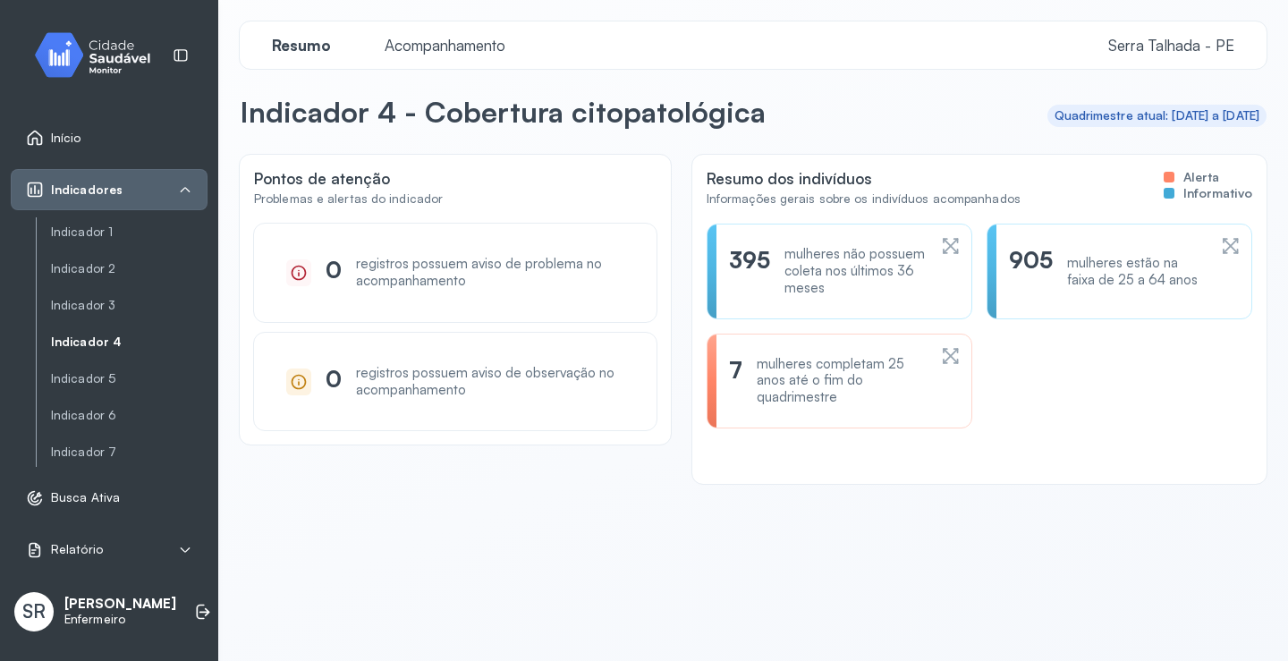
click at [943, 250] on icon at bounding box center [947, 246] width 9 height 15
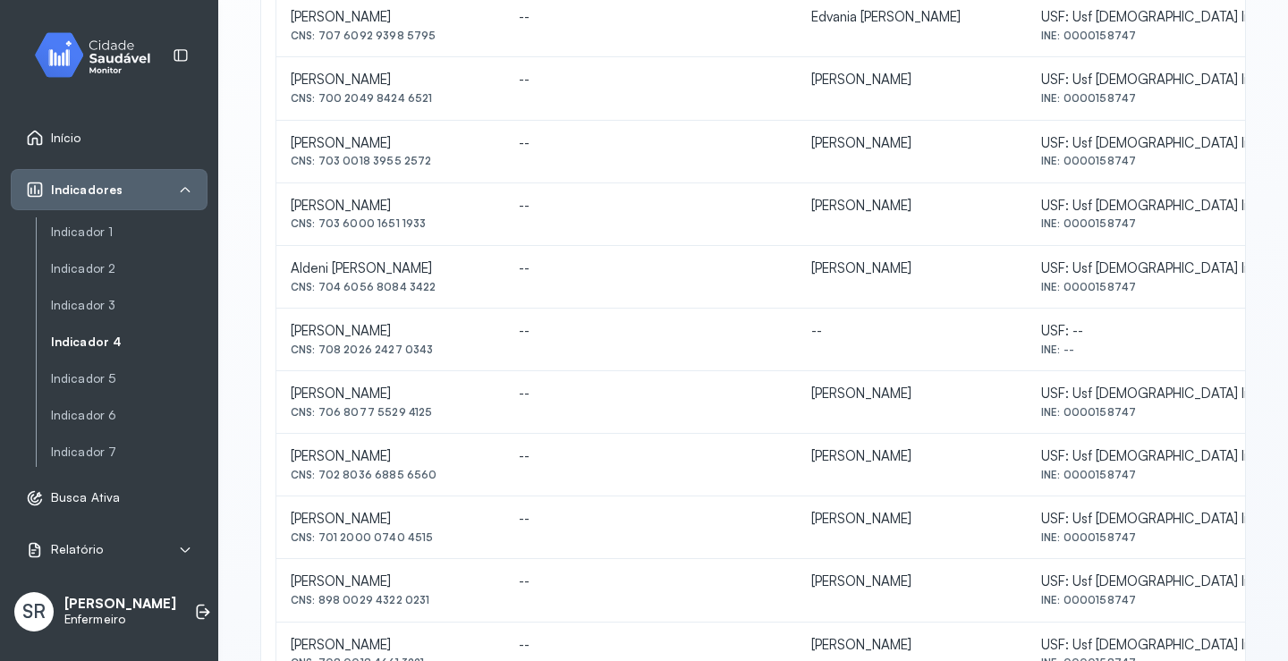
scroll to position [791, 0]
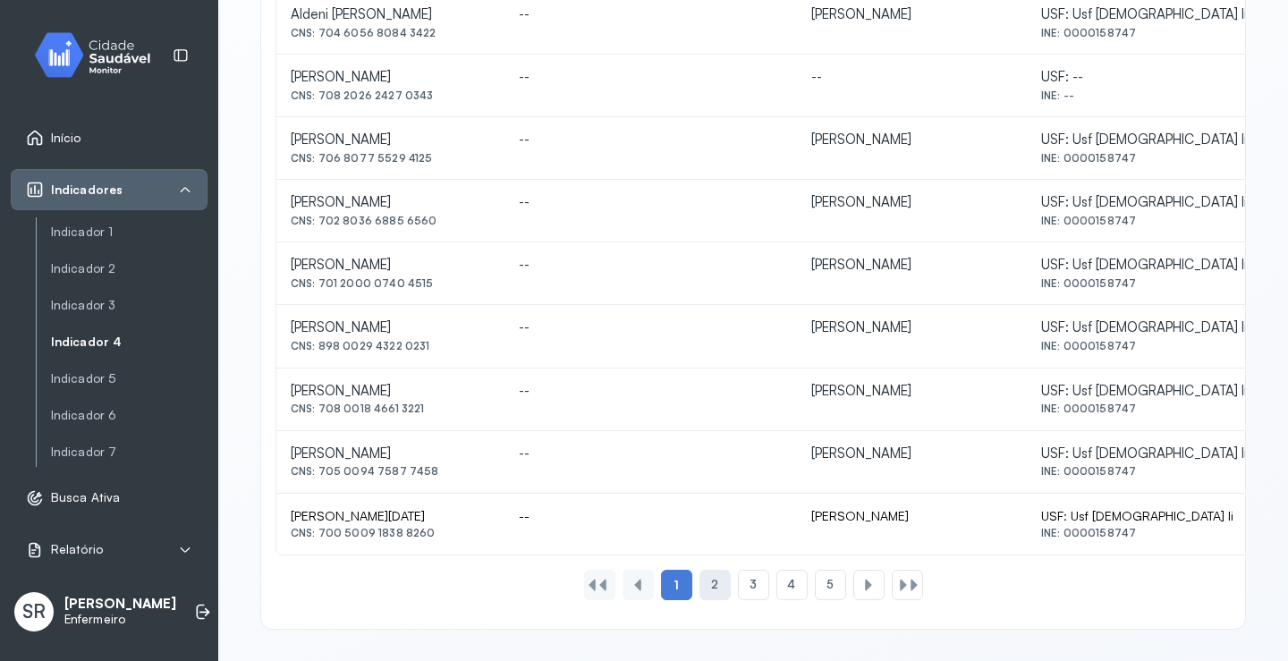
click at [700, 582] on div "2" at bounding box center [715, 585] width 31 height 30
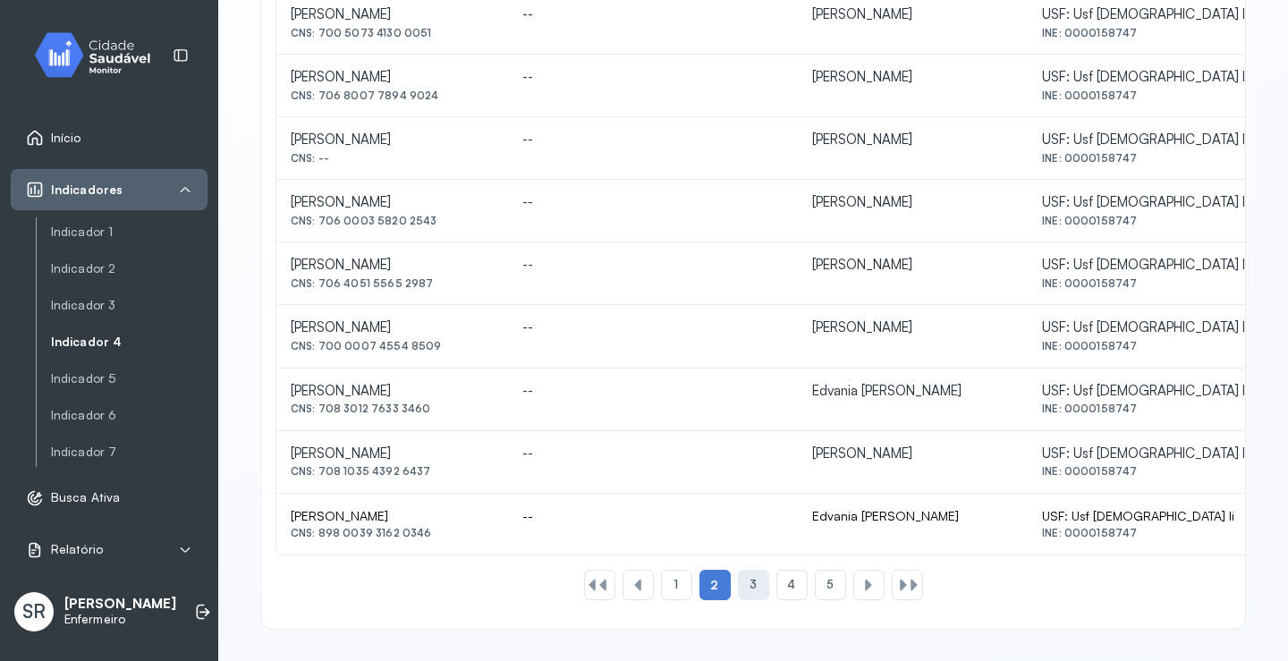
click at [738, 583] on div "3" at bounding box center [753, 585] width 31 height 30
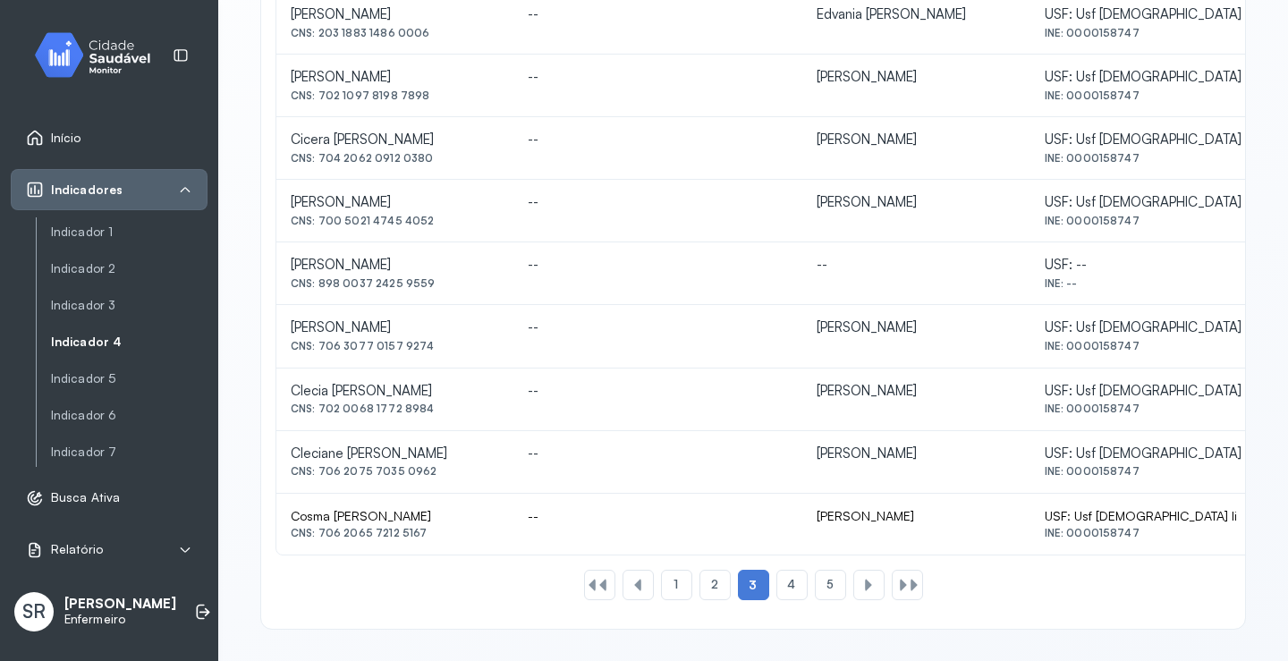
click at [766, 581] on div "1 2 3 4 5" at bounding box center [754, 585] width 346 height 30
click at [777, 583] on div "4" at bounding box center [792, 585] width 31 height 30
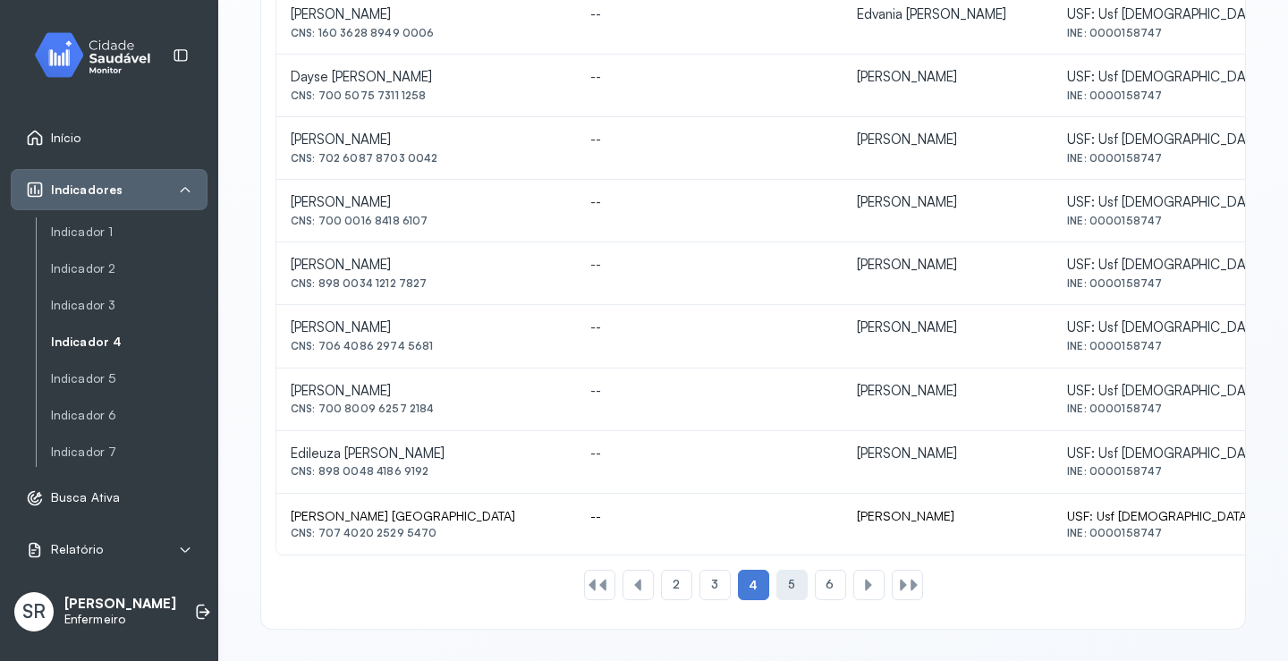
click at [788, 582] on span "5" at bounding box center [791, 584] width 7 height 15
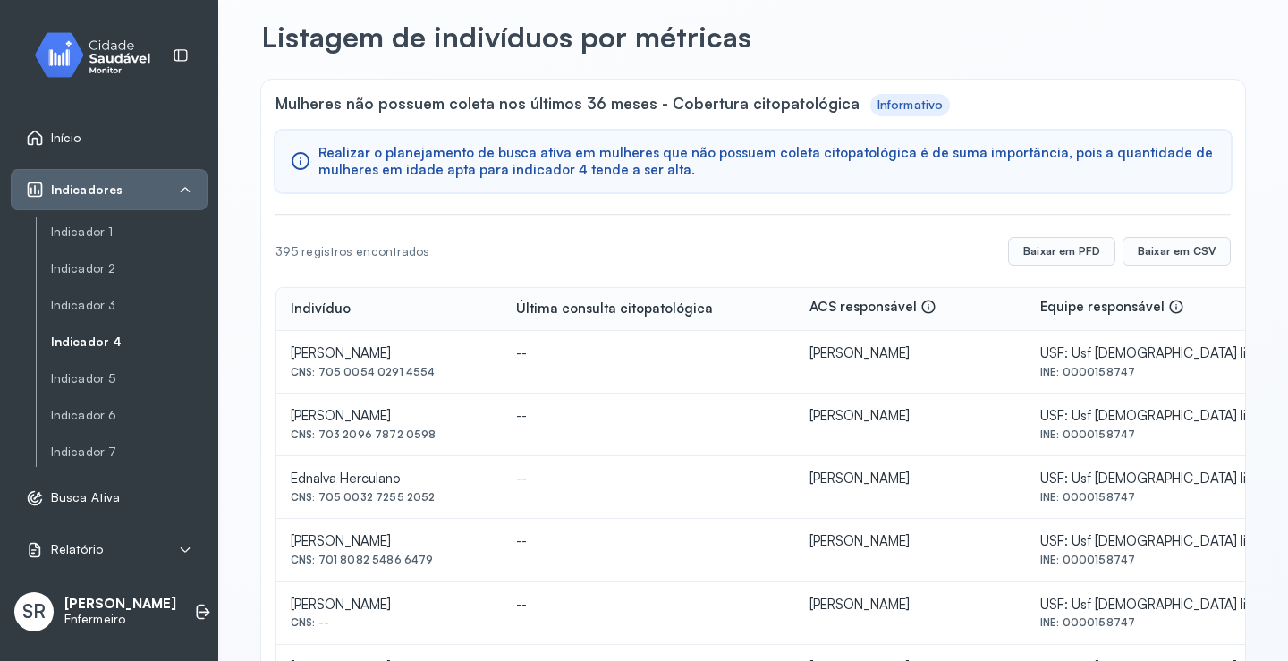
scroll to position [0, 0]
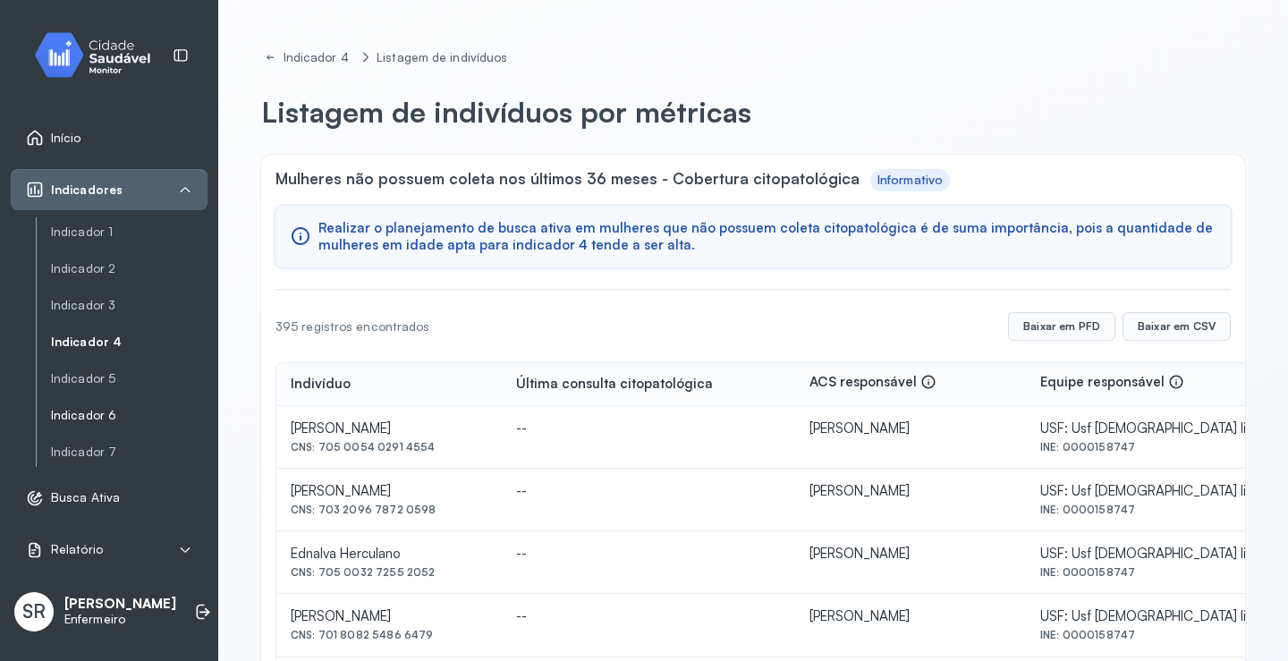
click at [72, 415] on link "Indicador 6" at bounding box center [129, 415] width 157 height 15
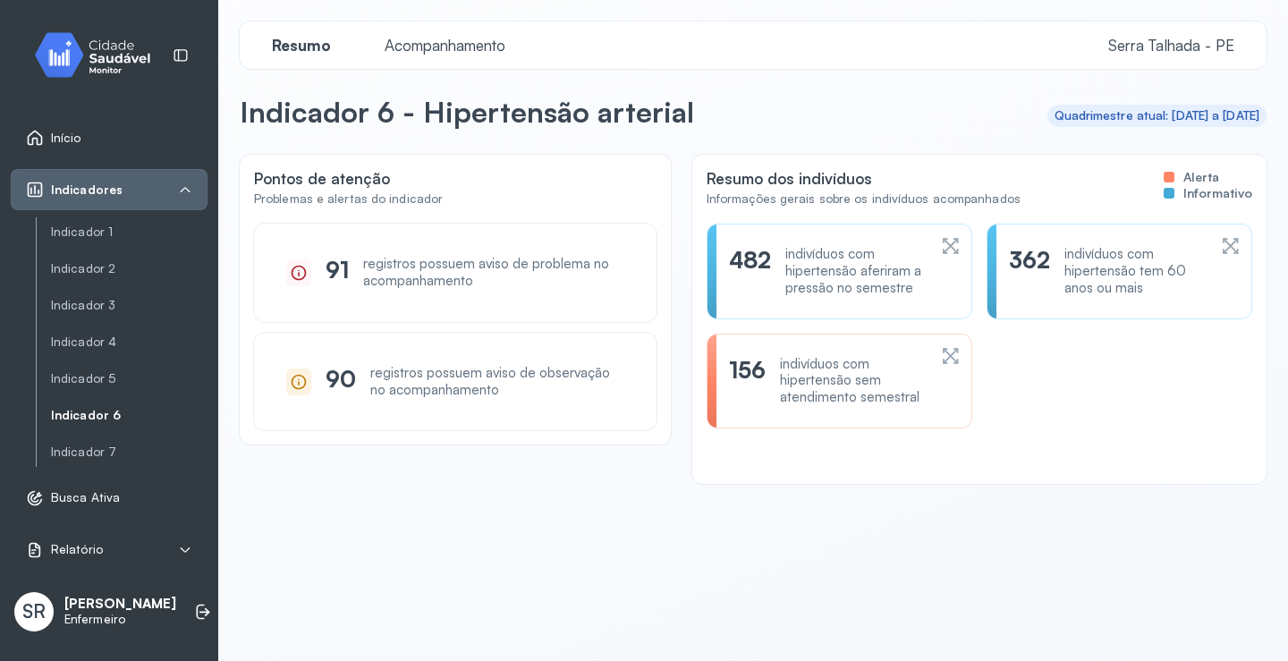
click at [301, 384] on icon at bounding box center [299, 382] width 18 height 18
click at [786, 265] on div "indivíduos com hipertensão aferiram a pressão no semestre" at bounding box center [856, 271] width 141 height 50
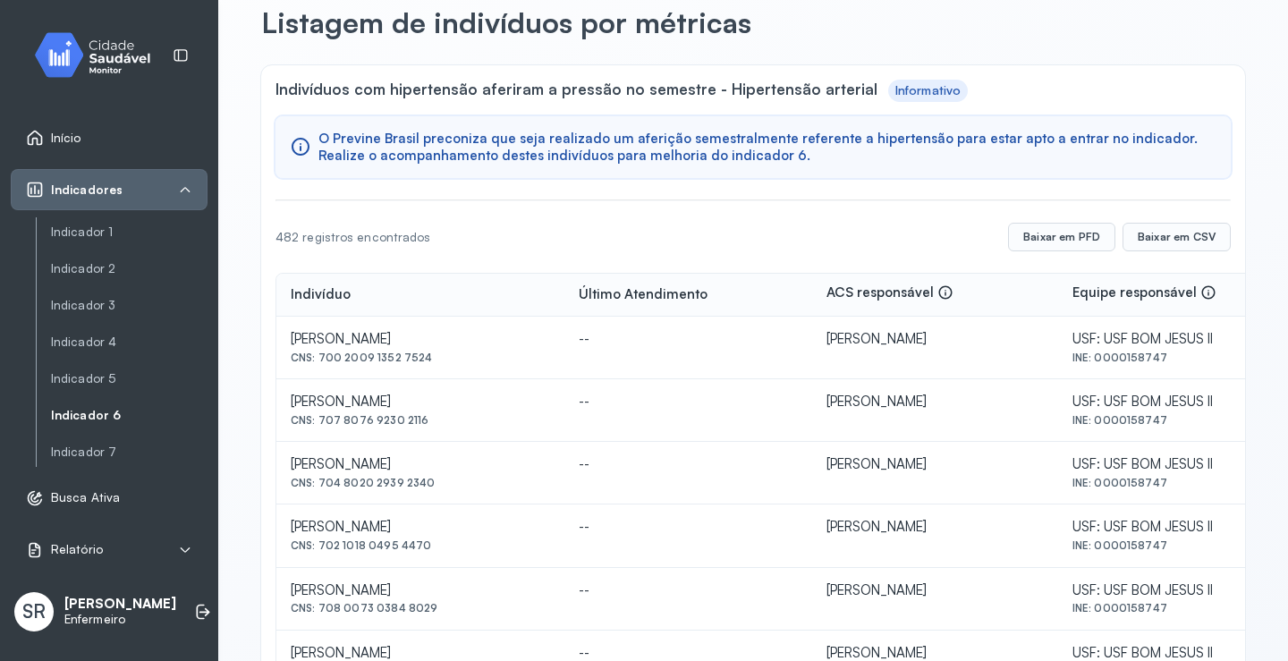
scroll to position [268, 0]
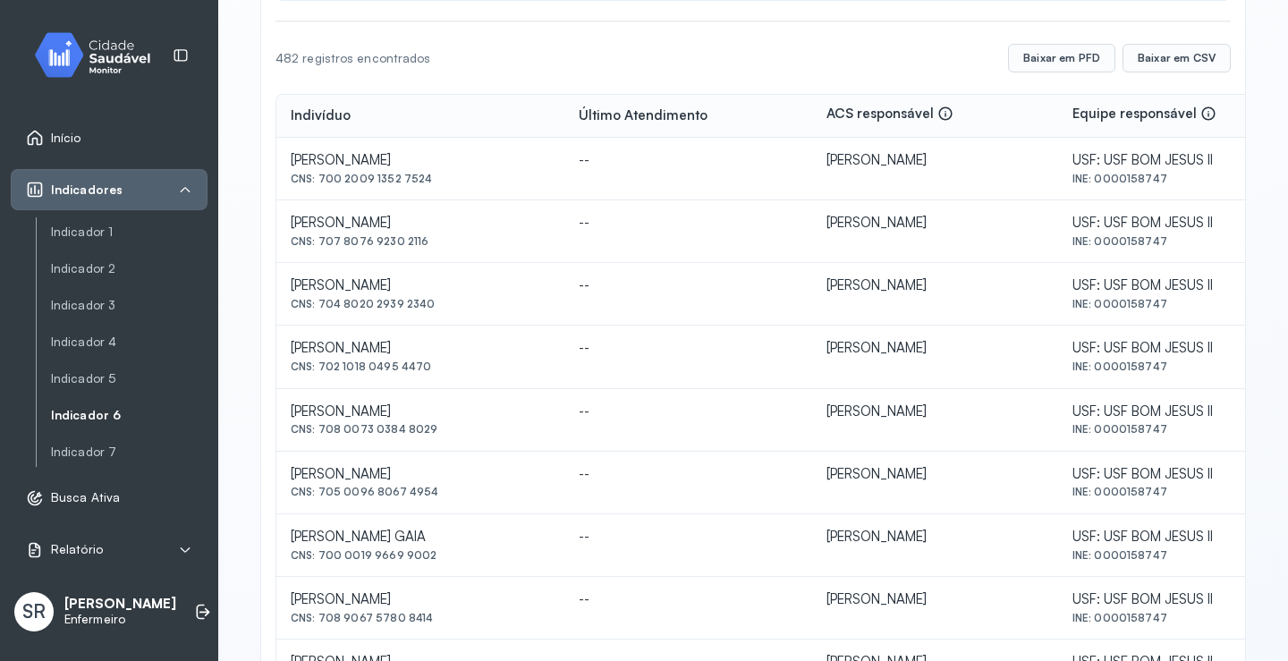
drag, startPoint x: 317, startPoint y: 182, endPoint x: 424, endPoint y: 174, distance: 107.6
click at [426, 174] on div "CNS: 700 2009 1352 7524" at bounding box center [420, 179] width 259 height 13
copy div "700 2009 1352 7524"
drag, startPoint x: 313, startPoint y: 243, endPoint x: 357, endPoint y: 242, distance: 43.9
click at [357, 242] on div "CNS: 707 8076 9230 2116" at bounding box center [420, 241] width 259 height 13
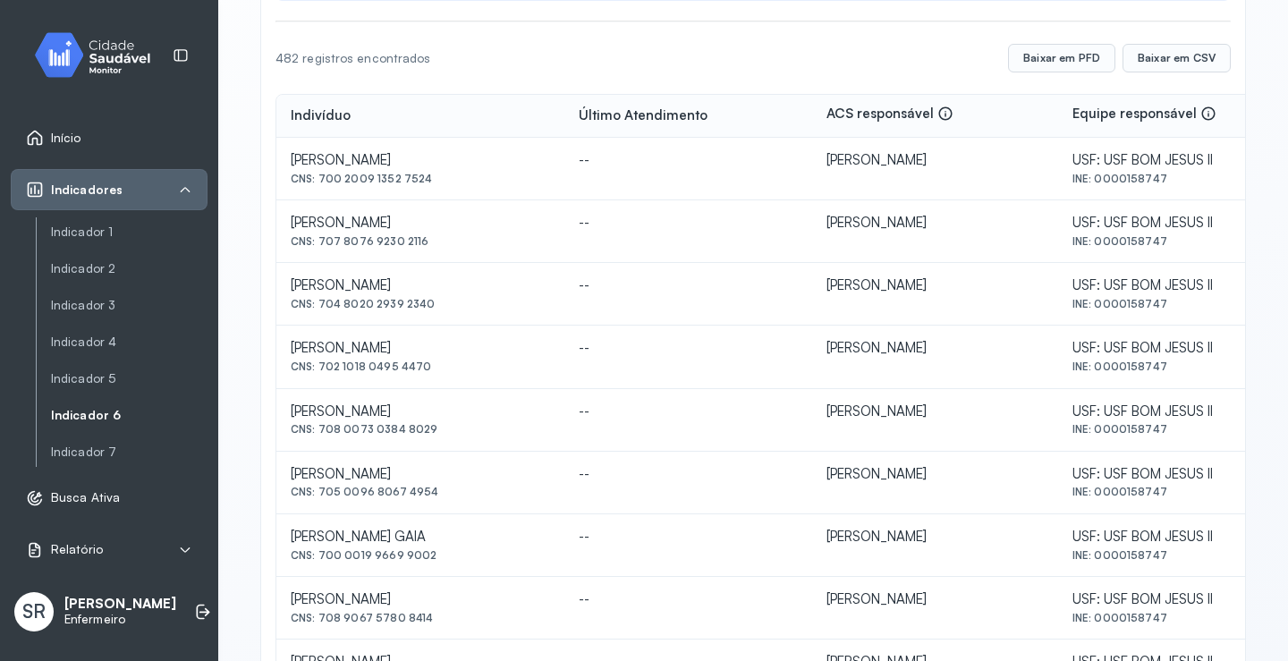
click at [487, 254] on td "[PERSON_NAME] CNS: 707 8076 9230 2116" at bounding box center [420, 231] width 288 height 63
drag, startPoint x: 435, startPoint y: 241, endPoint x: 320, endPoint y: 239, distance: 114.5
click at [320, 239] on div "CNS: 707 8076 9230 2116" at bounding box center [420, 241] width 259 height 13
copy div "707 8076 9230 2116"
click at [108, 419] on link "Indicador 6" at bounding box center [129, 415] width 157 height 15
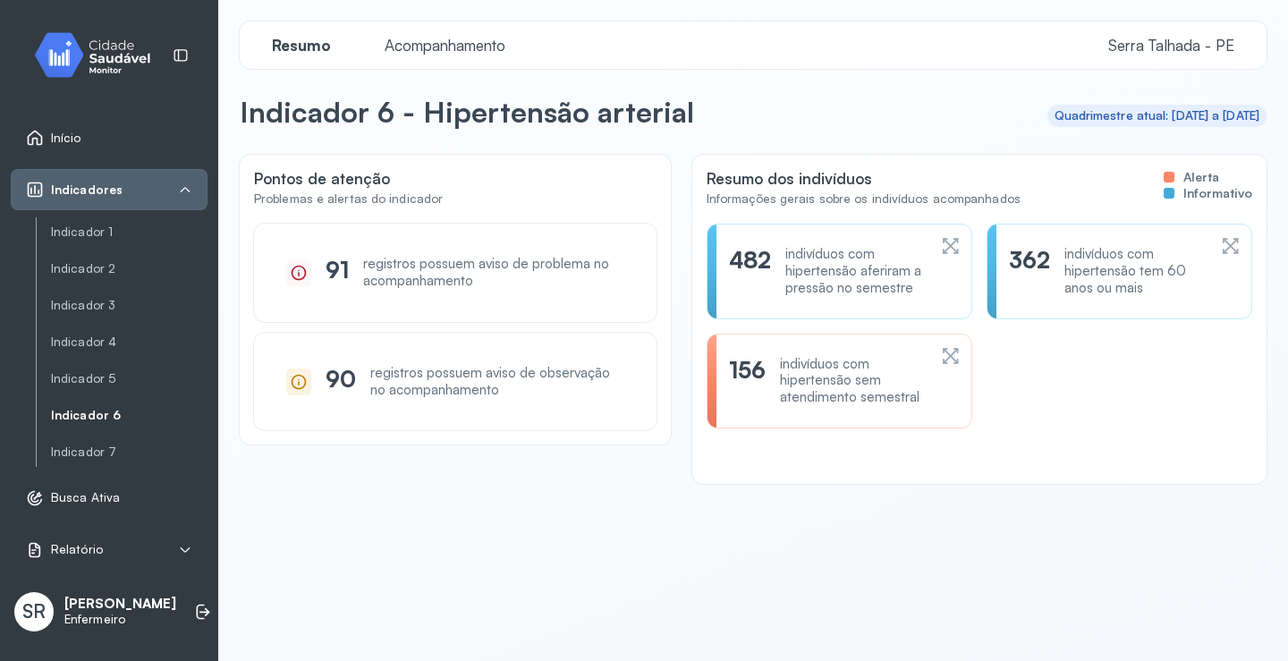
click at [839, 381] on div "indivíduos com hipertensão sem atendimento semestral" at bounding box center [853, 381] width 147 height 50
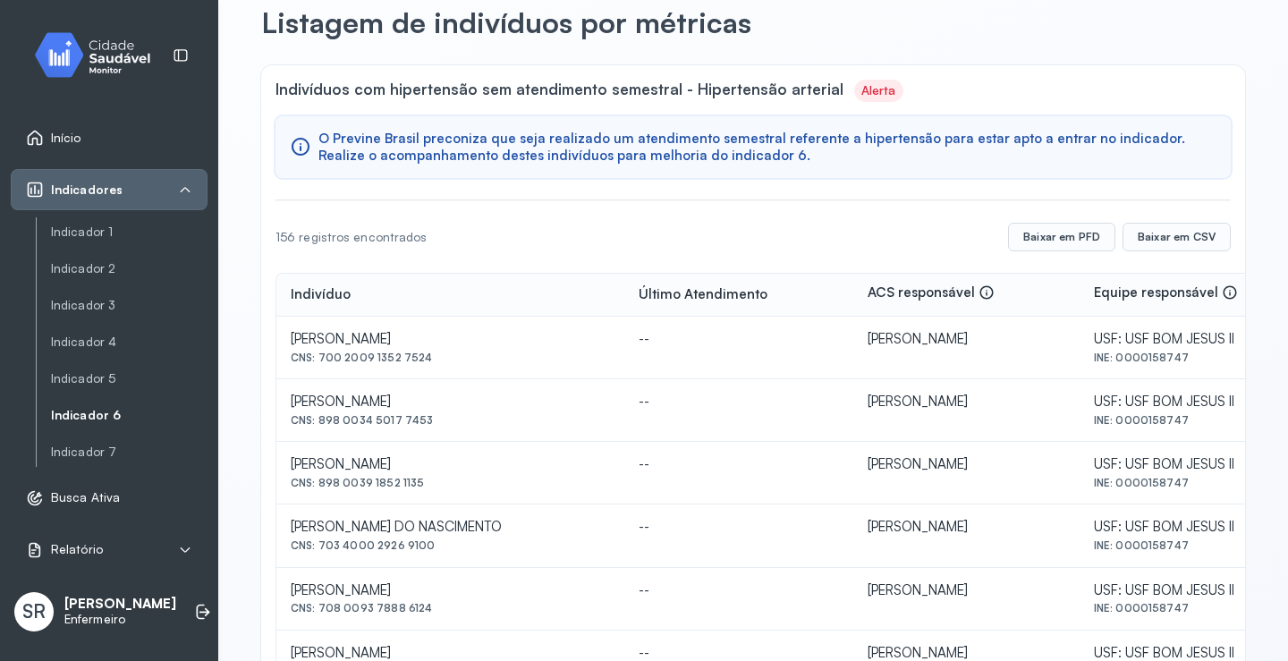
scroll to position [179, 0]
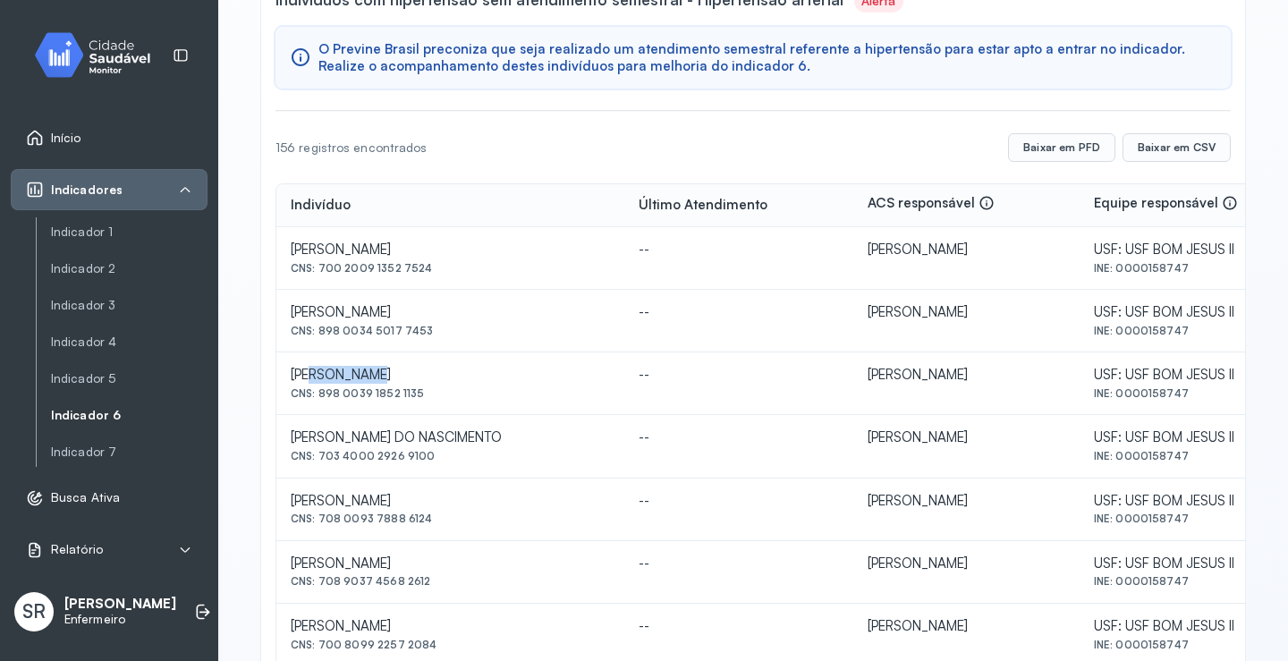
drag, startPoint x: 321, startPoint y: 358, endPoint x: 383, endPoint y: 360, distance: 61.8
click at [383, 360] on td "[PERSON_NAME] CNS: 898 0039 1852 1135" at bounding box center [450, 384] width 348 height 63
click at [697, 261] on td "--" at bounding box center [739, 258] width 229 height 63
drag, startPoint x: 319, startPoint y: 268, endPoint x: 427, endPoint y: 277, distance: 108.7
click at [427, 277] on td "[PERSON_NAME] FEITOZA CNS: 700 2009 1352 7524" at bounding box center [450, 258] width 348 height 63
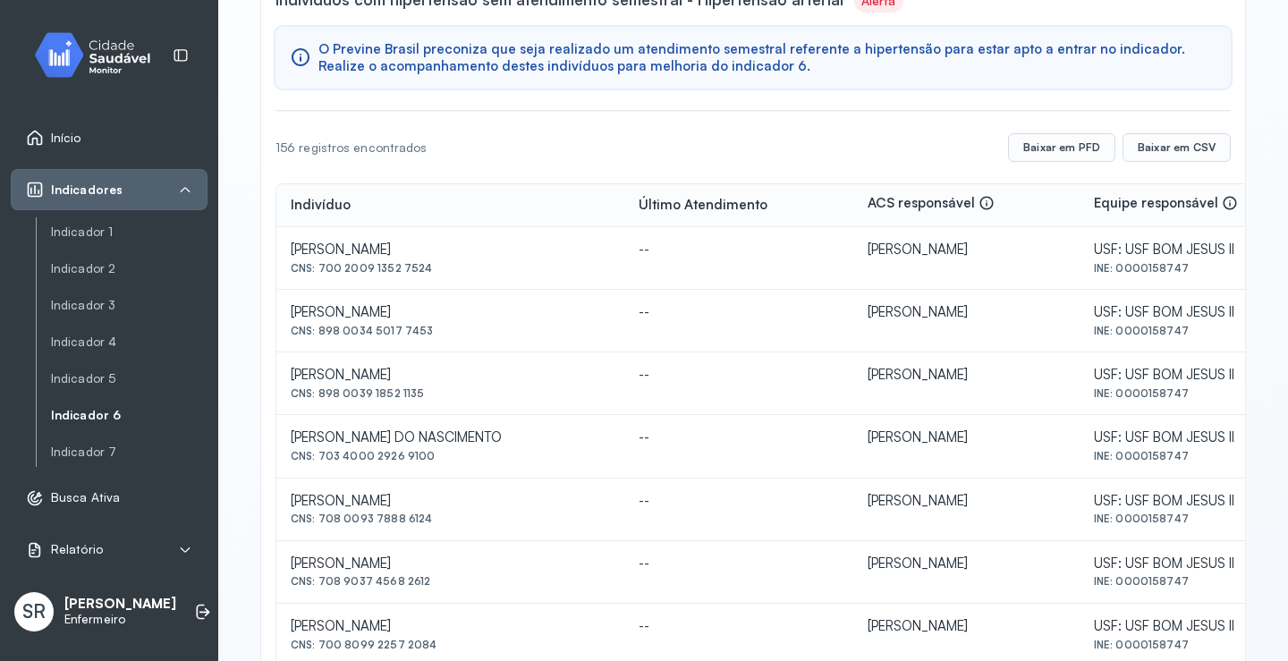
copy div "700 2009 1352 7524"
drag, startPoint x: 319, startPoint y: 331, endPoint x: 409, endPoint y: 329, distance: 89.5
click at [425, 331] on div "CNS: 898 0034 5017 7453" at bounding box center [450, 331] width 319 height 13
copy div "898 0034 5017 7453"
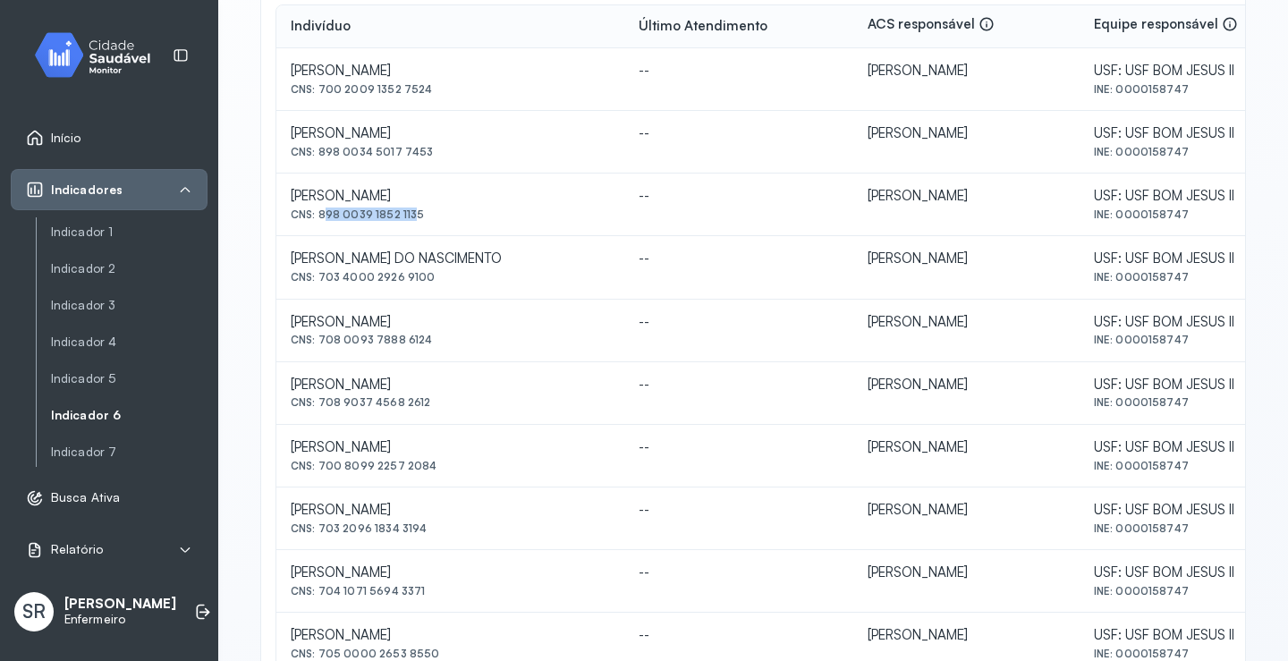
drag, startPoint x: 321, startPoint y: 214, endPoint x: 406, endPoint y: 217, distance: 85.0
click at [406, 217] on div "CNS: 898 0039 1852 1135" at bounding box center [450, 214] width 319 height 13
click at [419, 217] on div "CNS: 898 0039 1852 1135" at bounding box center [450, 214] width 319 height 13
drag, startPoint x: 323, startPoint y: 339, endPoint x: 428, endPoint y: 349, distance: 105.1
click at [428, 349] on td "[PERSON_NAME] CNS: 708 0093 7888 6124" at bounding box center [450, 331] width 348 height 63
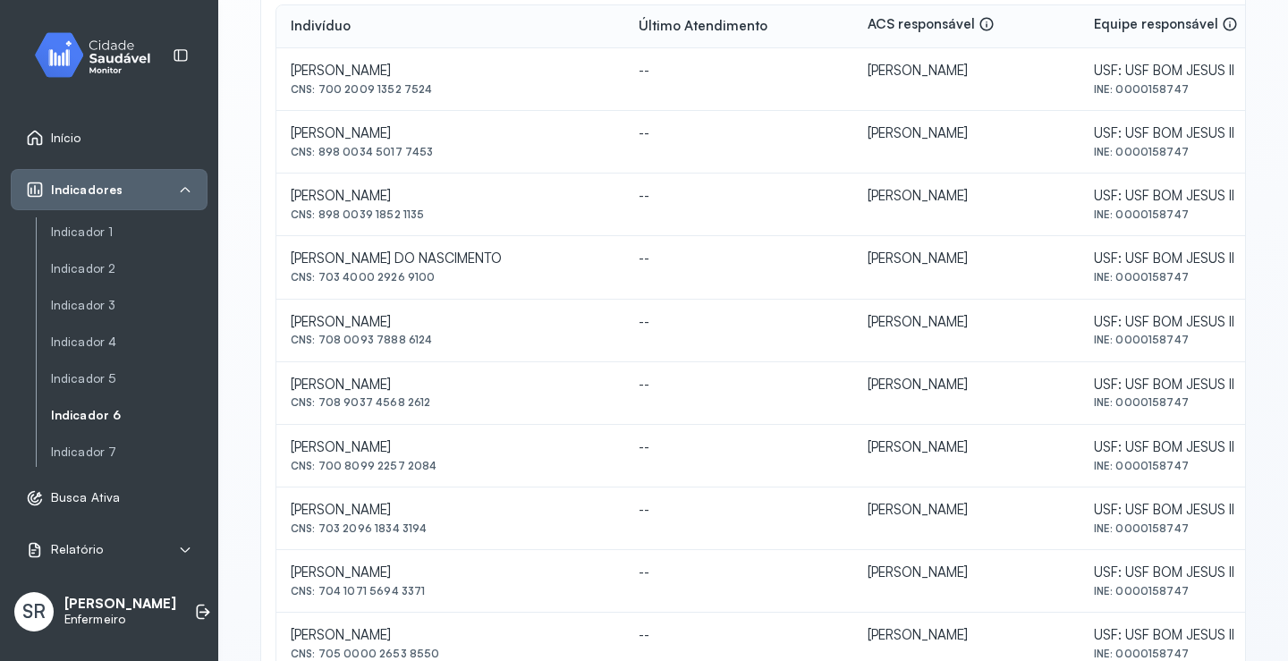
click at [528, 383] on div "[PERSON_NAME]" at bounding box center [450, 385] width 319 height 17
drag, startPoint x: 318, startPoint y: 338, endPoint x: 420, endPoint y: 344, distance: 102.1
click at [420, 344] on div "CNS: 708 0093 7888 6124" at bounding box center [450, 340] width 319 height 13
drag, startPoint x: 368, startPoint y: 331, endPoint x: 388, endPoint y: 363, distance: 38.2
click at [394, 374] on td "[PERSON_NAME] CNS: 708 9037 4568 2612" at bounding box center [450, 393] width 348 height 63
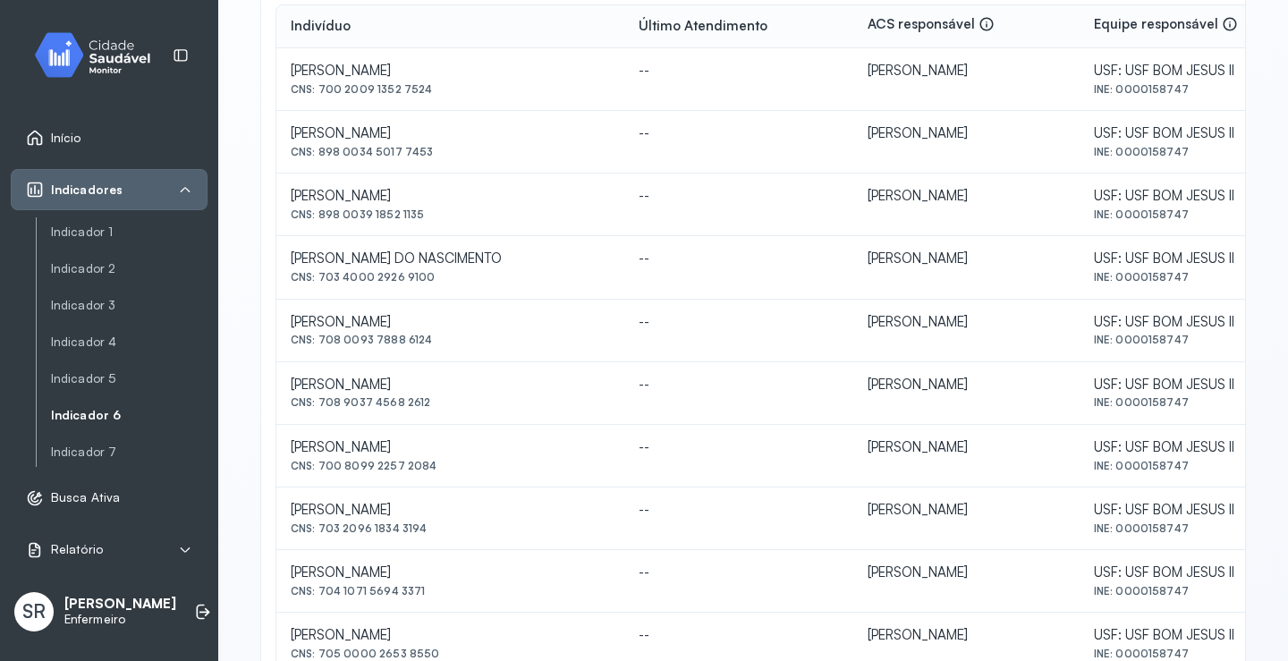
drag, startPoint x: 320, startPoint y: 337, endPoint x: 418, endPoint y: 343, distance: 97.7
click at [420, 343] on div "CNS: 708 0093 7888 6124" at bounding box center [450, 340] width 319 height 13
copy div "708 0093 7888 6124"
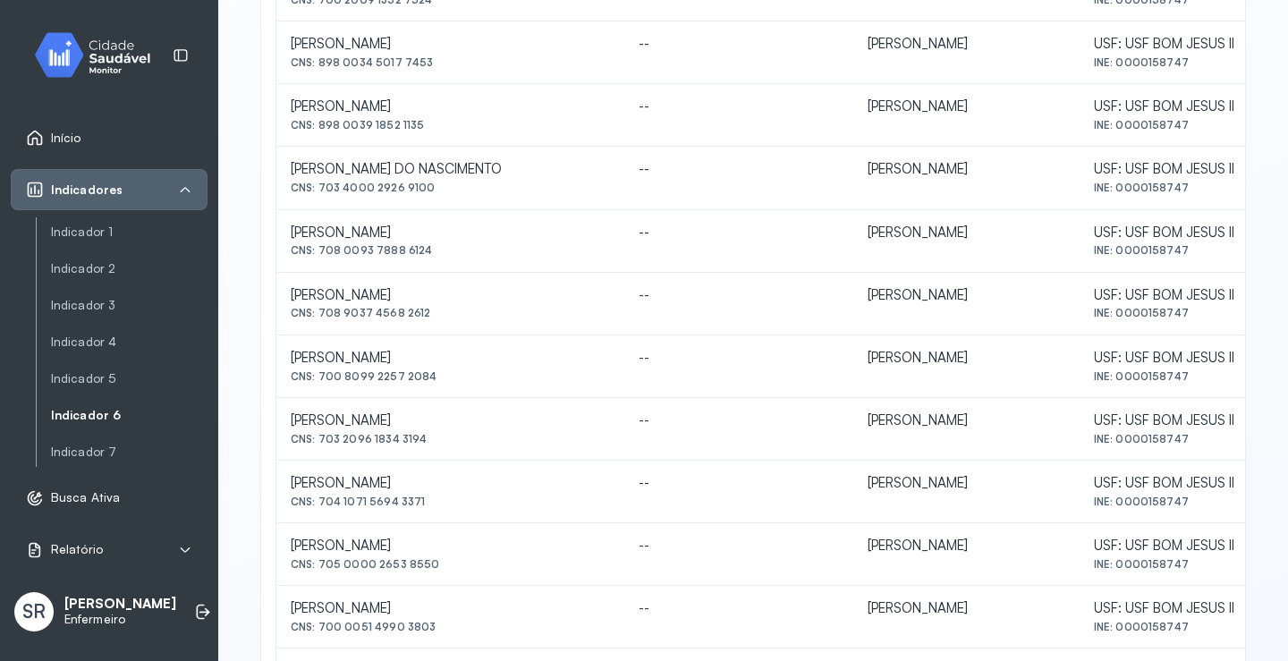
drag, startPoint x: 320, startPoint y: 310, endPoint x: 430, endPoint y: 315, distance: 110.2
click at [430, 315] on div "CNS: 708 9037 4568 2612" at bounding box center [450, 313] width 319 height 13
copy div "708 9037 4568 2612"
